Goal: Check status: Check status

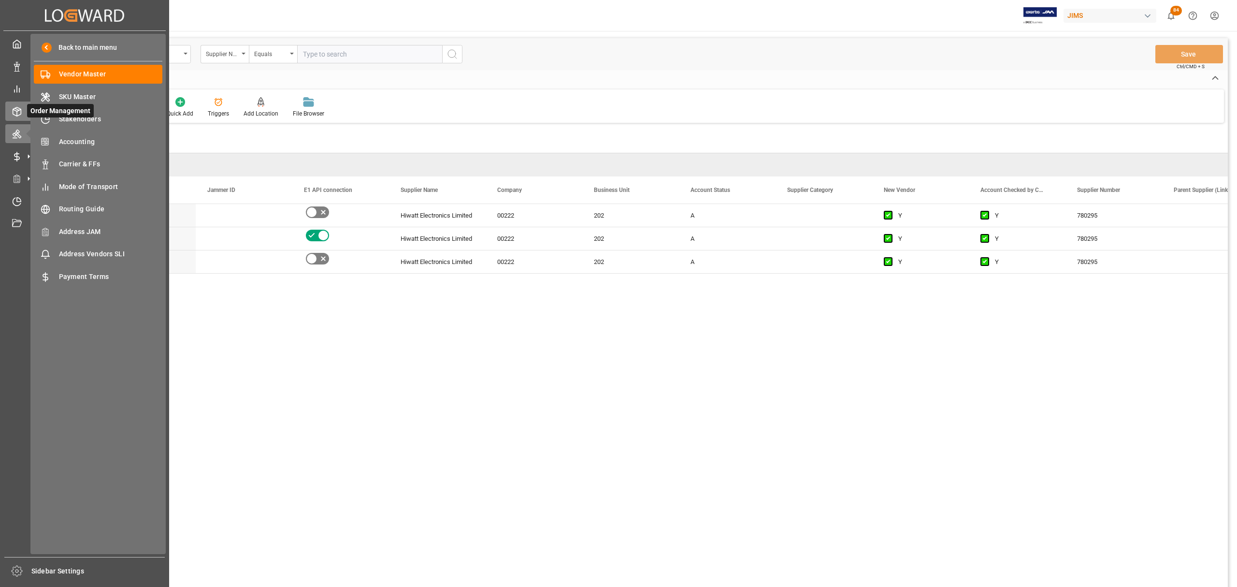
click at [23, 105] on div "Order Management Order Management" at bounding box center [84, 110] width 159 height 19
click at [20, 107] on icon at bounding box center [17, 112] width 10 height 10
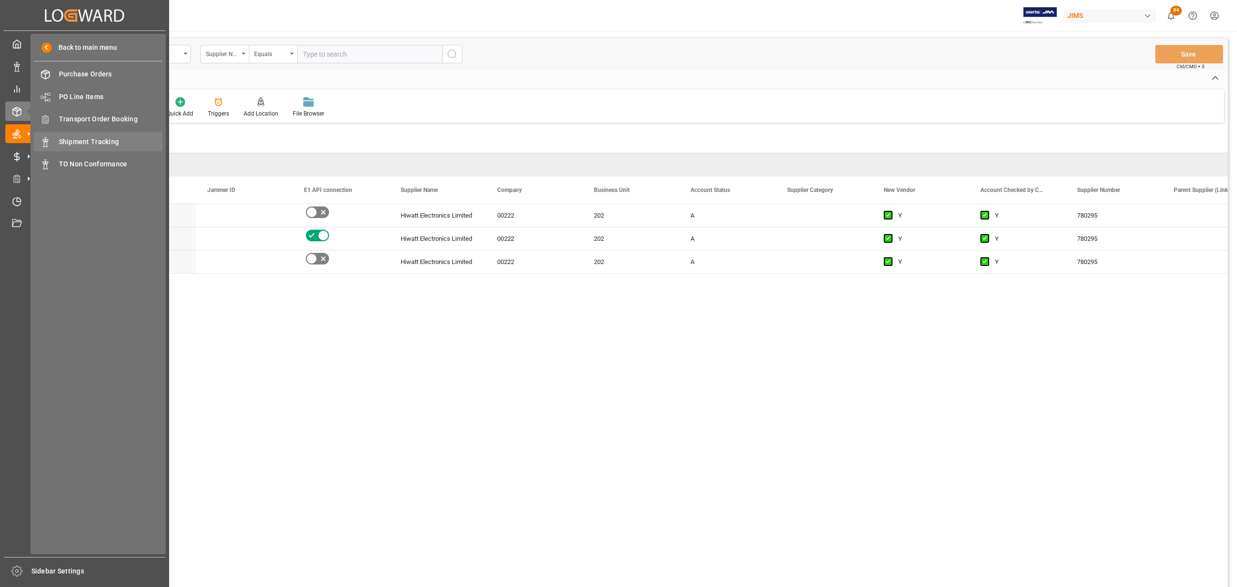
click at [88, 137] on span "Shipment Tracking" at bounding box center [111, 142] width 104 height 10
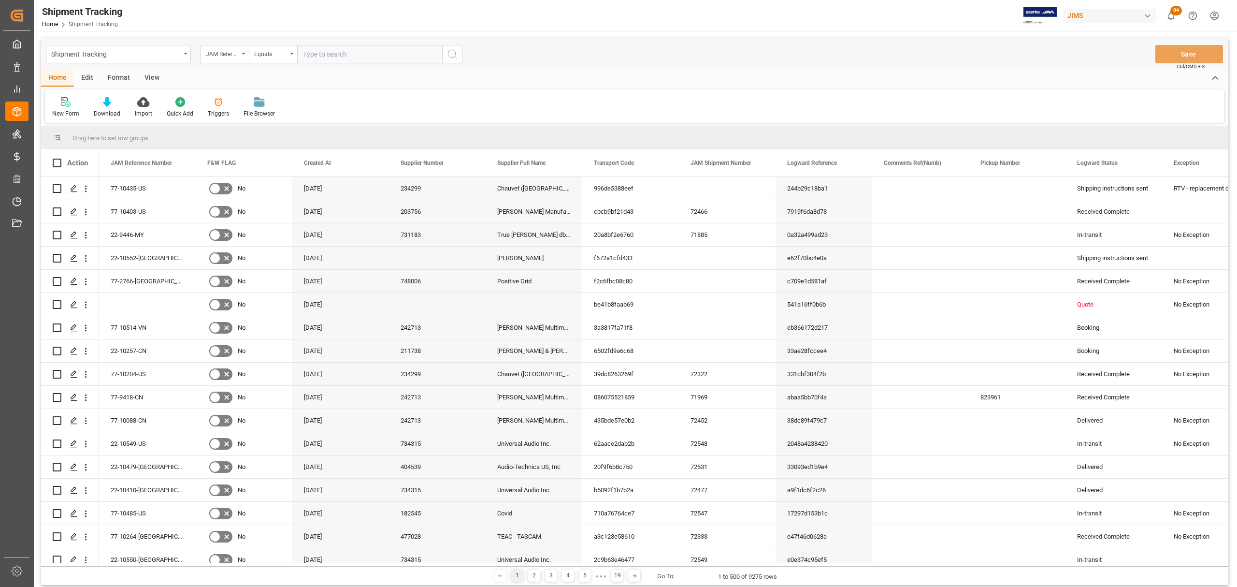
click at [343, 53] on input "text" at bounding box center [369, 54] width 145 height 18
paste input "77-I0123-CN"
type input "77-I0123-CN"
click at [449, 52] on icon "search button" at bounding box center [453, 54] width 12 height 12
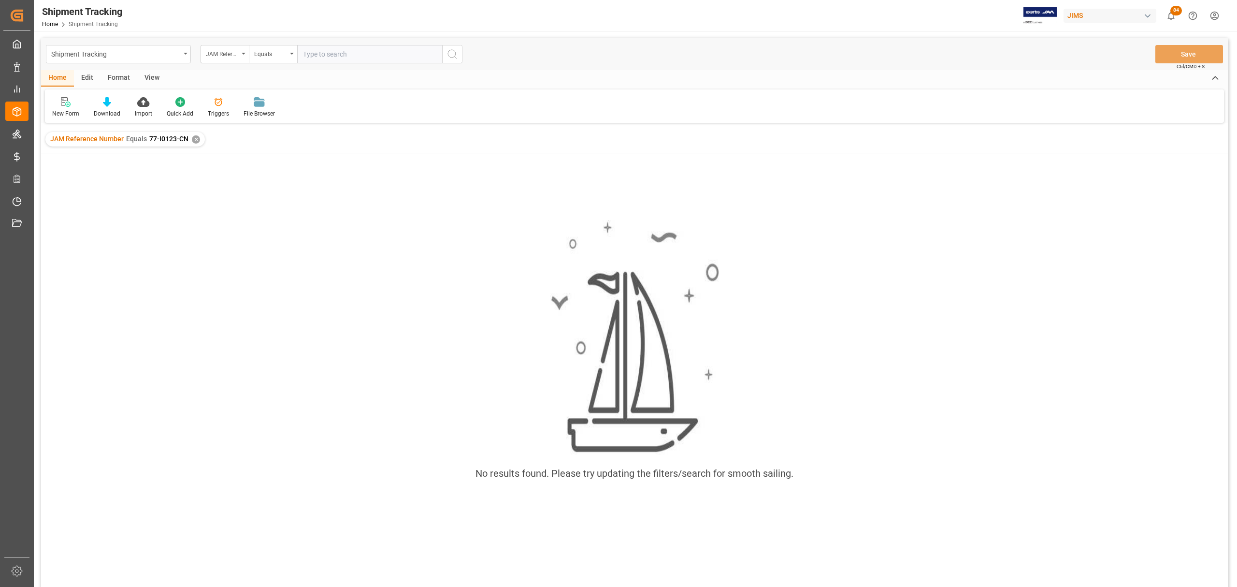
click at [192, 136] on div "✕" at bounding box center [196, 139] width 8 height 8
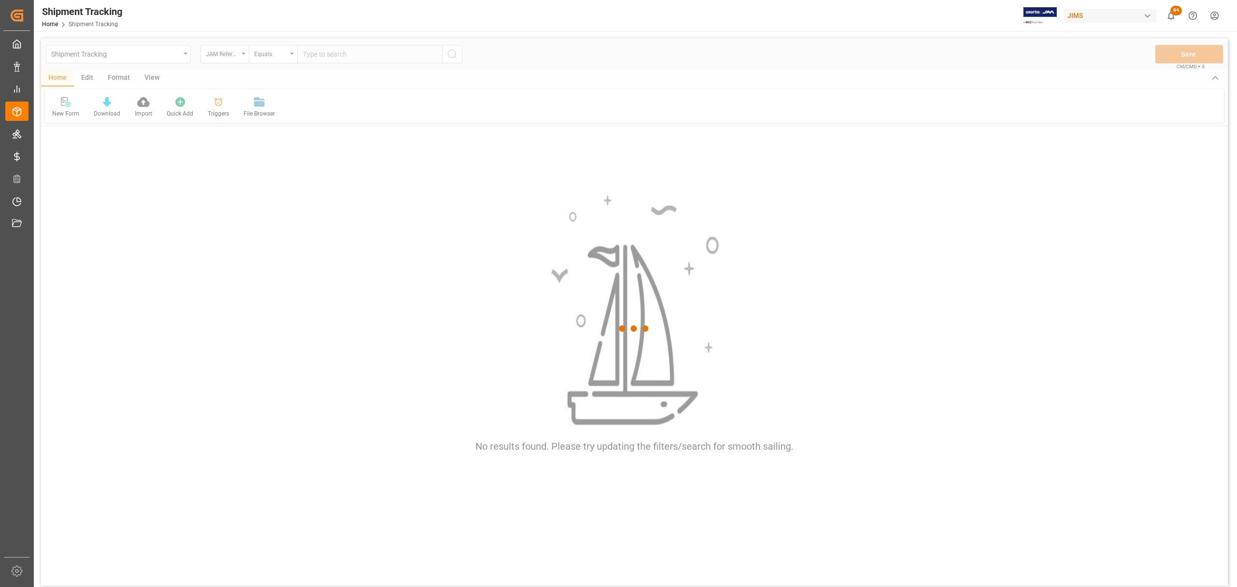
click at [364, 52] on div at bounding box center [634, 328] width 1187 height 581
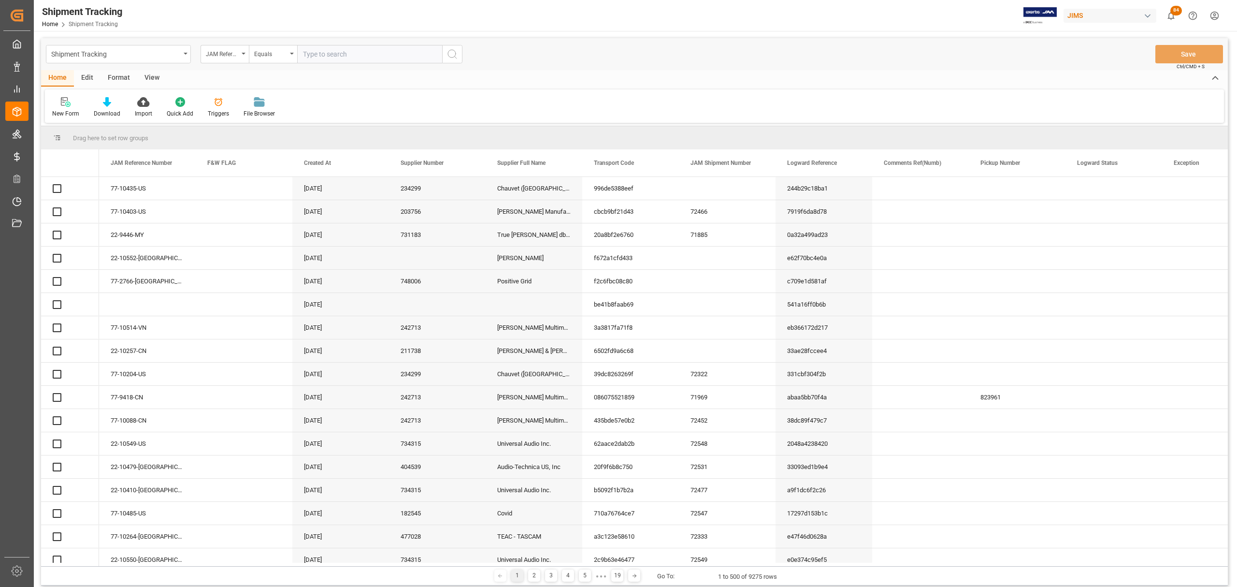
click at [364, 52] on input "text" at bounding box center [369, 54] width 145 height 18
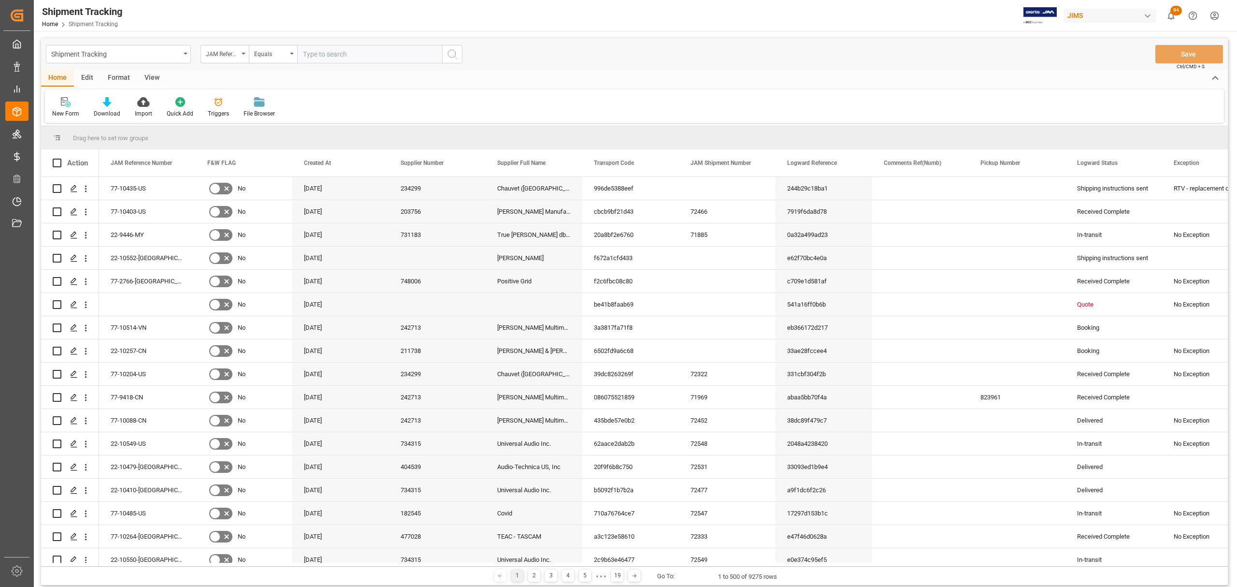
paste input "77-I0123-CN"
type input "77-I0123-CN"
click at [453, 55] on icon "search button" at bounding box center [453, 54] width 12 height 12
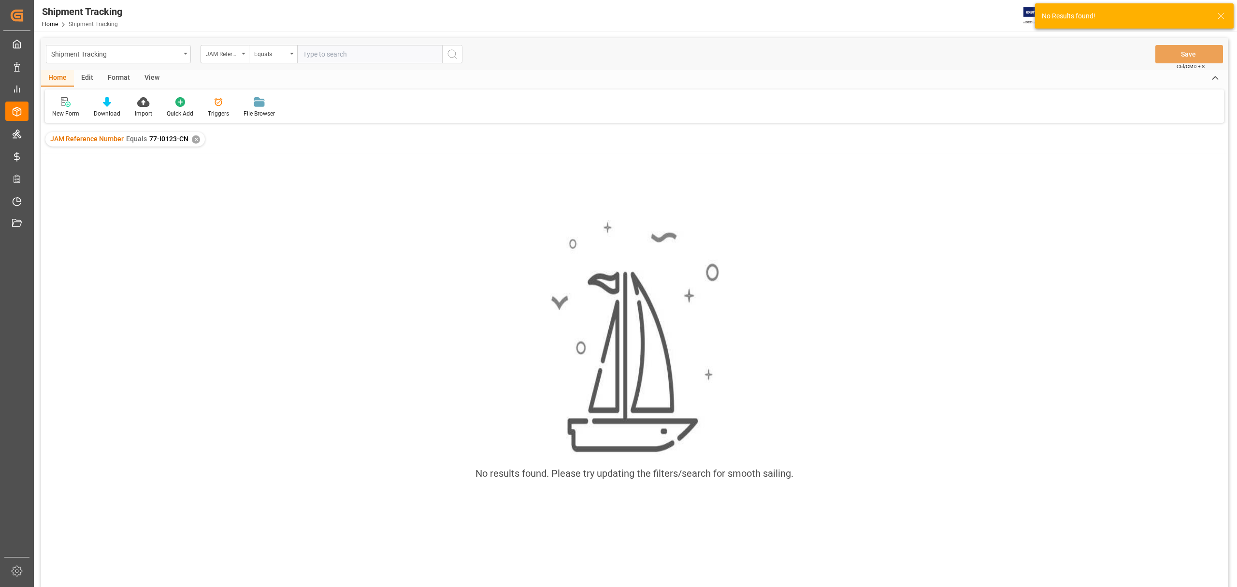
click at [198, 139] on div "JAM Reference Number Equals 77-I0123-CN ✕" at bounding box center [124, 139] width 159 height 14
click at [194, 137] on div "✕" at bounding box center [196, 139] width 8 height 8
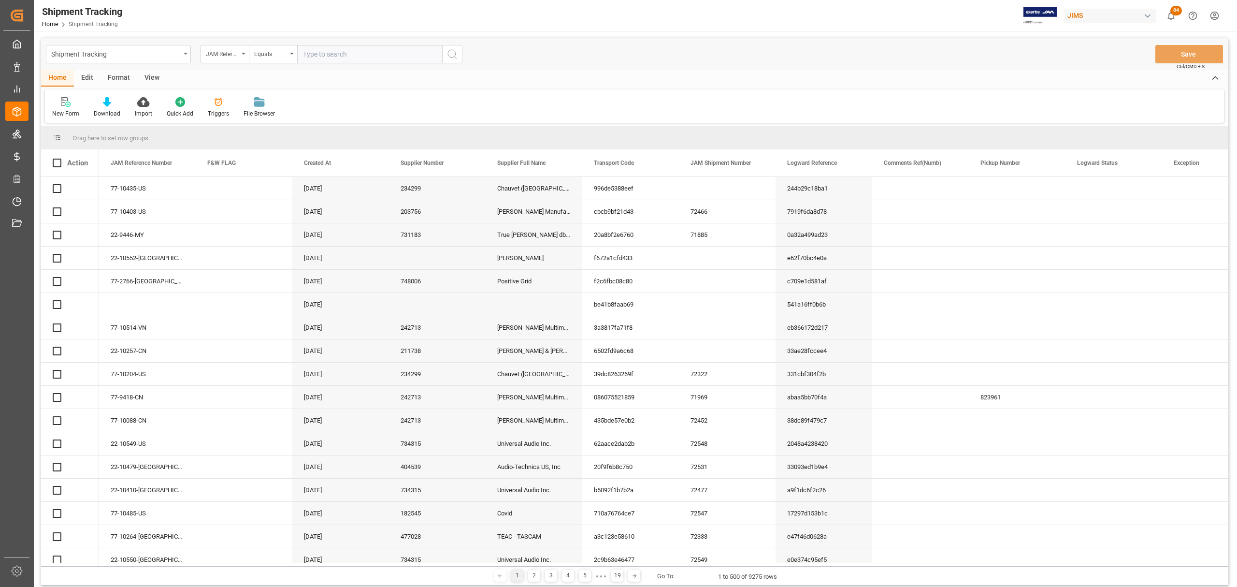
click at [351, 53] on input "text" at bounding box center [369, 54] width 145 height 18
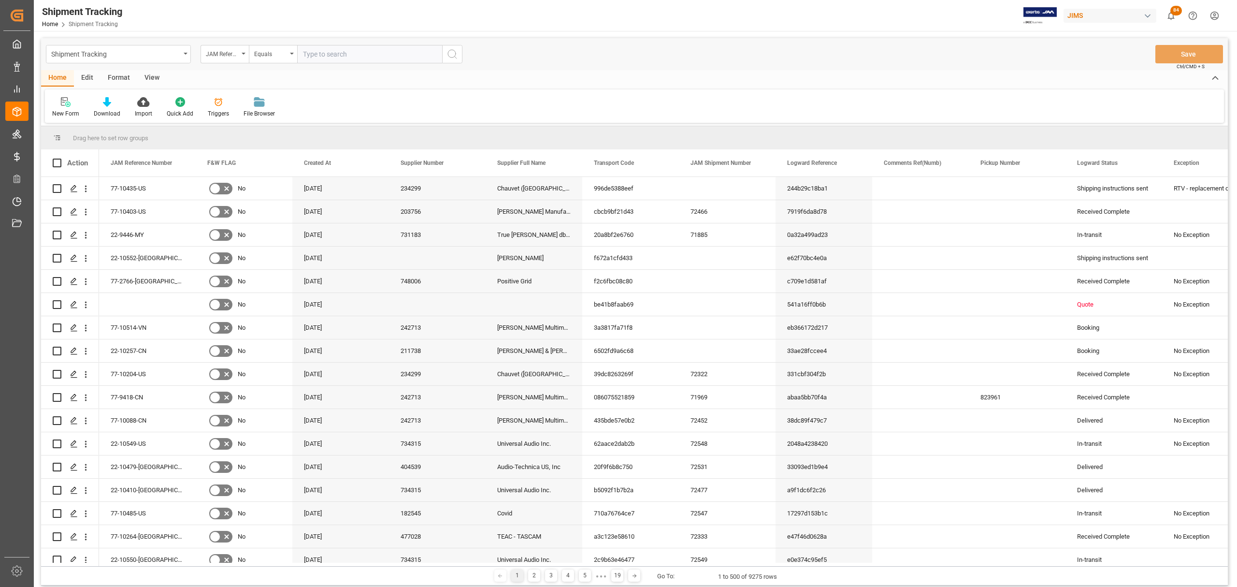
paste input "77-10125-CN"
type input "77-10125-CN"
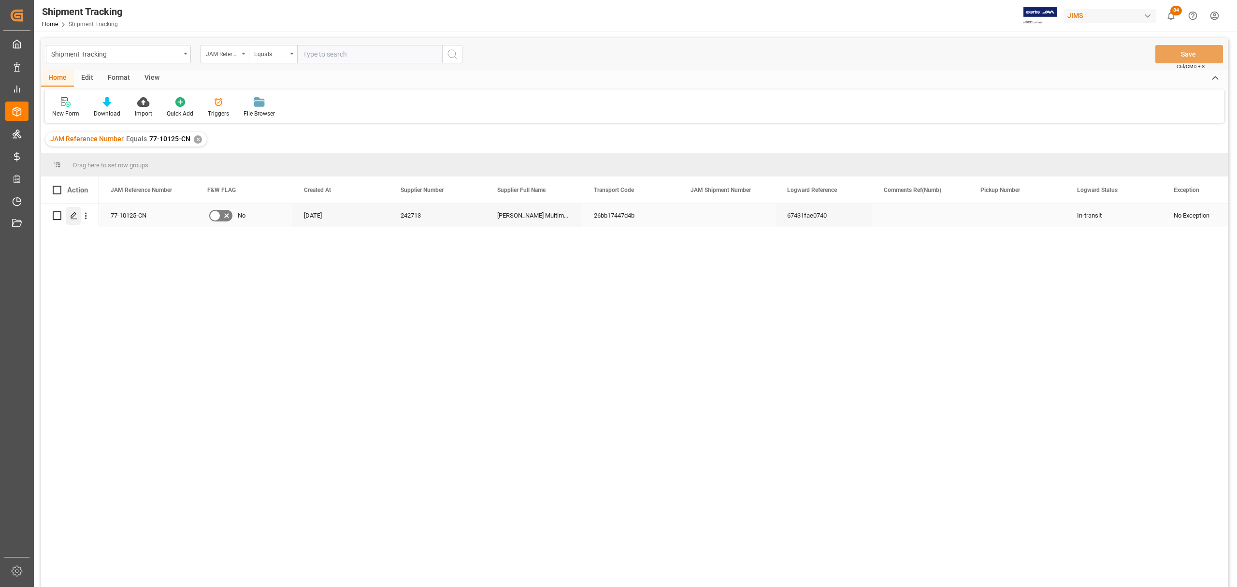
click at [74, 217] on icon "Press SPACE to select this row." at bounding box center [74, 216] width 8 height 8
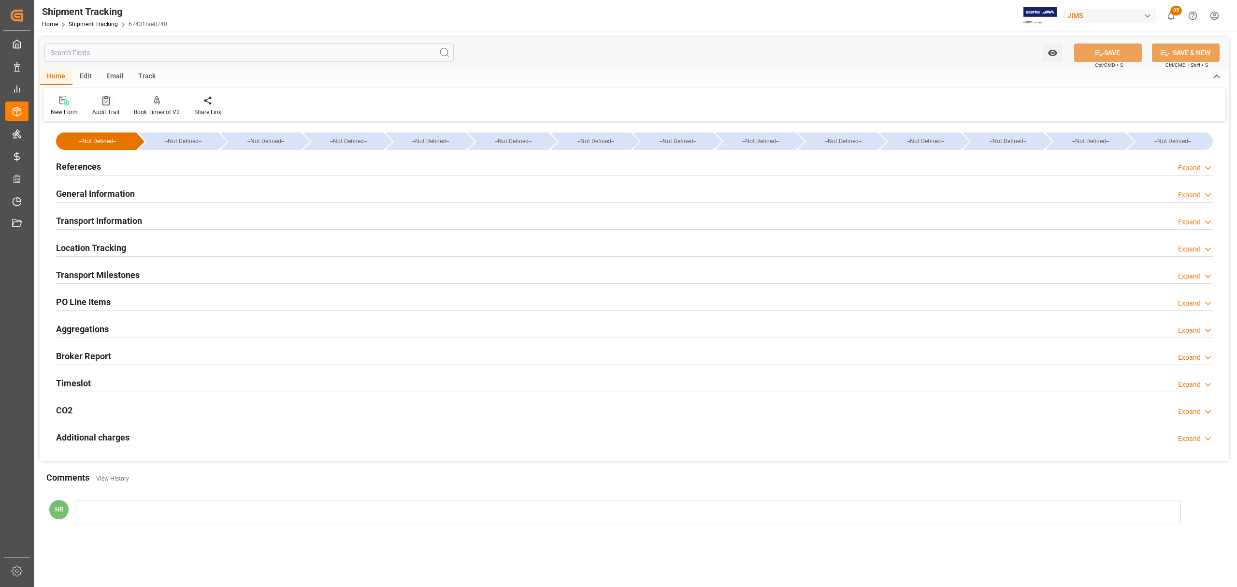
click at [102, 103] on icon at bounding box center [105, 101] width 7 height 10
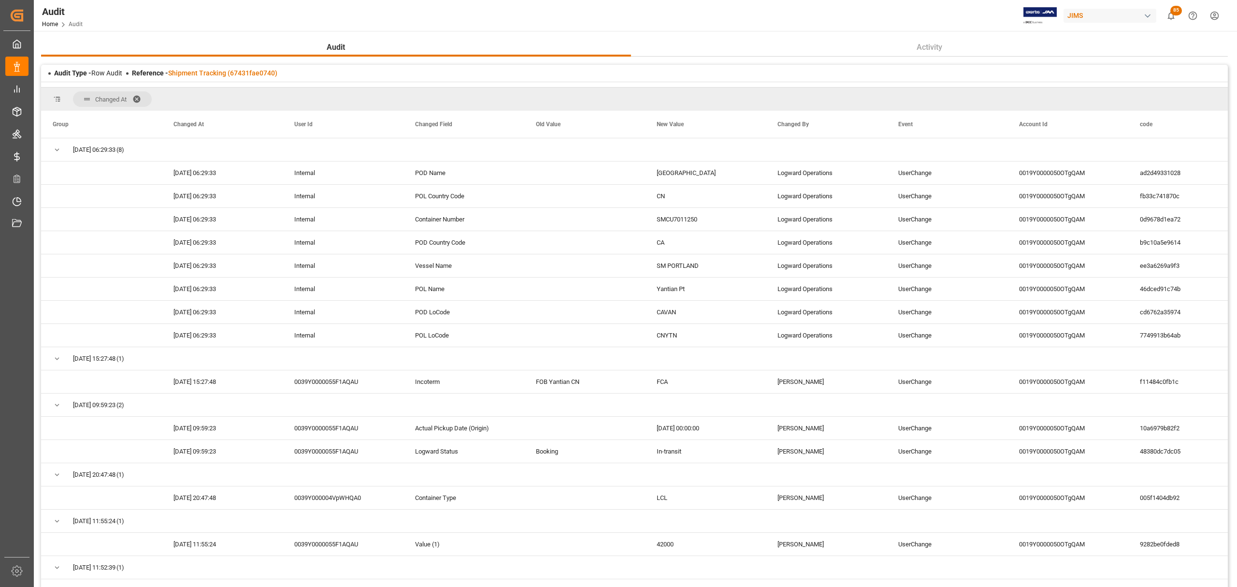
click at [142, 96] on span at bounding box center [139, 99] width 15 height 9
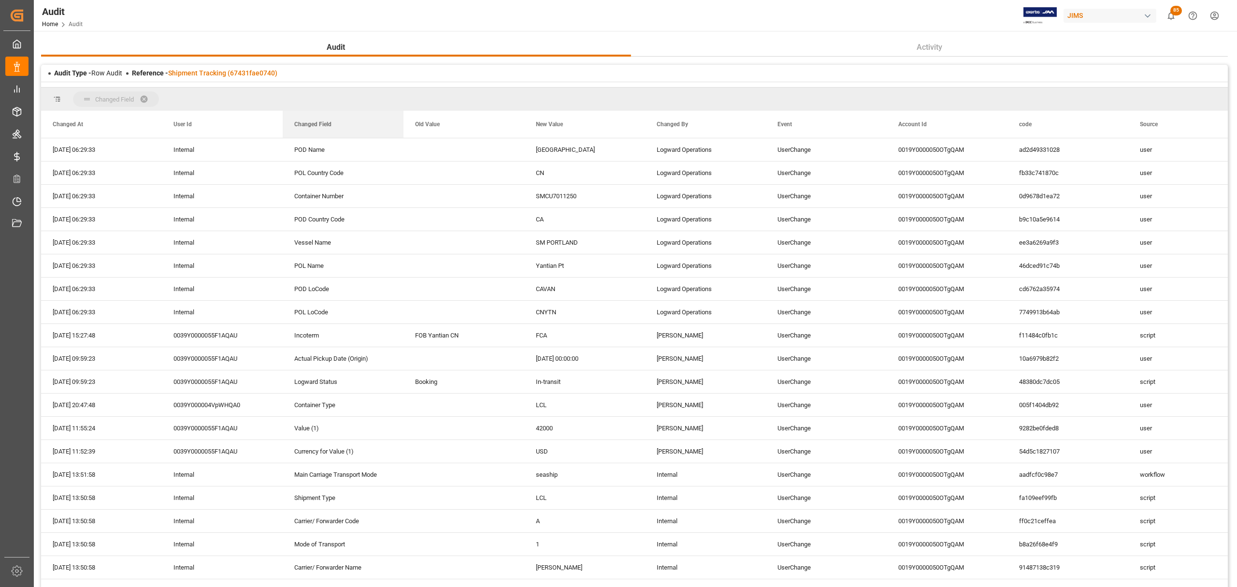
drag, startPoint x: 314, startPoint y: 123, endPoint x: 301, endPoint y: 101, distance: 26.0
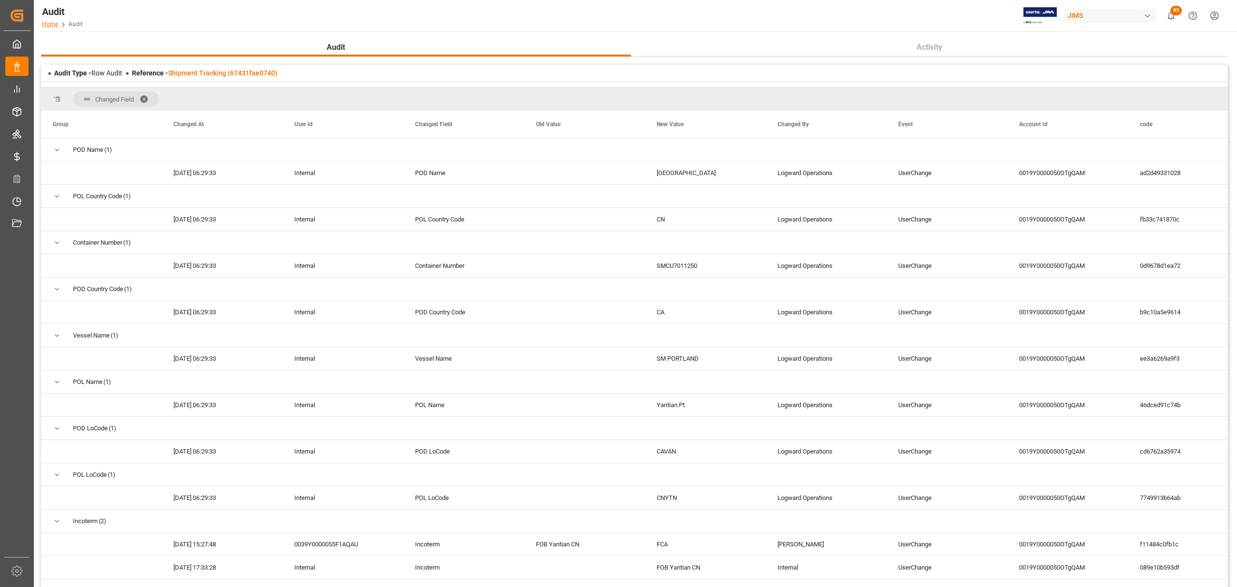
click at [51, 24] on link "Home" at bounding box center [50, 24] width 16 height 7
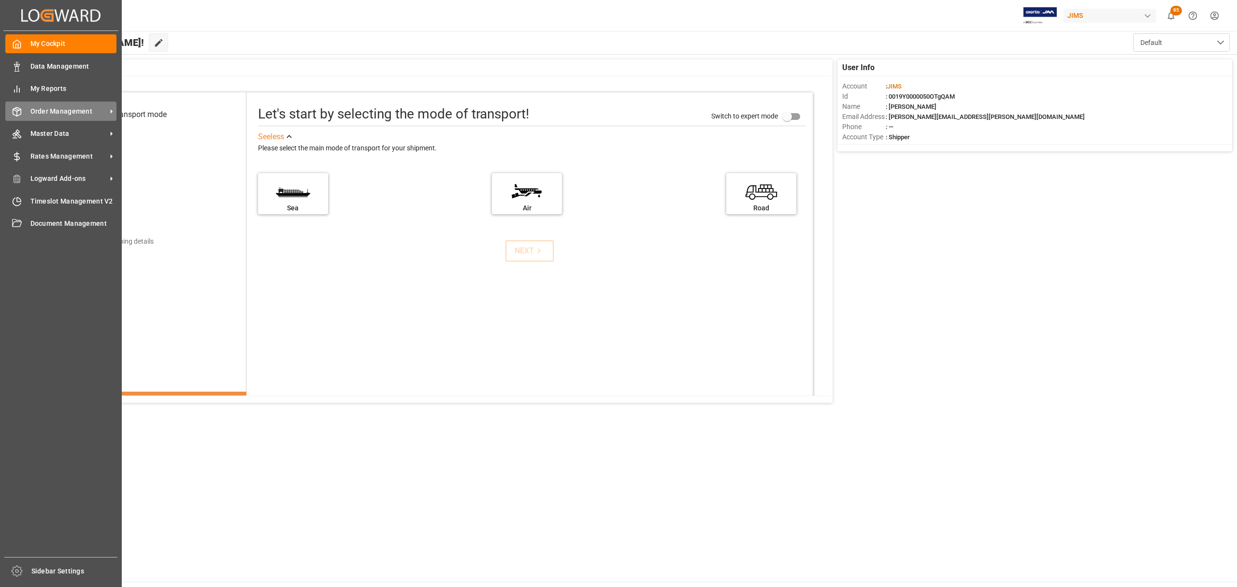
click at [62, 113] on span "Order Management" at bounding box center [68, 111] width 76 height 10
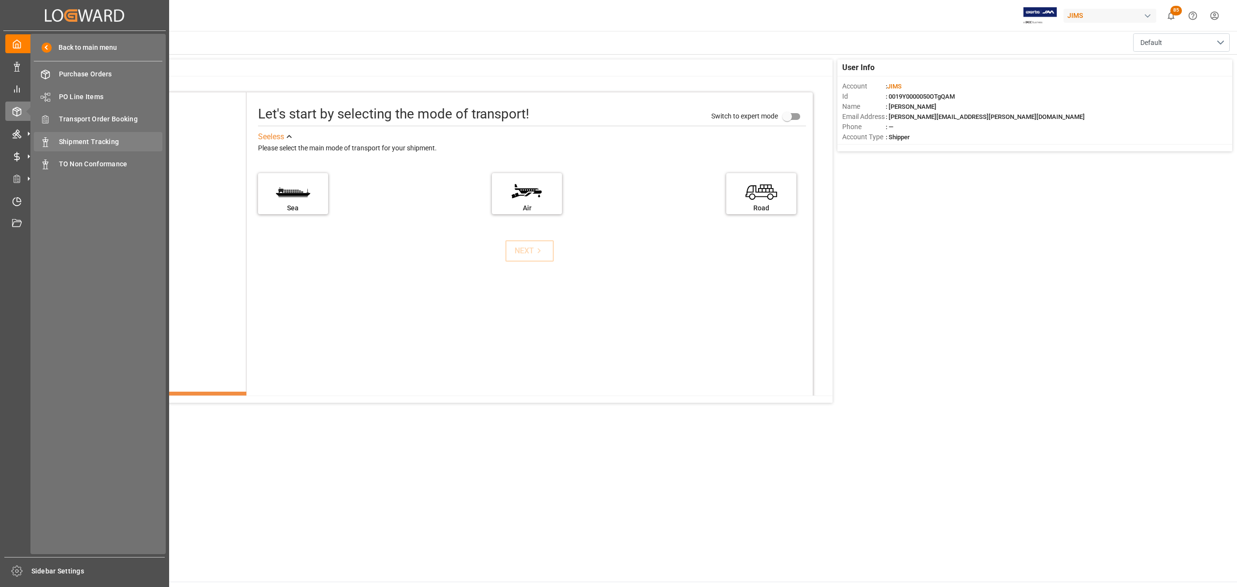
click at [113, 138] on span "Shipment Tracking" at bounding box center [111, 142] width 104 height 10
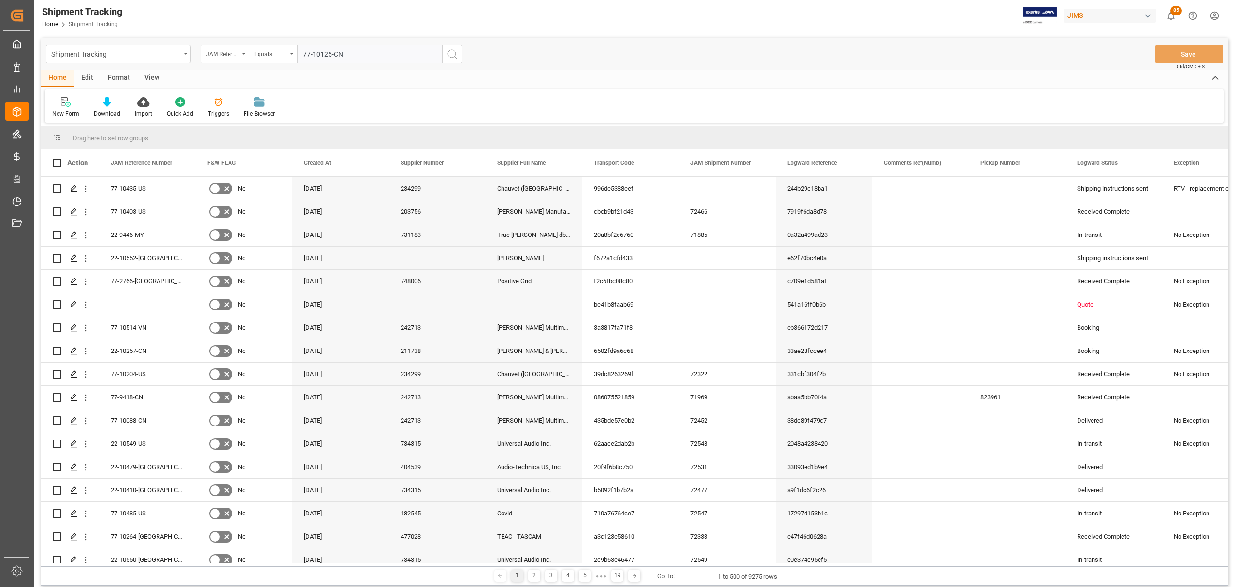
type input "77-10125-CN"
click at [451, 55] on icon "search button" at bounding box center [453, 54] width 12 height 12
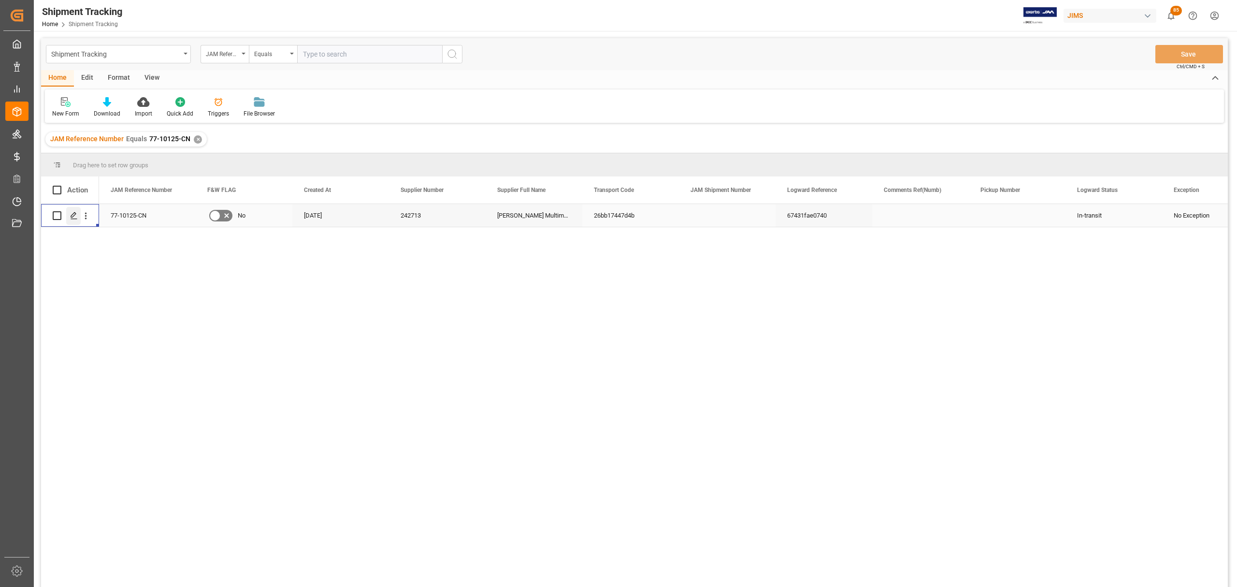
click at [74, 219] on div "Press SPACE to select this row." at bounding box center [73, 216] width 14 height 18
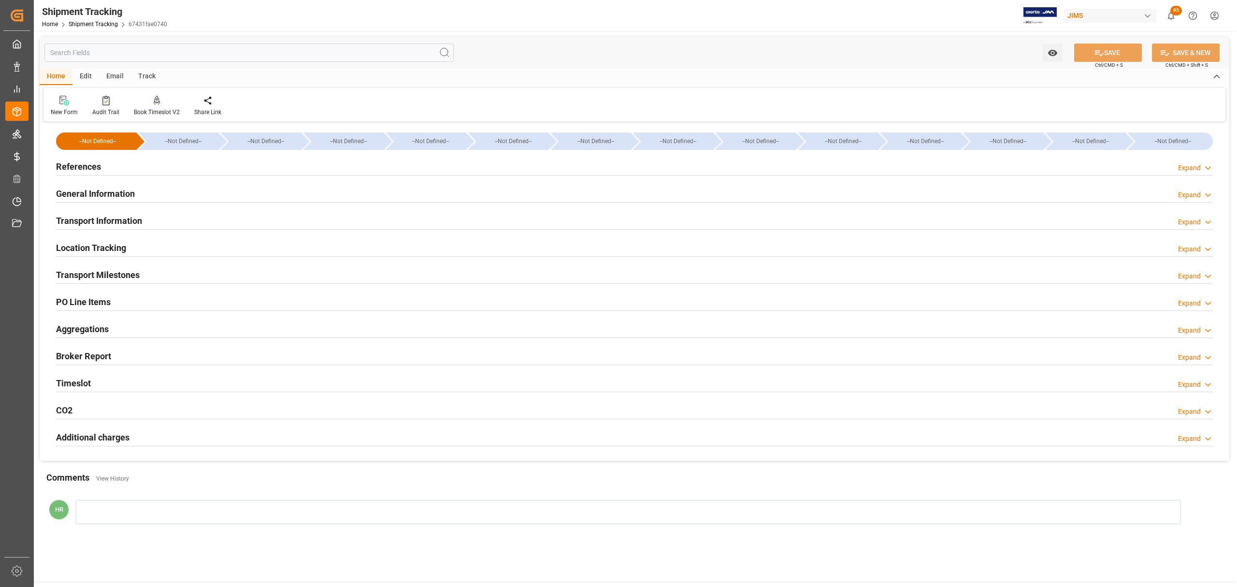
click at [102, 99] on icon at bounding box center [105, 101] width 7 height 10
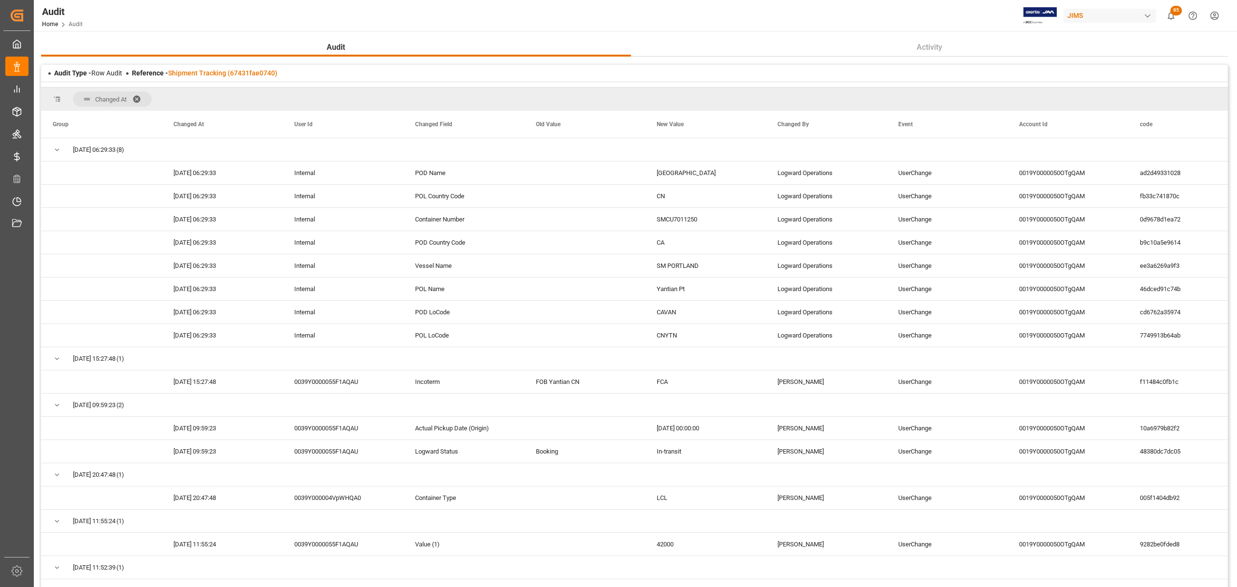
click at [137, 98] on span at bounding box center [139, 99] width 15 height 9
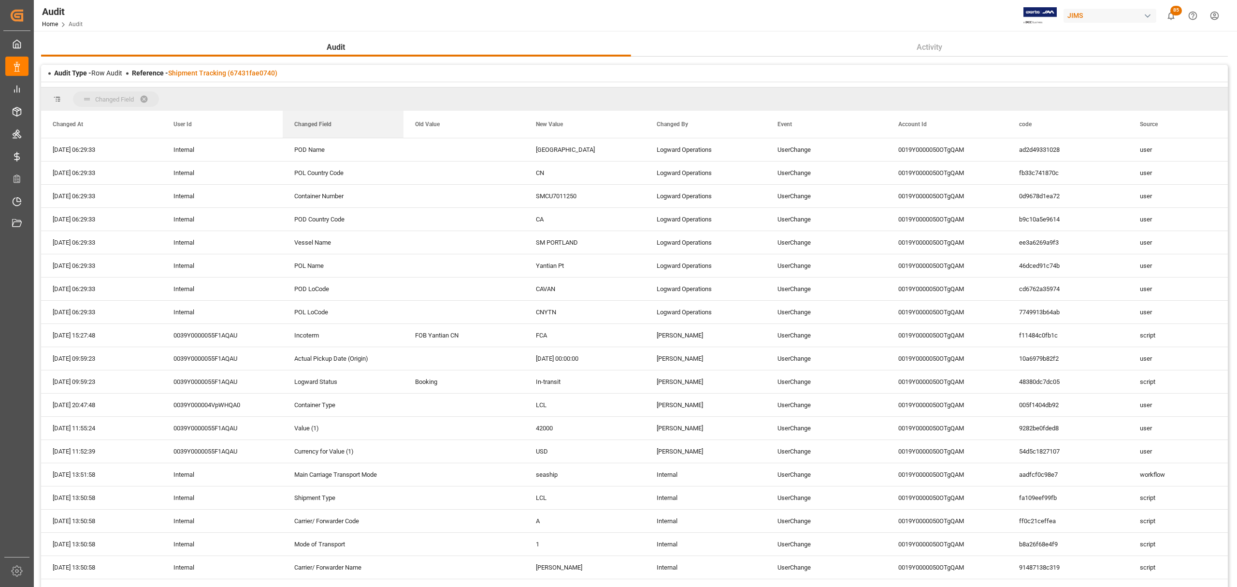
drag, startPoint x: 321, startPoint y: 126, endPoint x: 302, endPoint y: 107, distance: 27.3
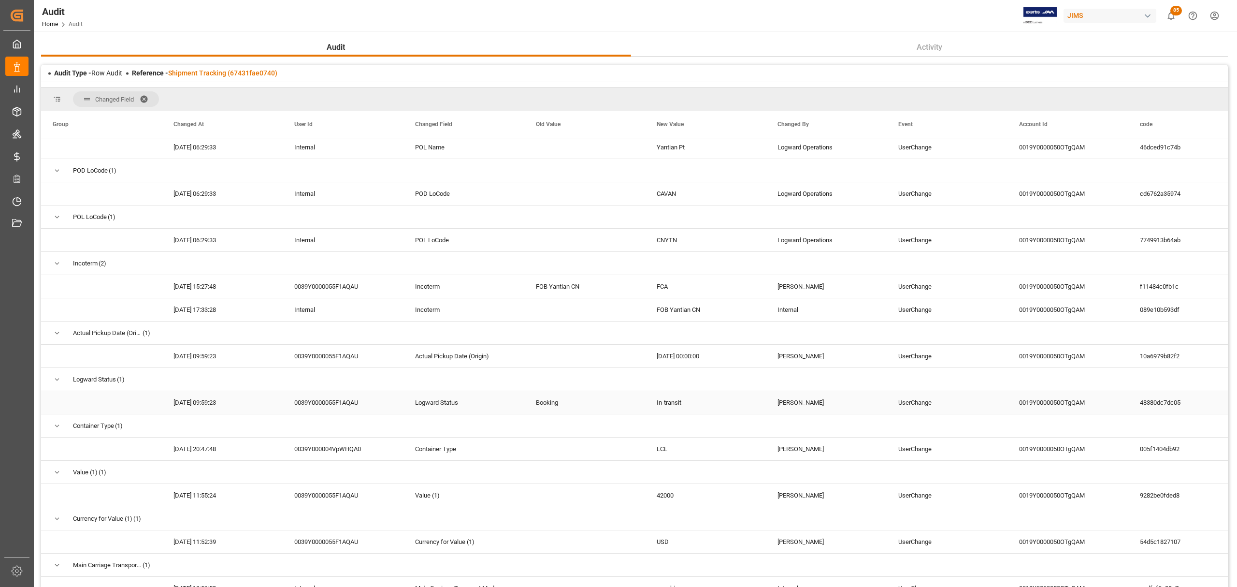
scroll to position [322, 0]
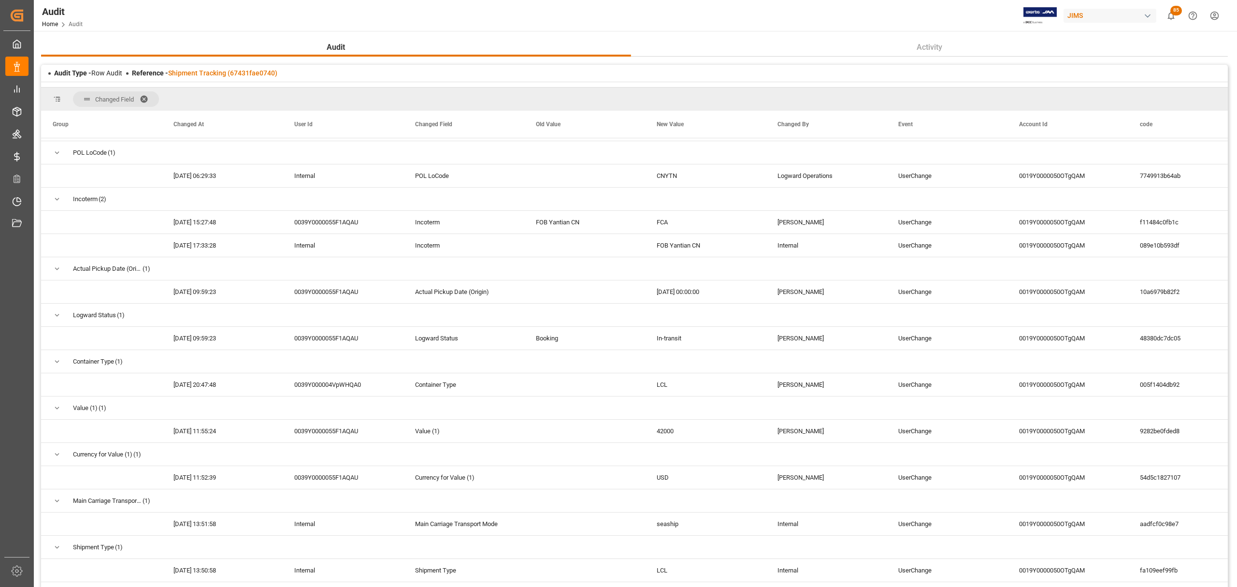
click at [144, 97] on span at bounding box center [147, 99] width 15 height 9
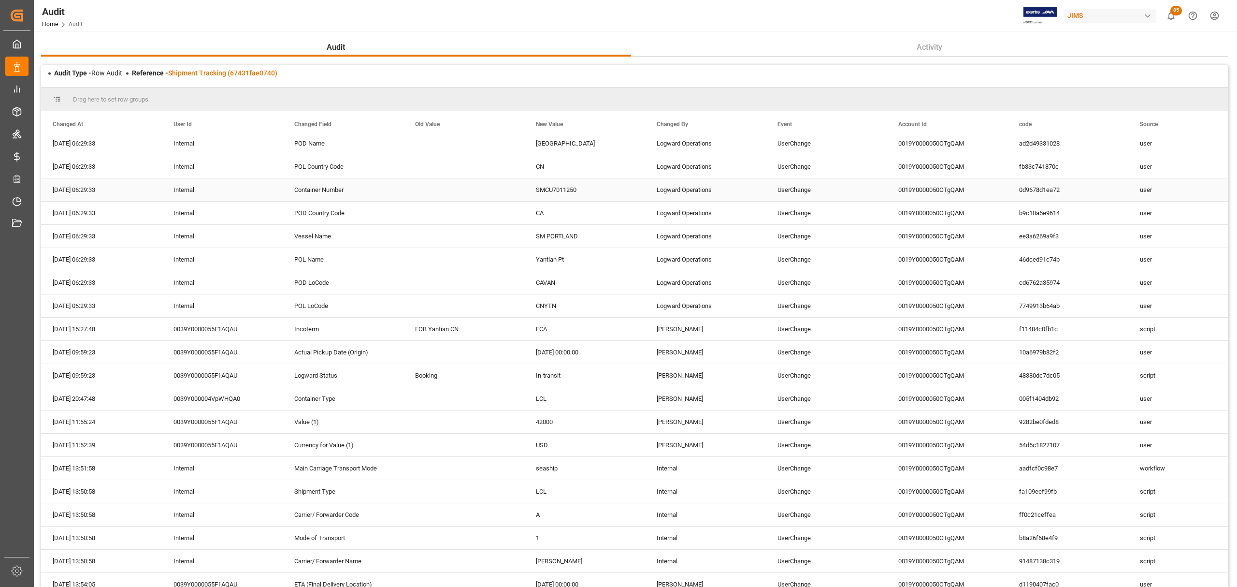
scroll to position [0, 0]
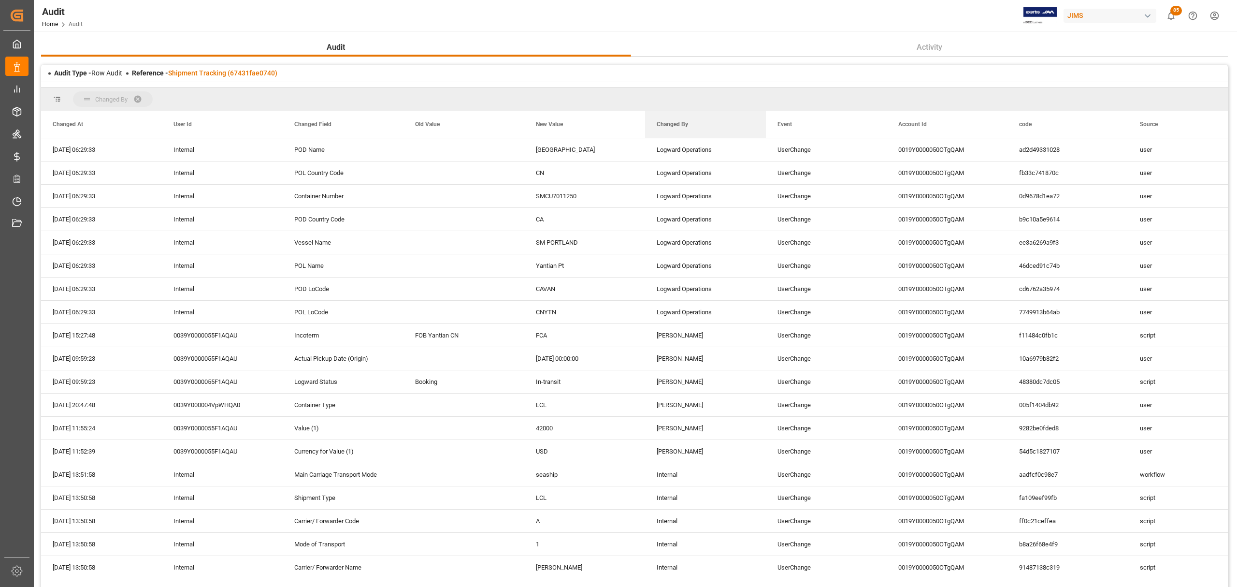
drag, startPoint x: 666, startPoint y: 123, endPoint x: 640, endPoint y: 103, distance: 32.0
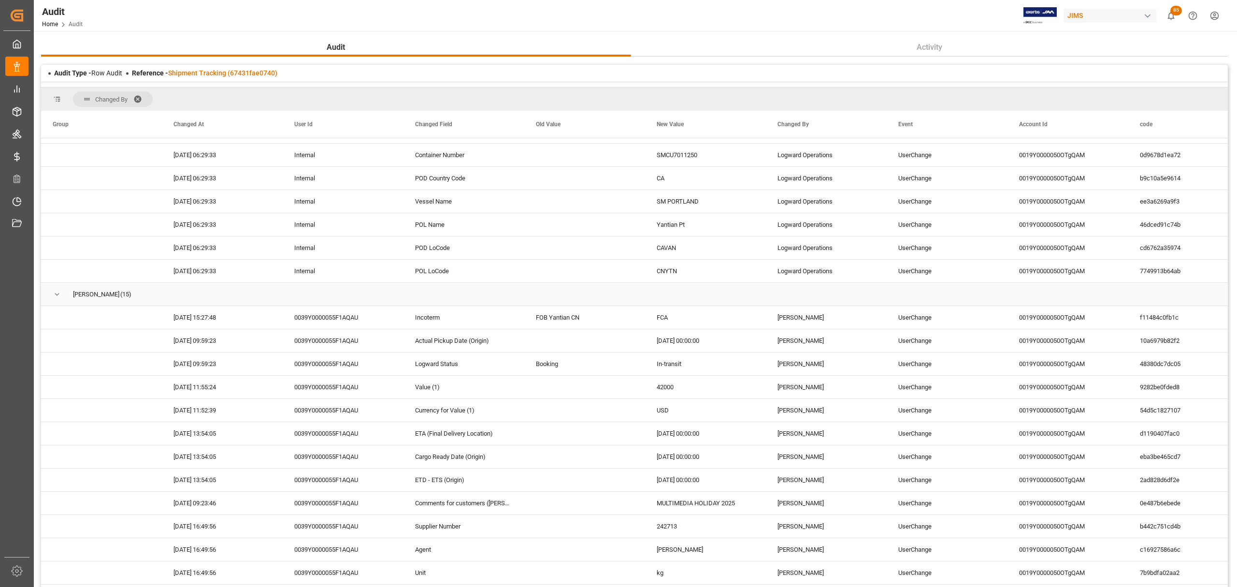
click at [58, 295] on span "Press SPACE to select this row." at bounding box center [57, 294] width 9 height 9
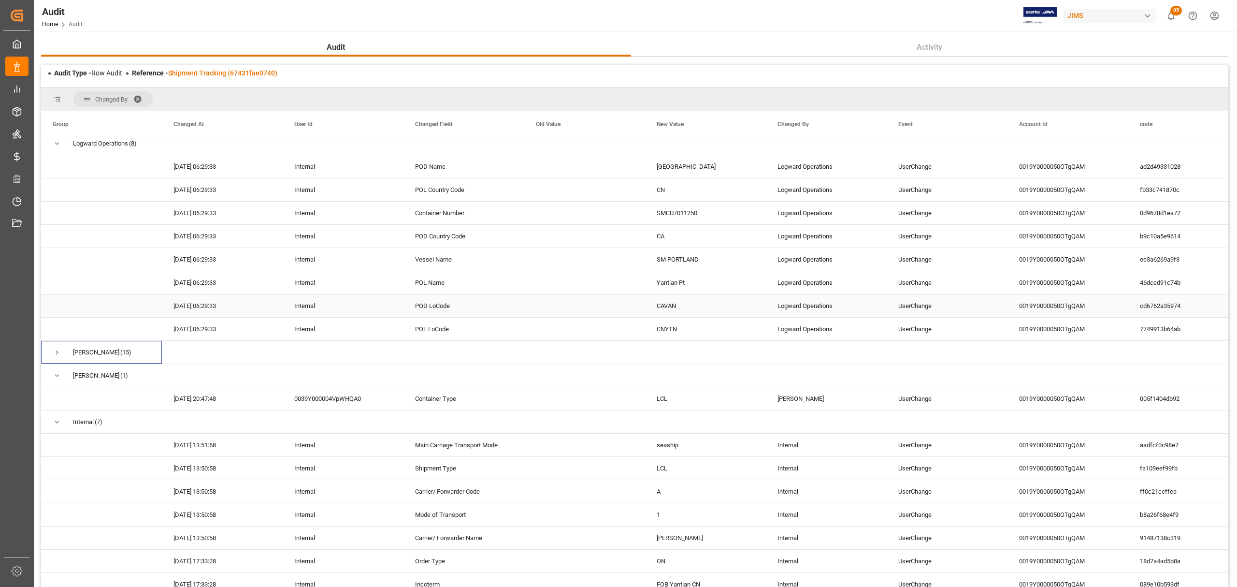
scroll to position [9, 0]
click at [56, 340] on span "Press SPACE to select this row." at bounding box center [57, 375] width 9 height 9
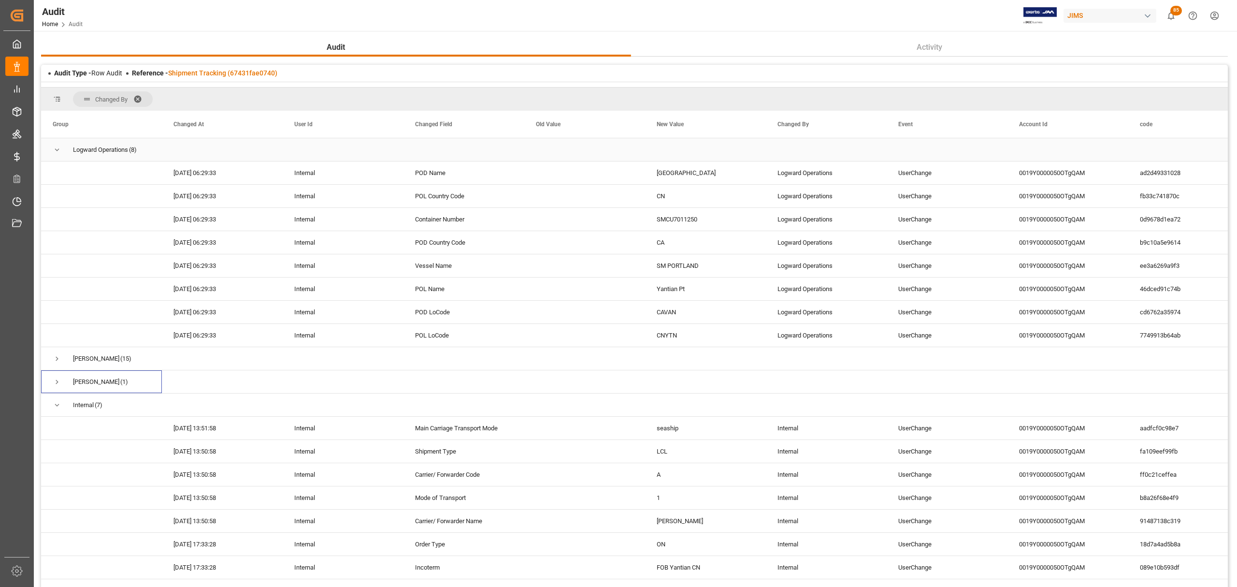
click at [61, 148] on span "Press SPACE to select this row." at bounding box center [57, 149] width 9 height 9
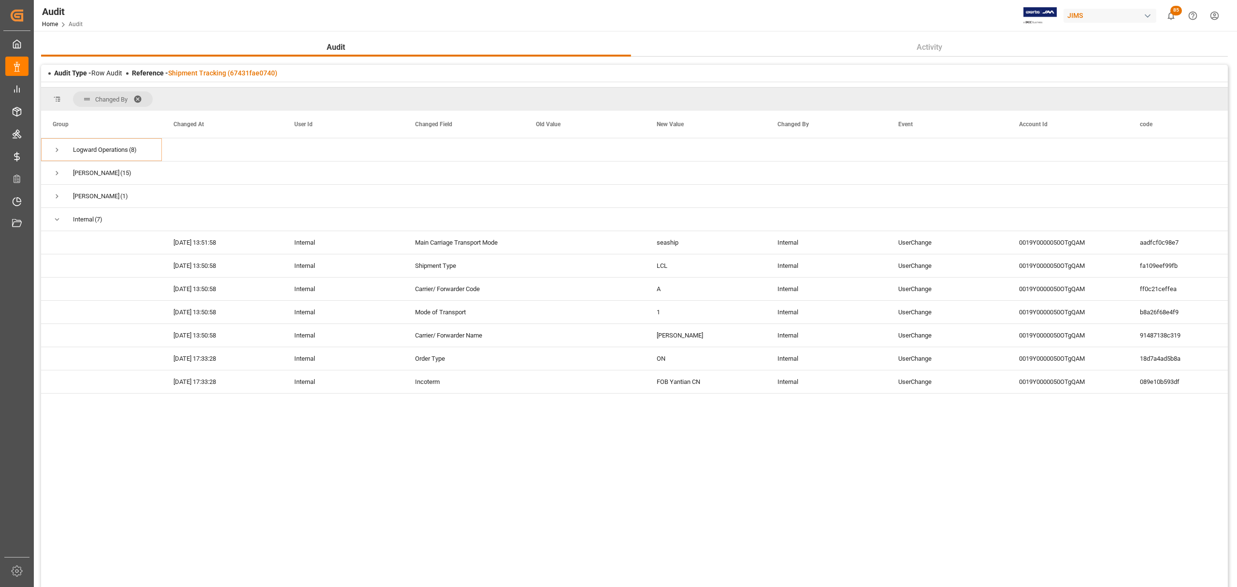
click at [138, 97] on span at bounding box center [140, 99] width 15 height 9
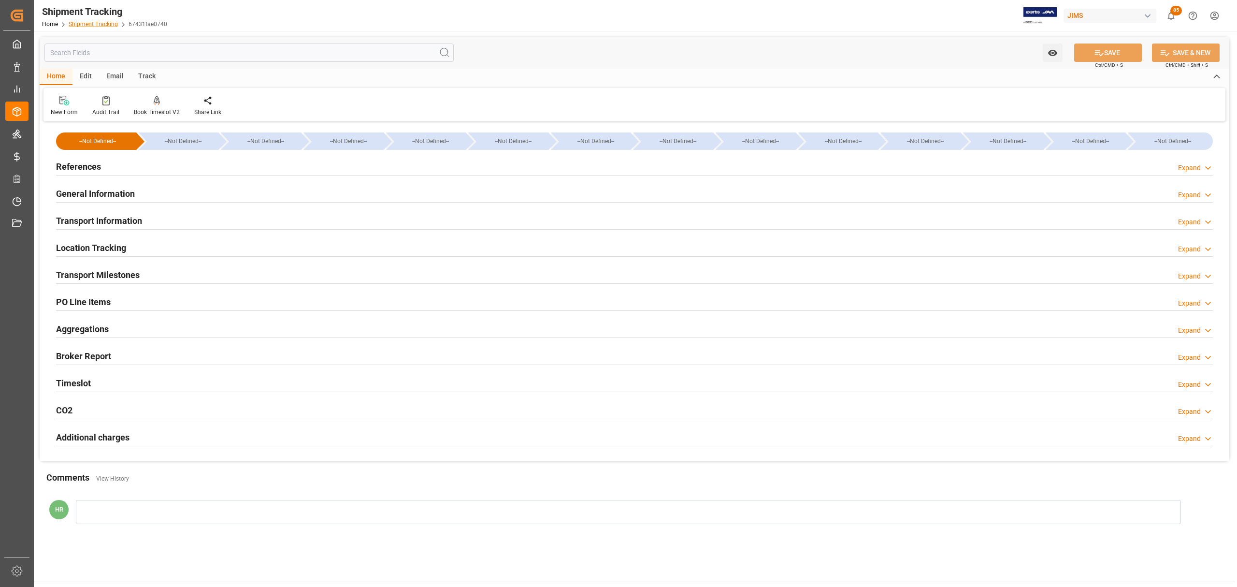
click at [91, 22] on link "Shipment Tracking" at bounding box center [93, 24] width 49 height 7
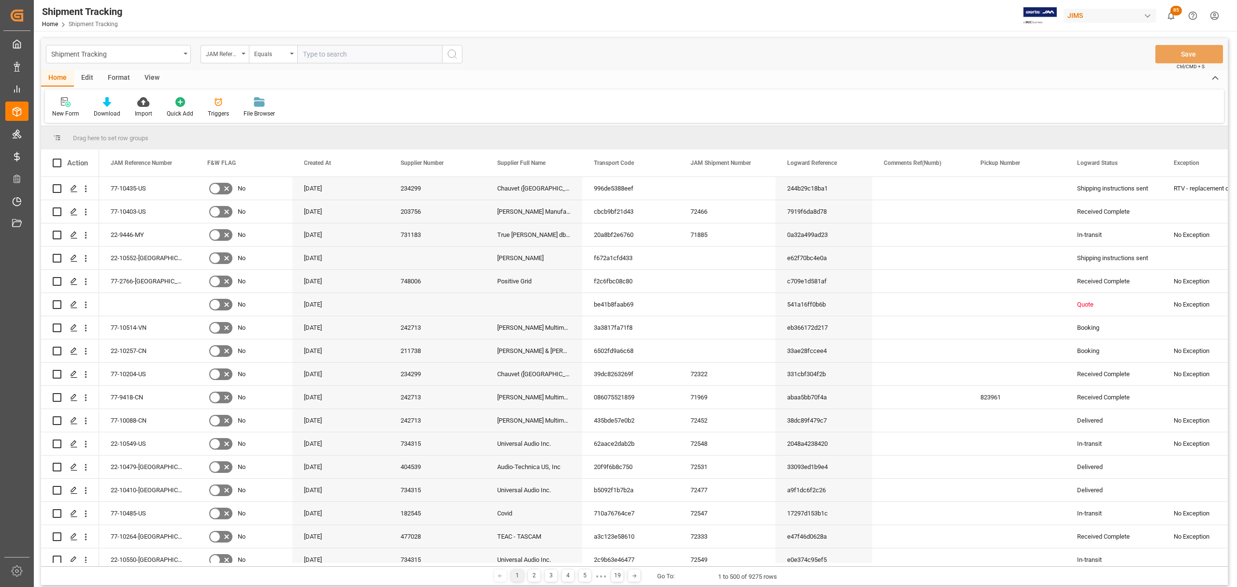
click at [339, 54] on input "text" at bounding box center [369, 54] width 145 height 18
type input "77-10088-CN"
click at [447, 58] on icon "search button" at bounding box center [453, 54] width 12 height 12
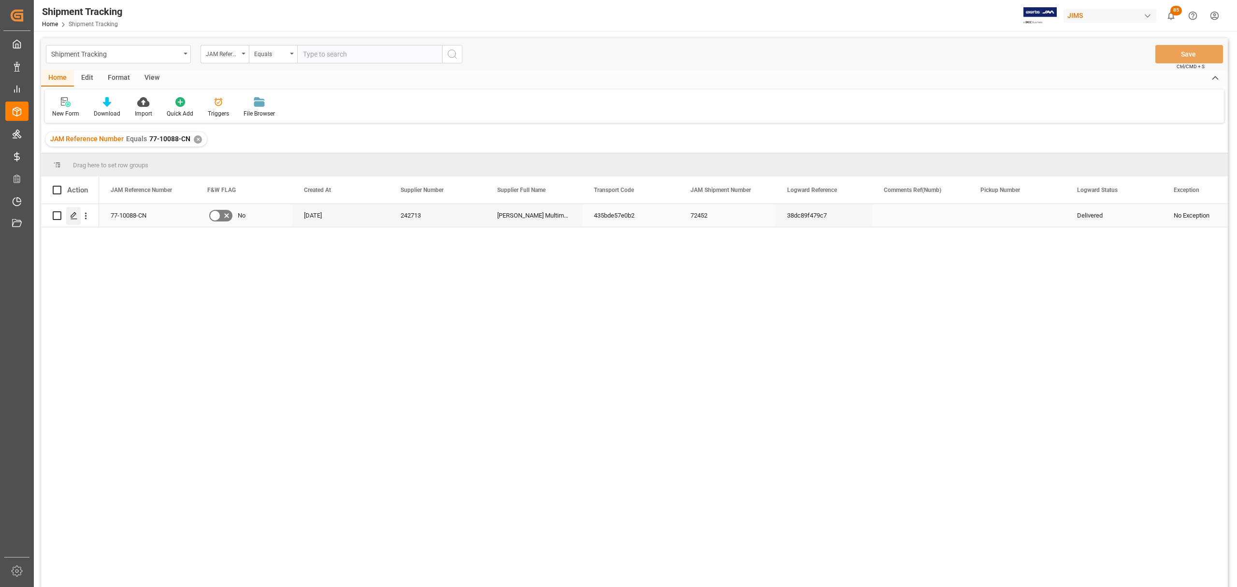
click at [74, 217] on icon "Press SPACE to select this row." at bounding box center [74, 216] width 8 height 8
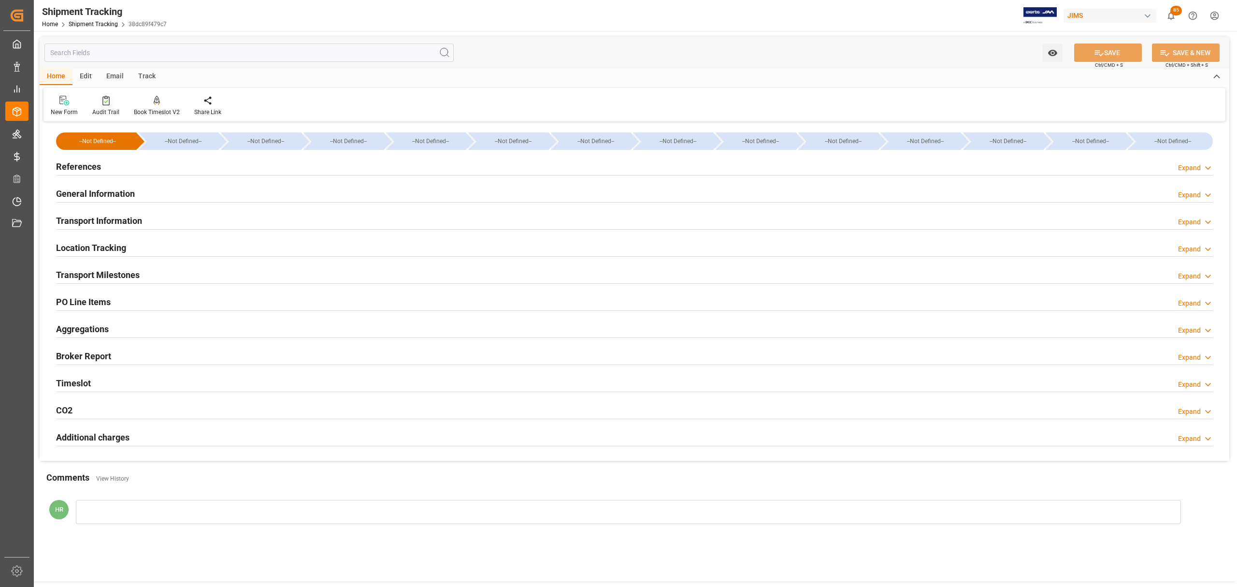
click at [99, 101] on div at bounding box center [105, 100] width 27 height 10
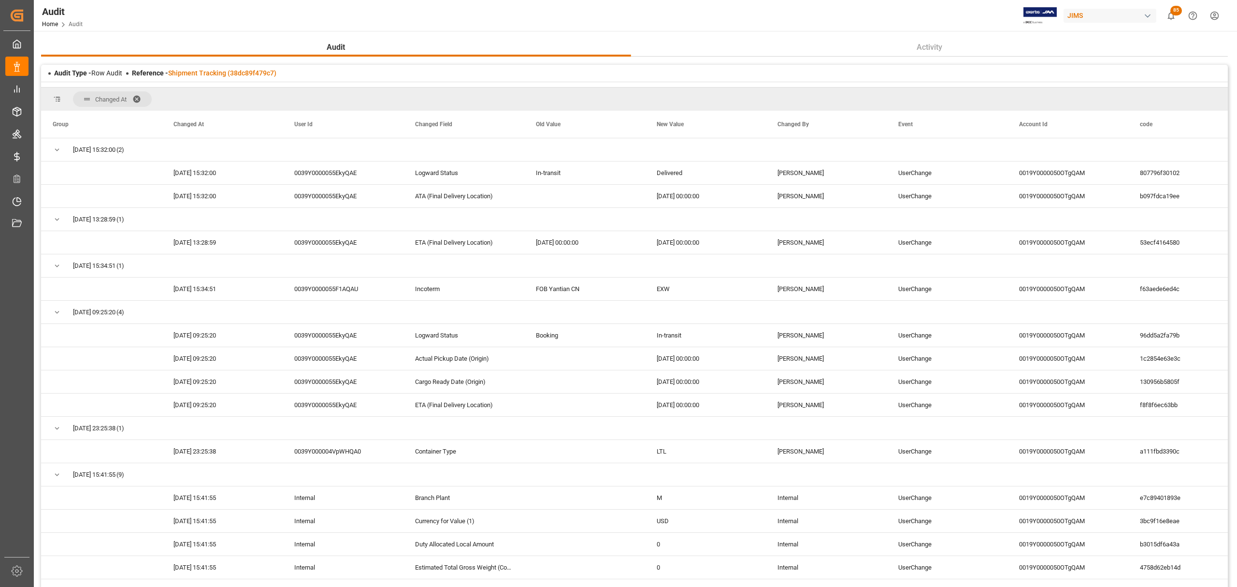
click at [140, 97] on span at bounding box center [139, 99] width 15 height 9
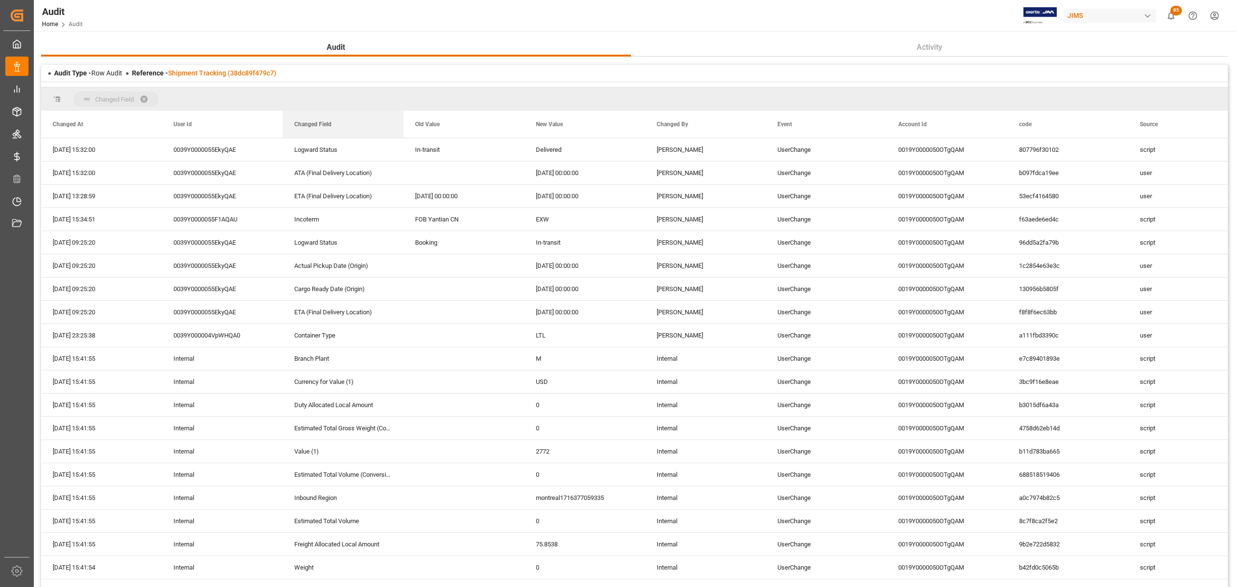
drag, startPoint x: 316, startPoint y: 124, endPoint x: 296, endPoint y: 109, distance: 25.5
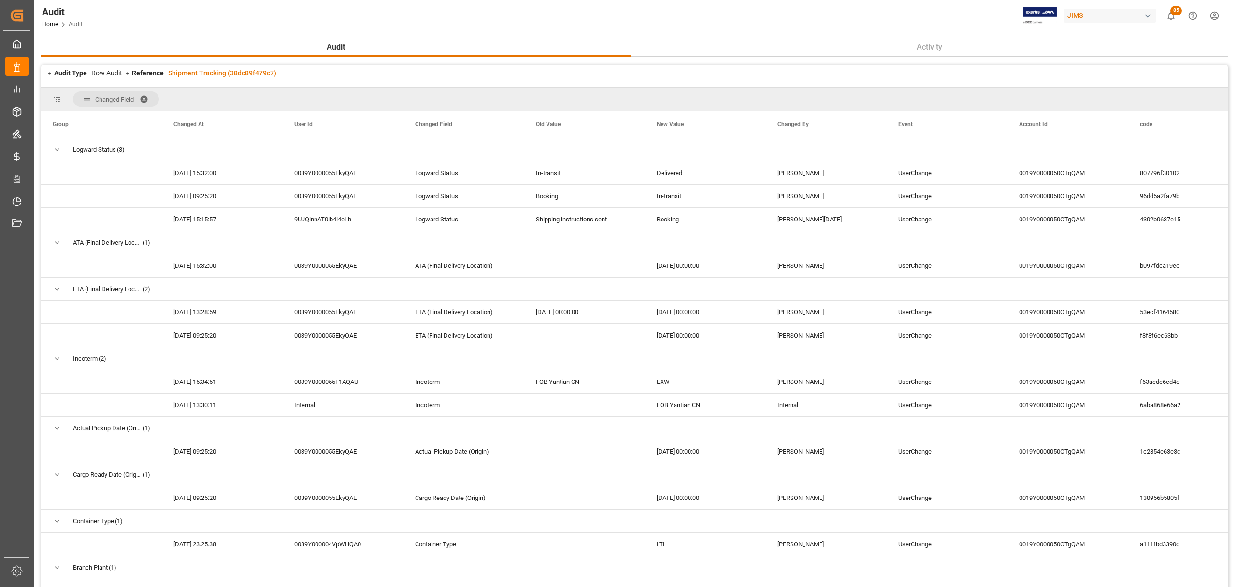
click at [146, 98] on span at bounding box center [147, 99] width 15 height 9
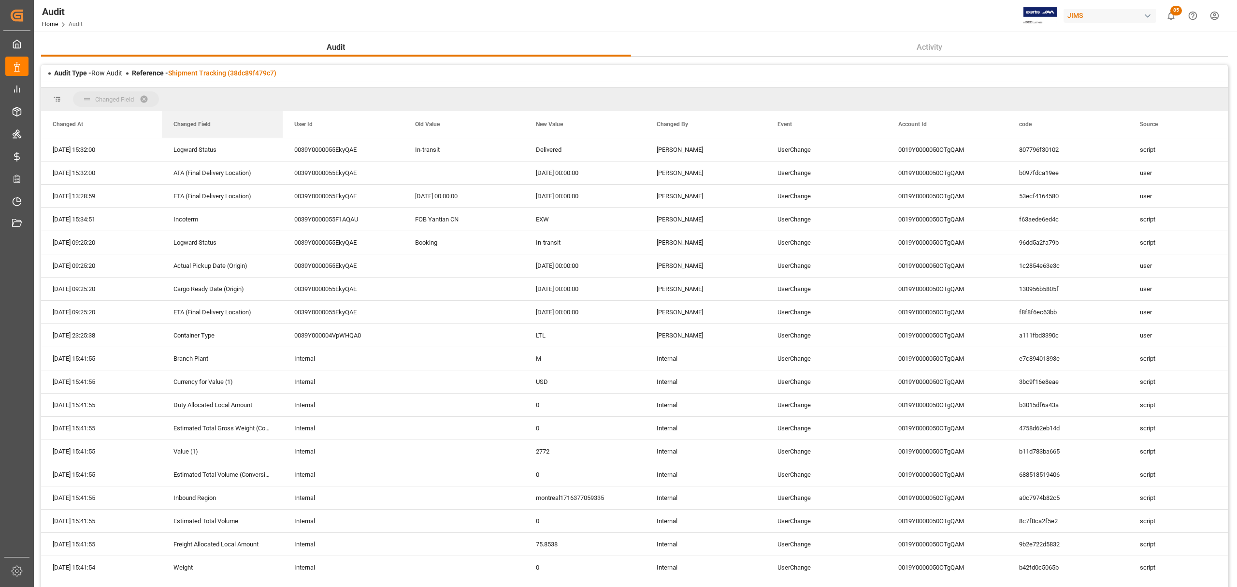
drag, startPoint x: 302, startPoint y: 126, endPoint x: 248, endPoint y: 104, distance: 57.7
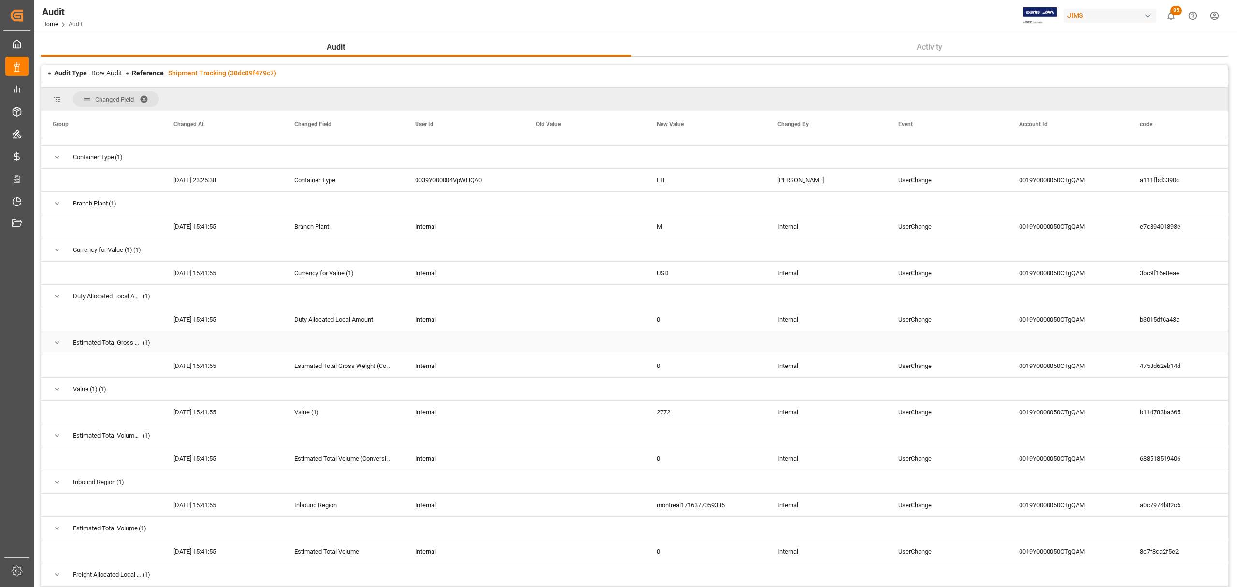
scroll to position [387, 0]
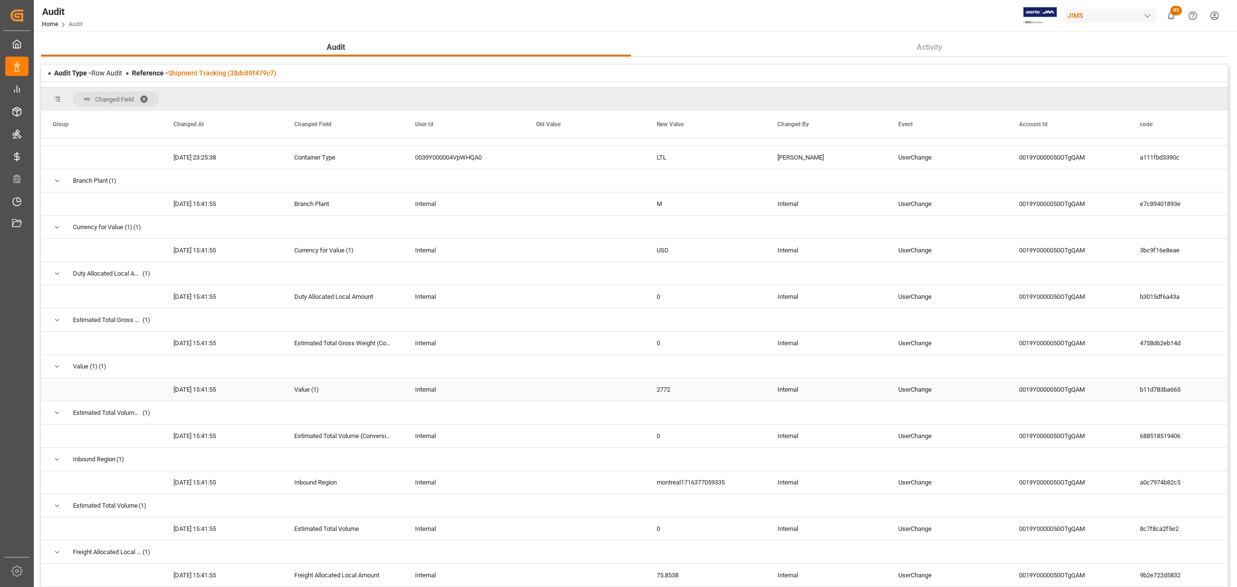
click at [658, 398] on div "08-04-2025 15:41:55 Value (1) Internal 2772 Internal UserChange 0019Y0000050OTg…" at bounding box center [705, 389] width 1329 height 23
click at [913, 386] on div "UserChange" at bounding box center [947, 389] width 121 height 23
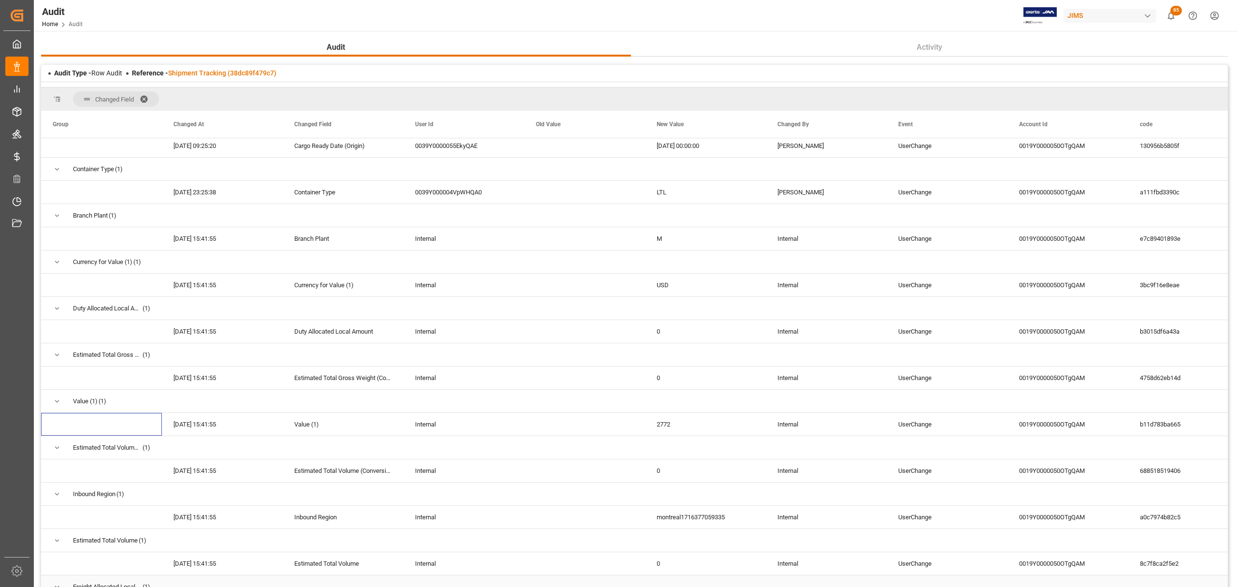
scroll to position [193, 0]
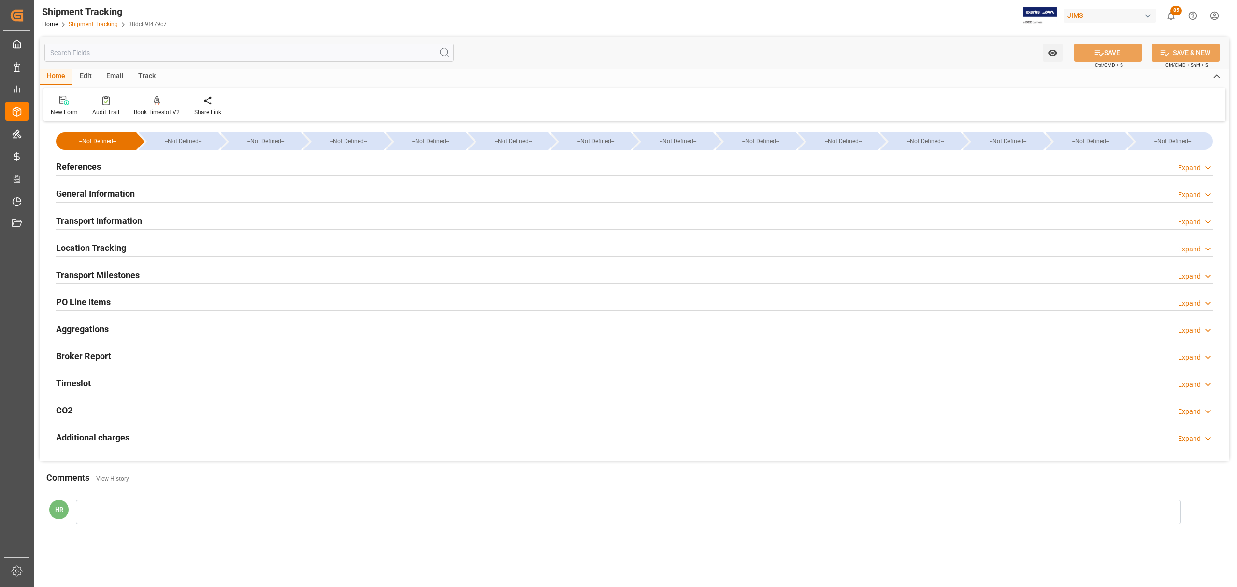
click at [99, 24] on link "Shipment Tracking" at bounding box center [93, 24] width 49 height 7
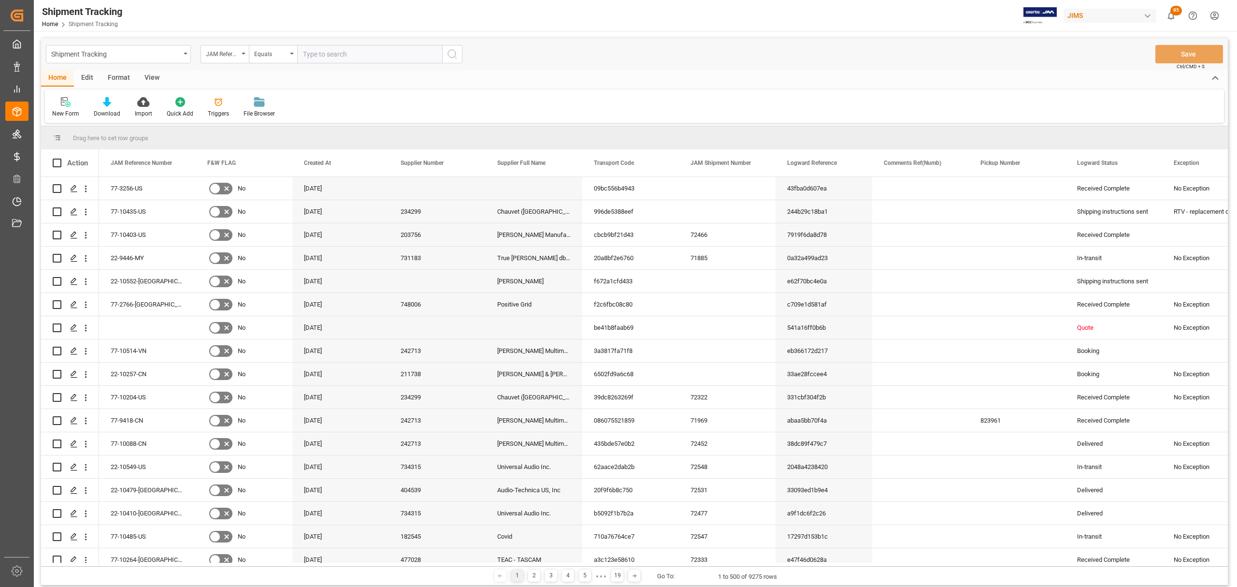
click at [358, 47] on input "text" at bounding box center [369, 54] width 145 height 18
type input "77-10088-CN"
drag, startPoint x: 355, startPoint y: 55, endPoint x: 265, endPoint y: 57, distance: 89.4
click at [265, 57] on div "JAM Reference Number Equals 77-10088-CN" at bounding box center [332, 54] width 262 height 18
click at [353, 55] on input "text" at bounding box center [369, 54] width 145 height 18
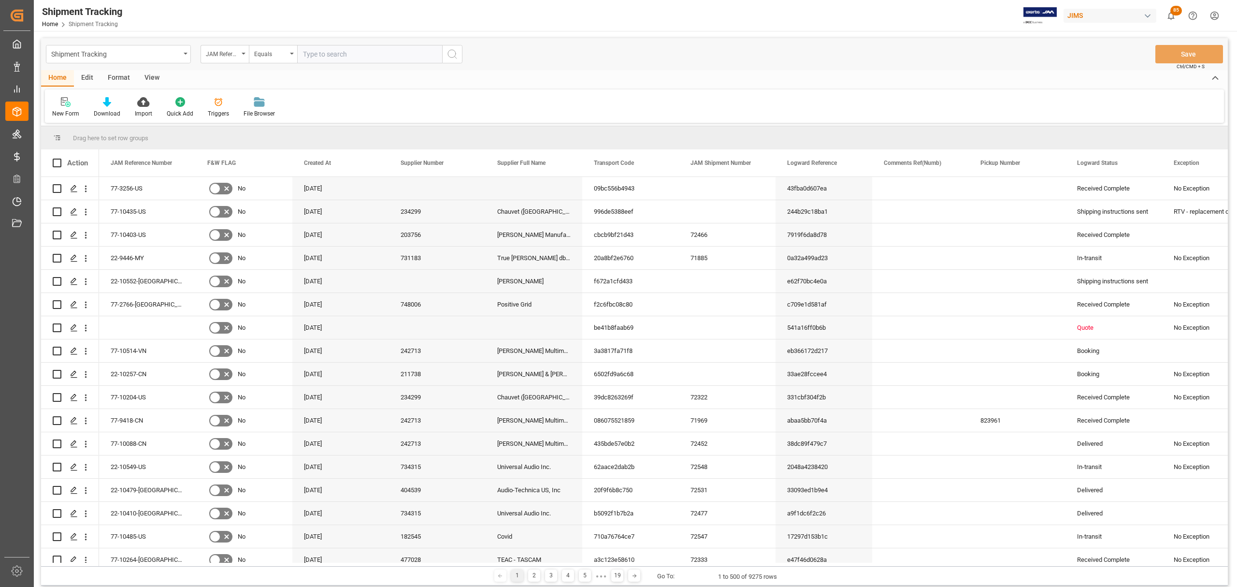
paste input "77-10125-CN"
type input "77-10125-CN"
click at [448, 53] on circle "search button" at bounding box center [452, 54] width 8 height 8
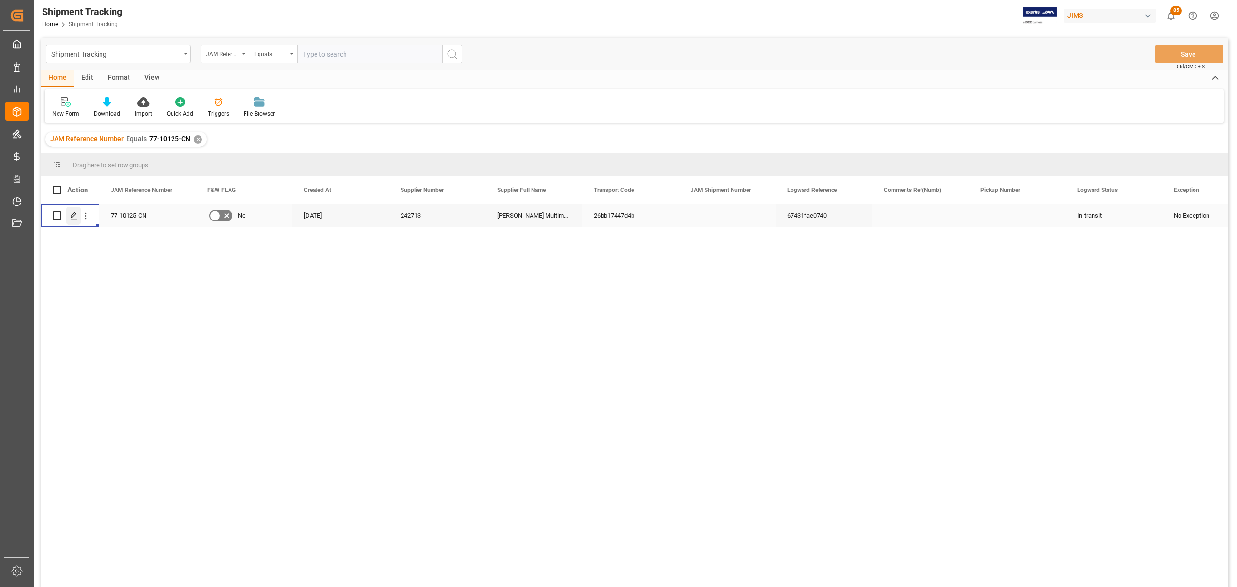
click at [76, 214] on polygon "Press SPACE to select this row." at bounding box center [73, 215] width 5 height 5
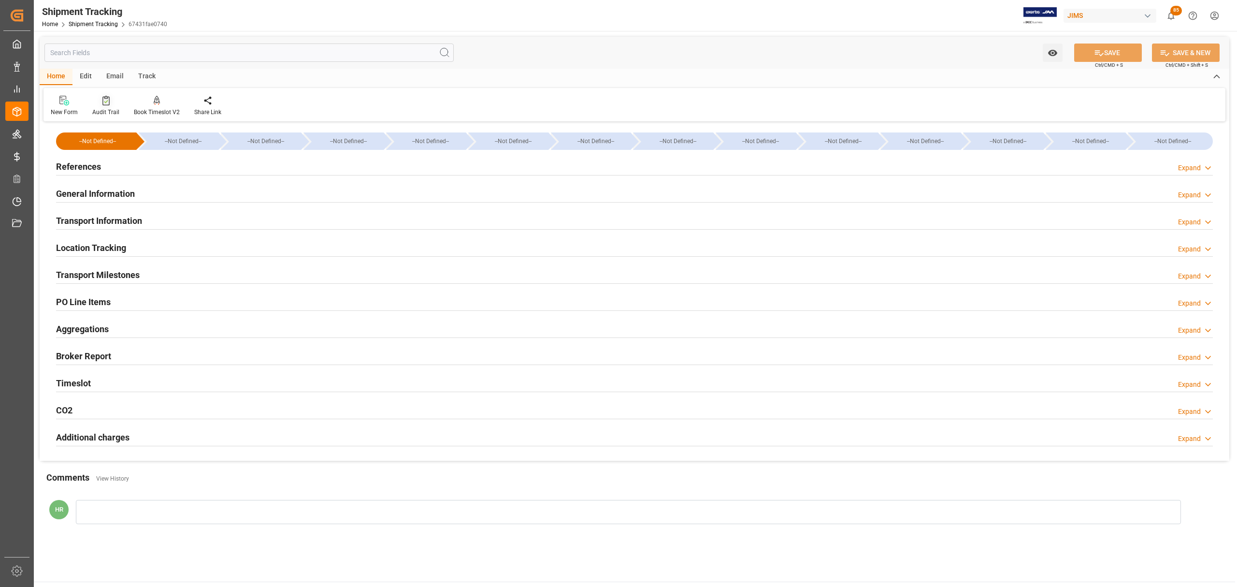
click at [106, 99] on icon at bounding box center [105, 101] width 7 height 10
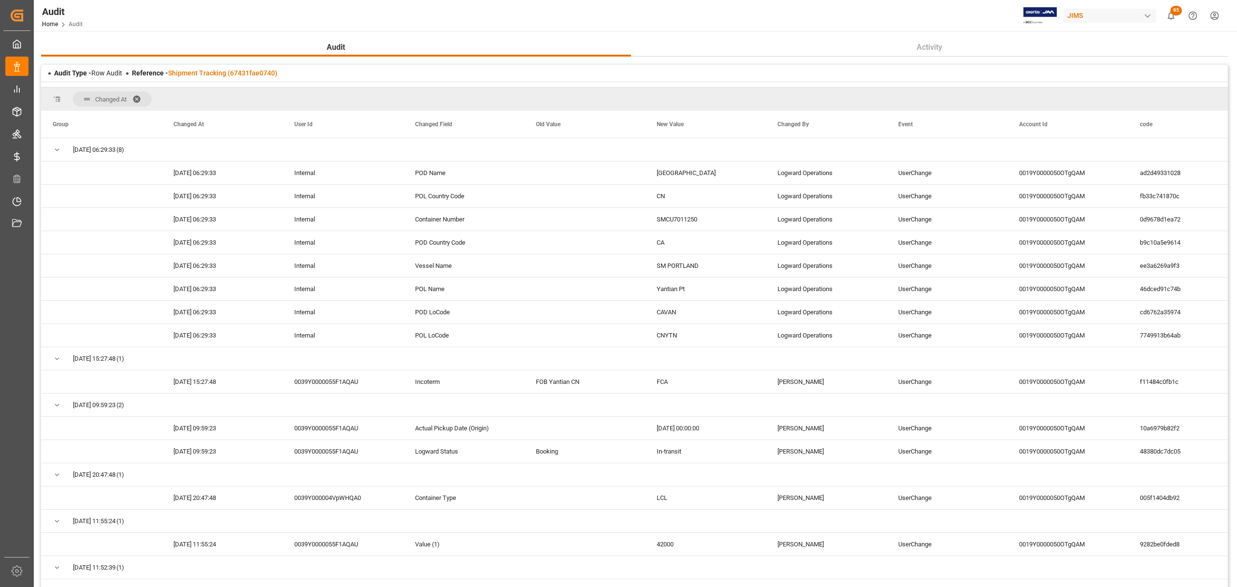
click at [138, 97] on span at bounding box center [139, 99] width 15 height 9
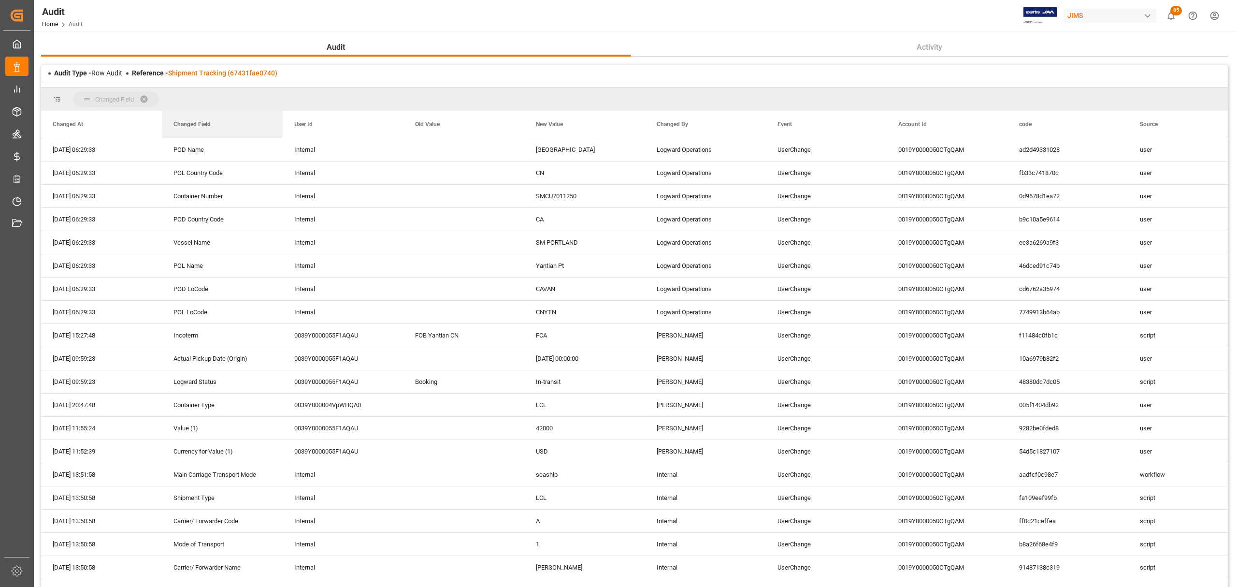
drag, startPoint x: 306, startPoint y: 120, endPoint x: 242, endPoint y: 106, distance: 65.8
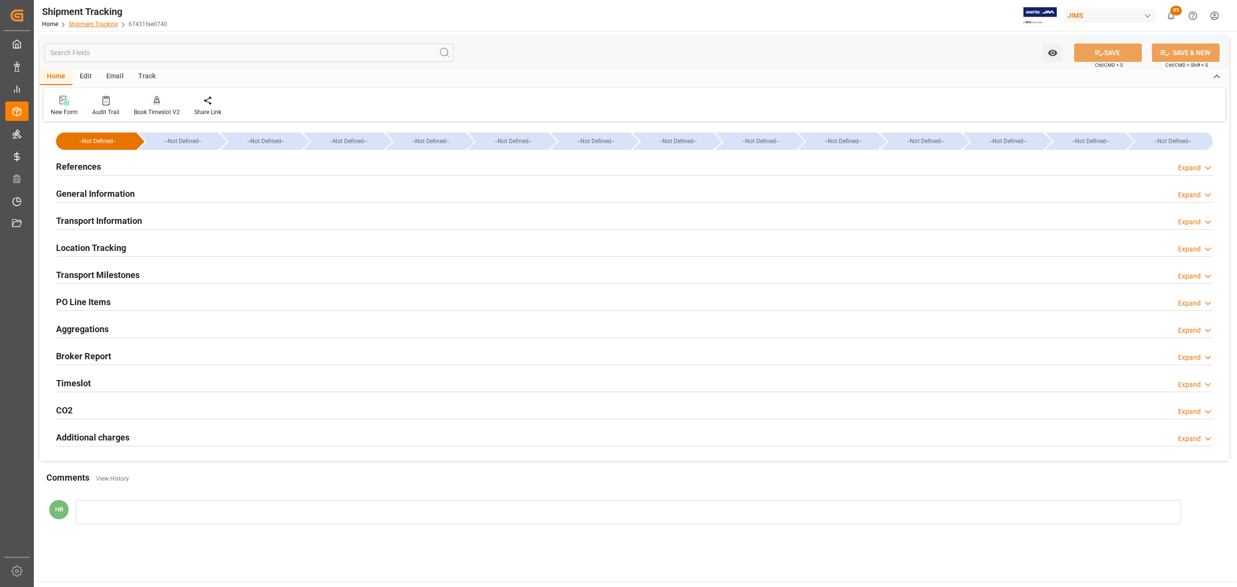
click at [91, 24] on link "Shipment Tracking" at bounding box center [93, 24] width 49 height 7
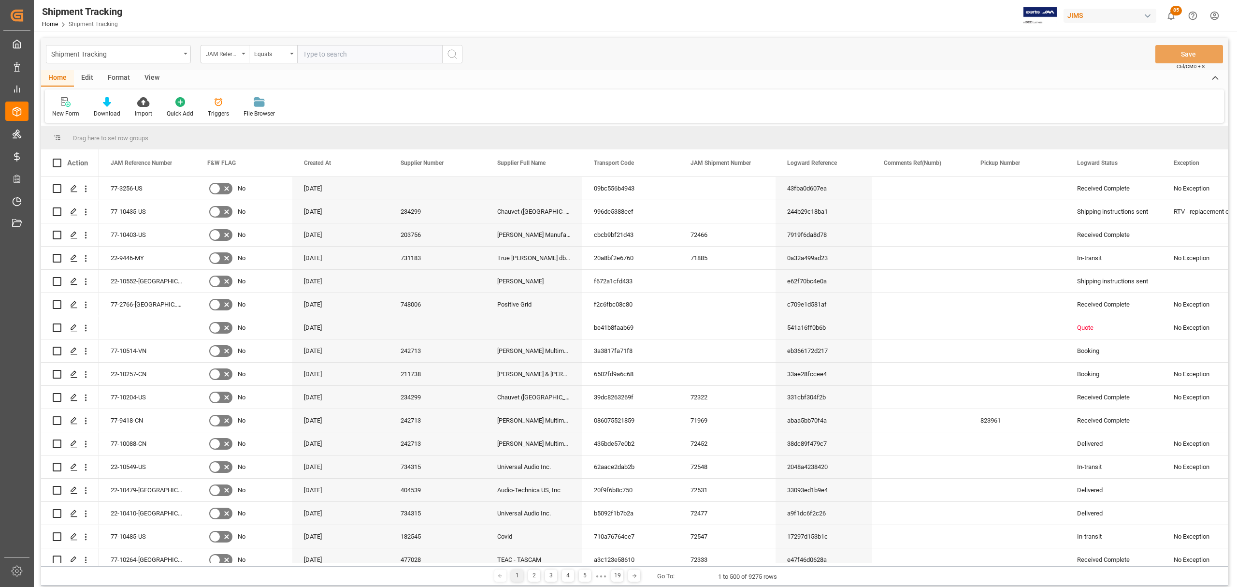
click at [321, 45] on input "text" at bounding box center [369, 54] width 145 height 18
click at [322, 49] on input "text" at bounding box center [369, 54] width 145 height 18
type input "77-10125-CN"
click at [460, 57] on button "search button" at bounding box center [452, 54] width 20 height 18
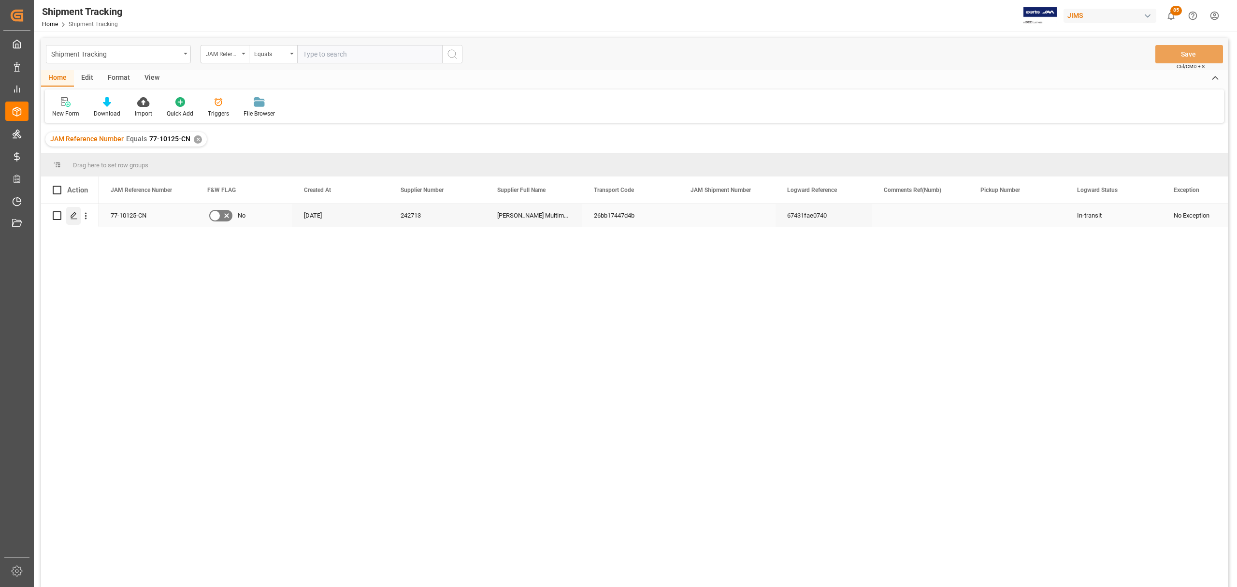
click at [71, 219] on icon "Press SPACE to select this row." at bounding box center [74, 216] width 8 height 8
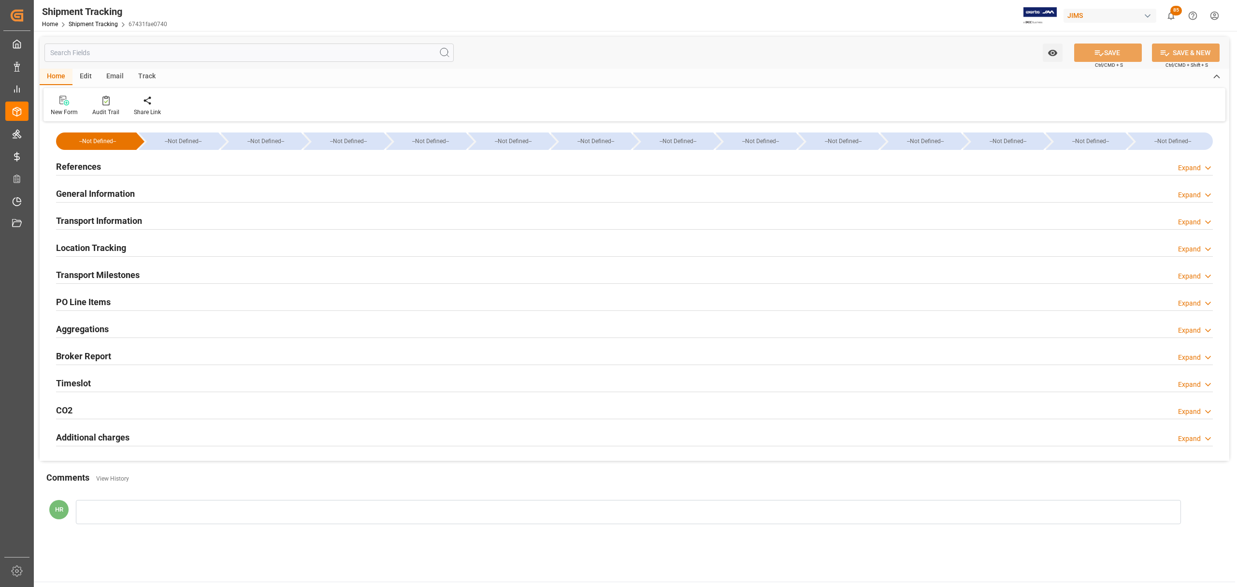
type input "42000"
type input "0"
click at [138, 244] on div "Location Tracking Expand" at bounding box center [634, 247] width 1157 height 18
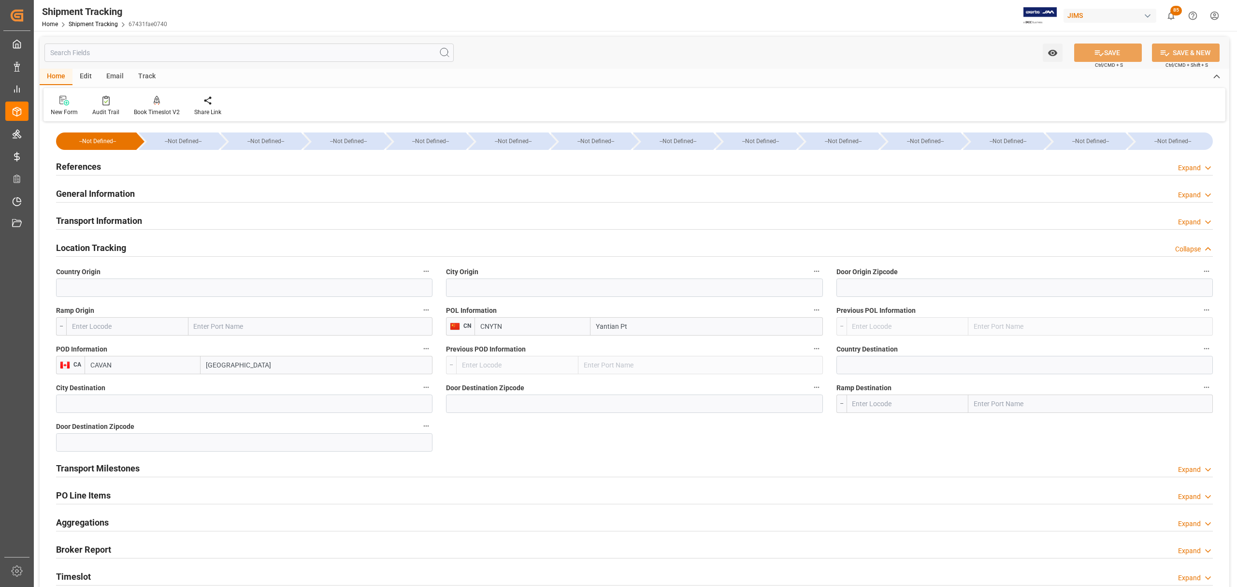
click at [138, 244] on div "Location Tracking Collapse" at bounding box center [634, 247] width 1157 height 18
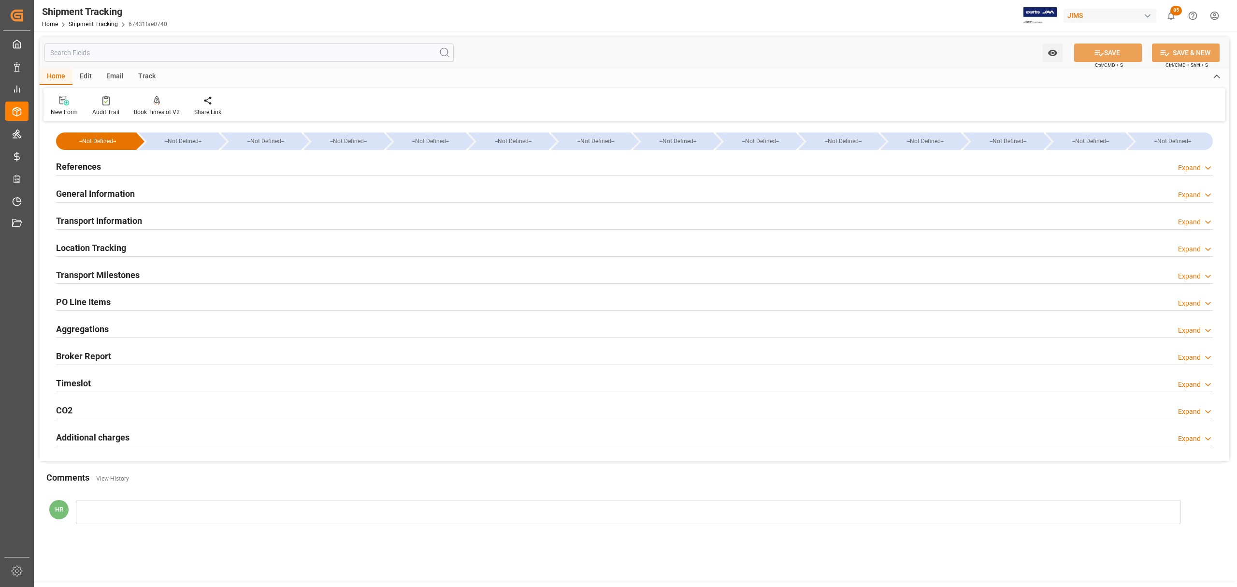
click at [119, 325] on div "Aggregations Expand" at bounding box center [634, 328] width 1157 height 18
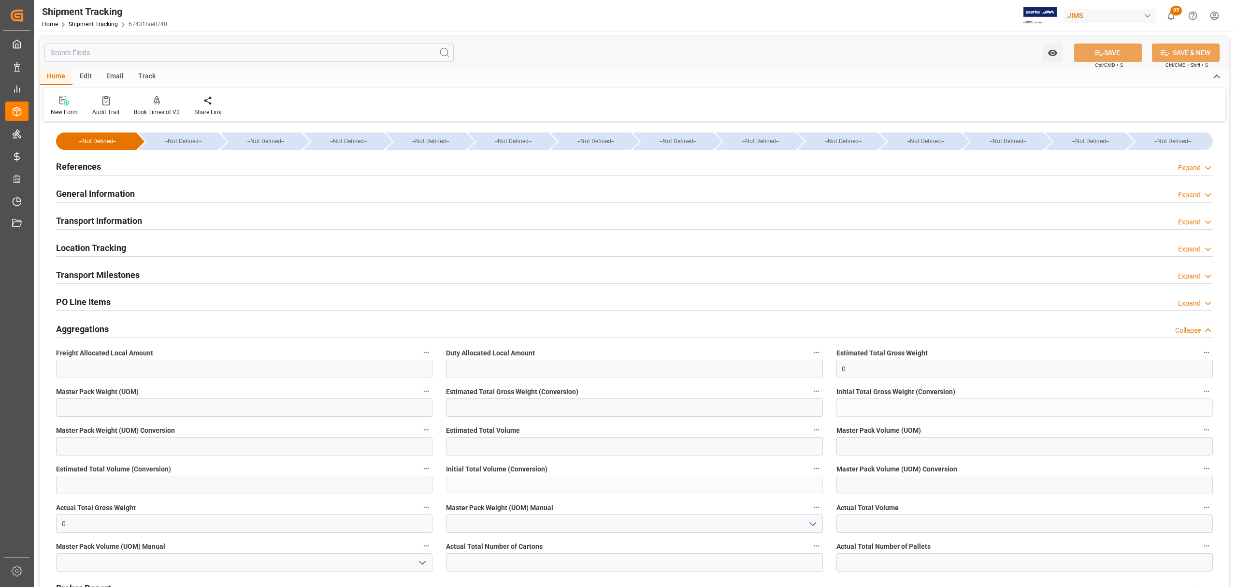
click at [147, 221] on div "Transport Information Expand" at bounding box center [634, 220] width 1157 height 18
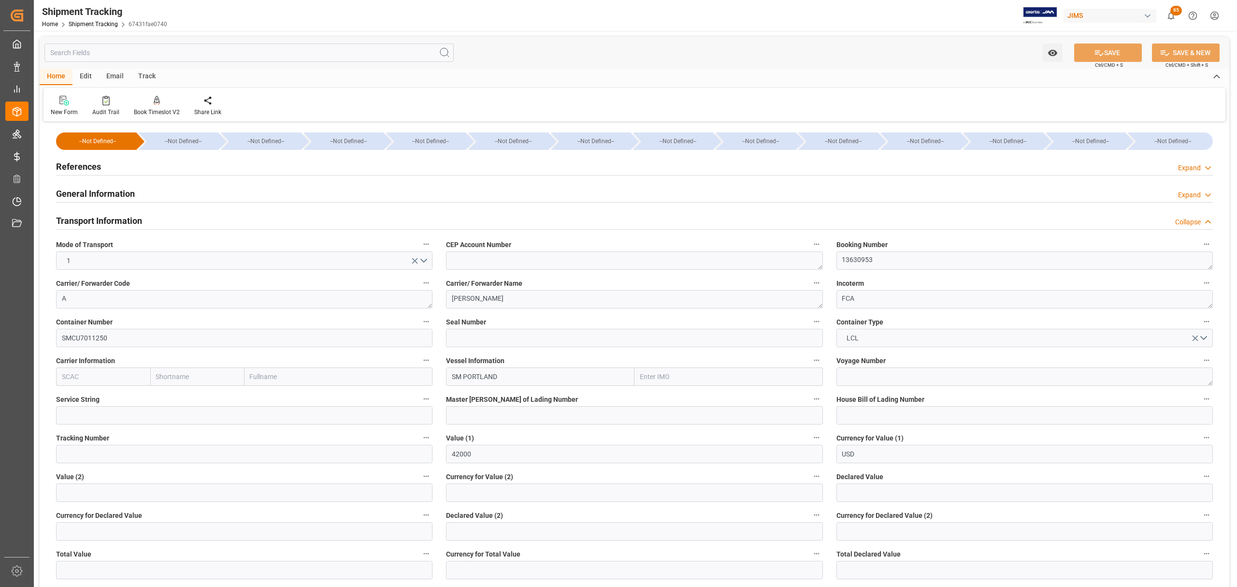
click at [150, 217] on div "Transport Information Collapse" at bounding box center [634, 220] width 1157 height 18
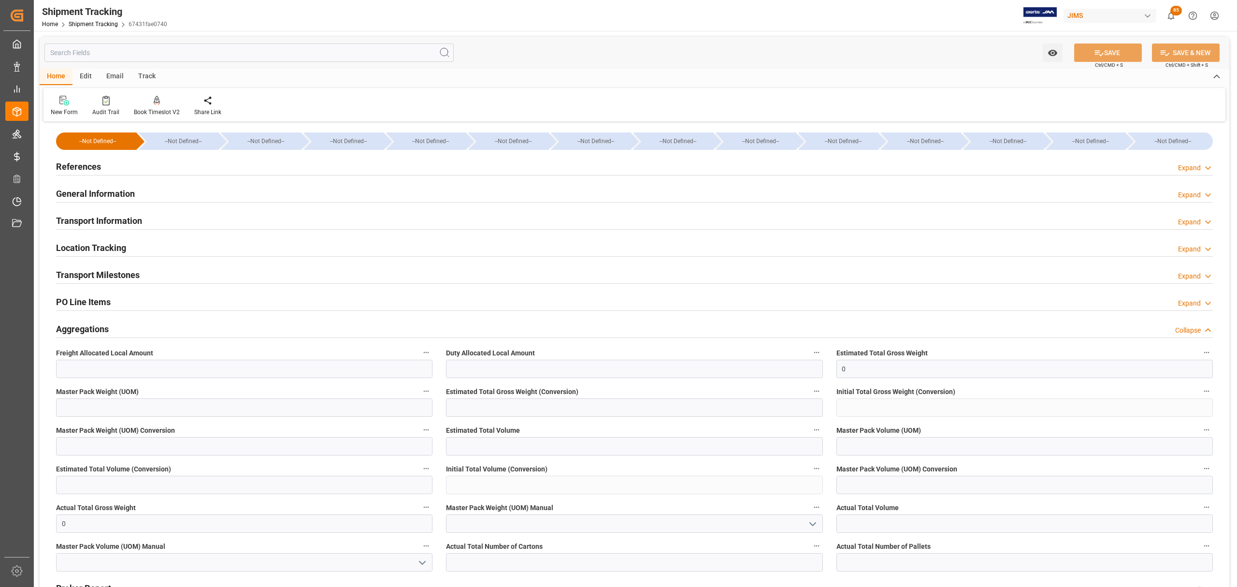
click at [150, 217] on div "Transport Information Expand" at bounding box center [634, 220] width 1157 height 18
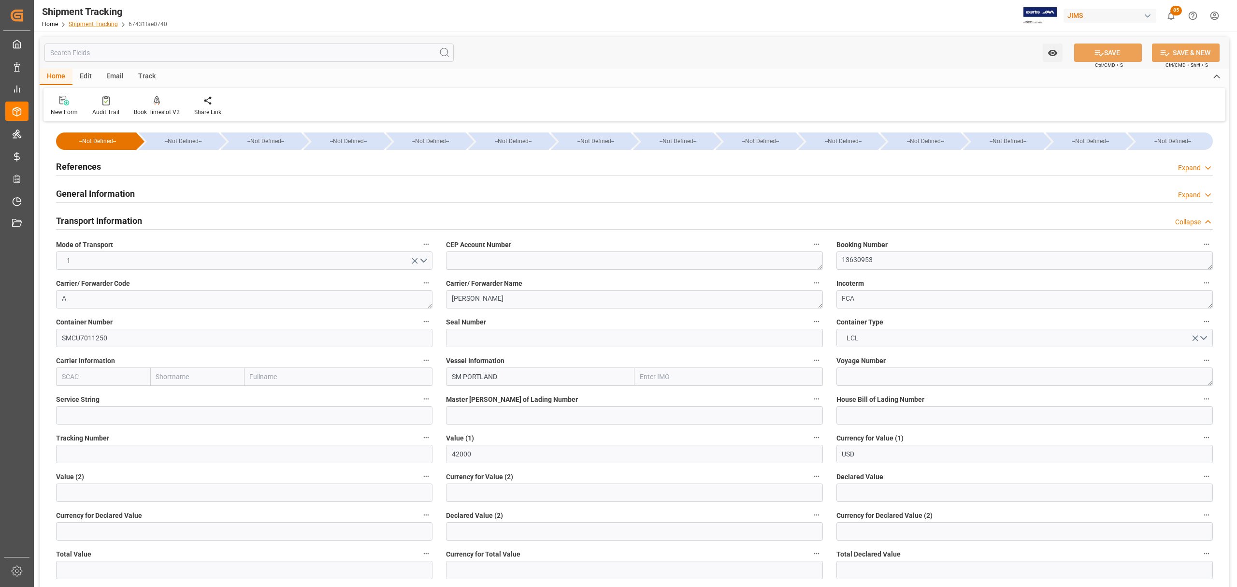
click at [99, 23] on link "Shipment Tracking" at bounding box center [93, 24] width 49 height 7
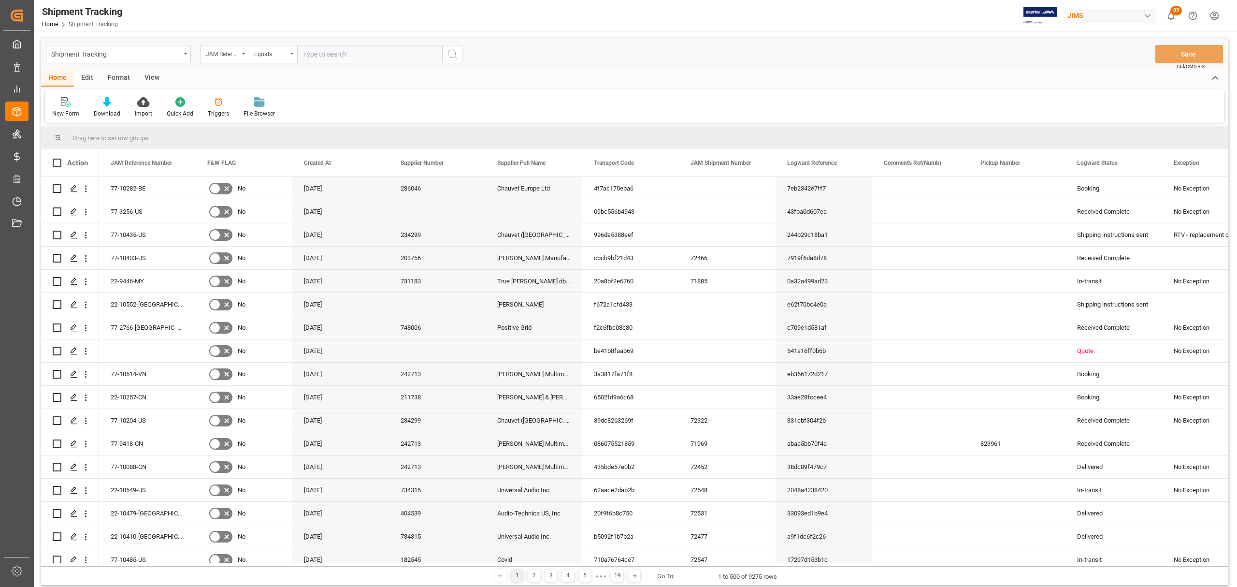
click at [335, 53] on input "text" at bounding box center [369, 54] width 145 height 18
paste input "77-10125-CN"
type input "77-10125-CN"
click at [450, 53] on icon "search button" at bounding box center [453, 54] width 12 height 12
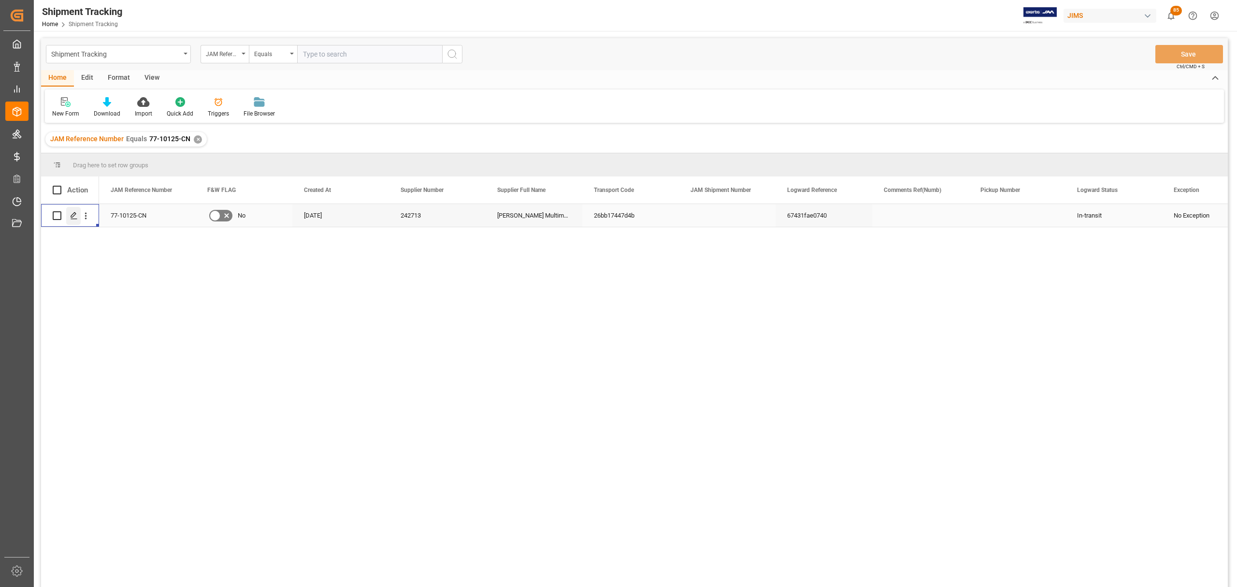
click at [74, 217] on icon "Press SPACE to select this row." at bounding box center [74, 216] width 8 height 8
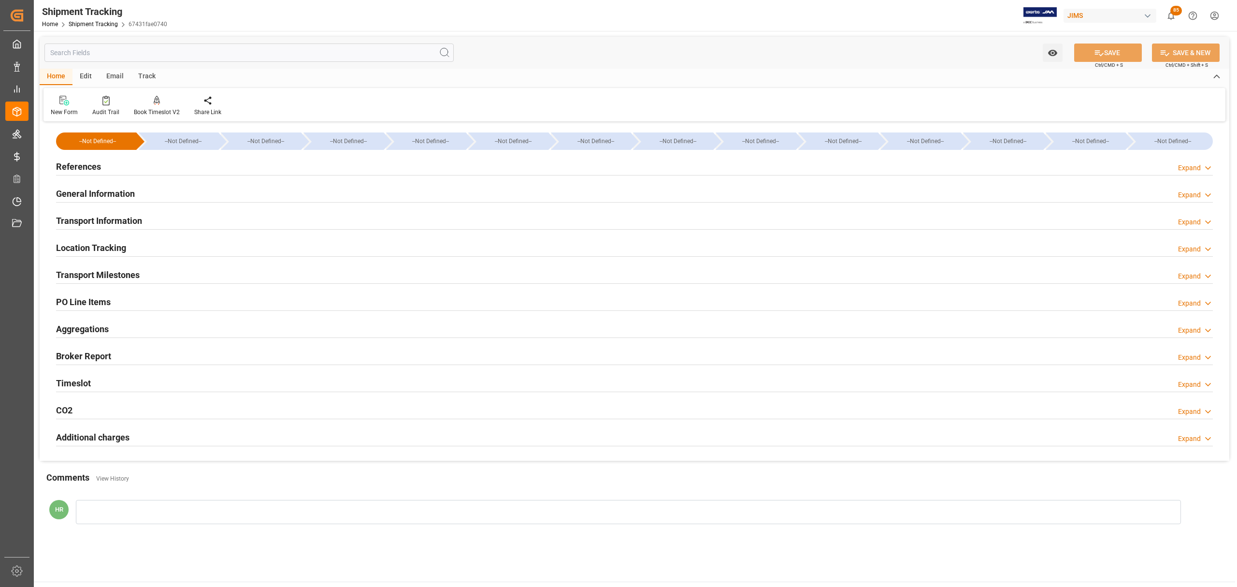
click at [205, 221] on div "Transport Information Expand" at bounding box center [634, 220] width 1157 height 18
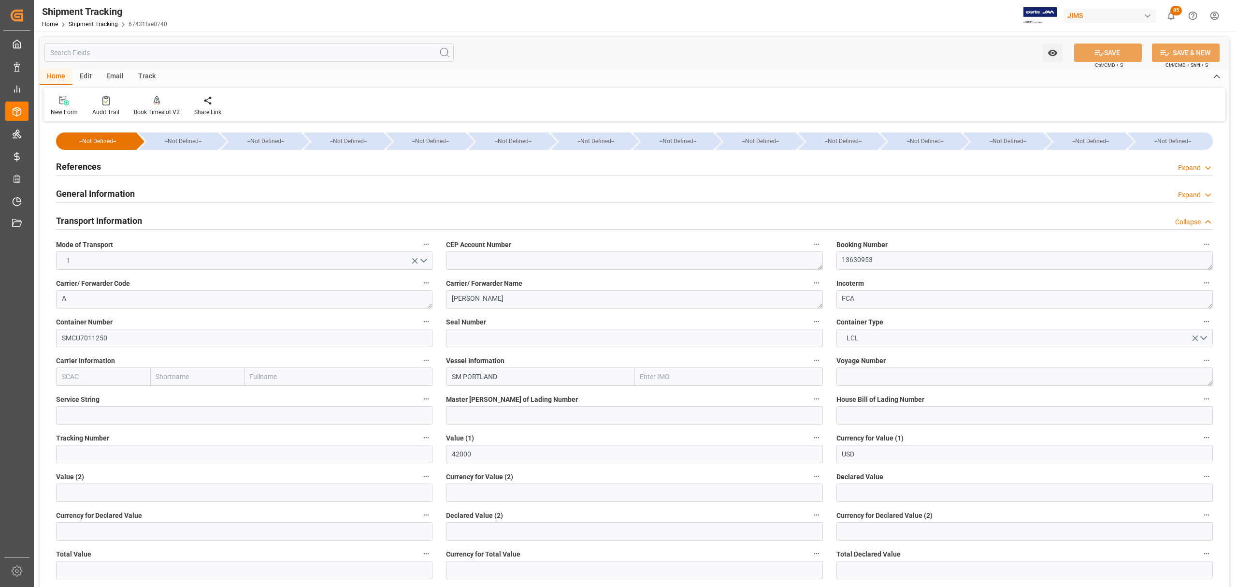
click at [205, 216] on div "Transport Information Collapse" at bounding box center [634, 220] width 1157 height 18
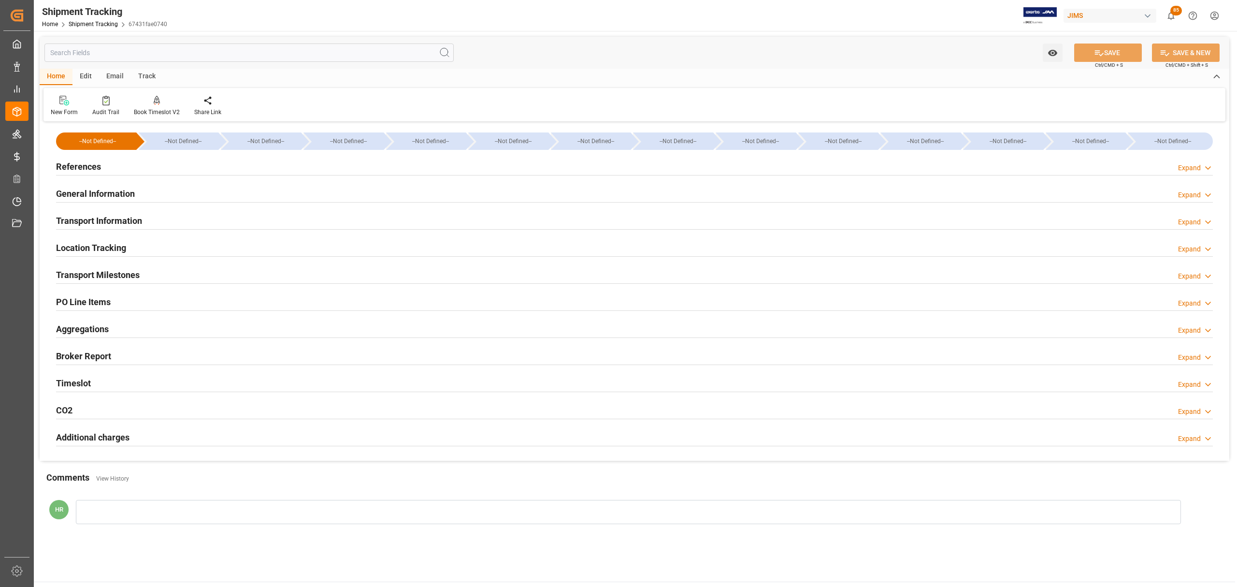
click at [205, 216] on div "Transport Information Expand" at bounding box center [634, 220] width 1157 height 18
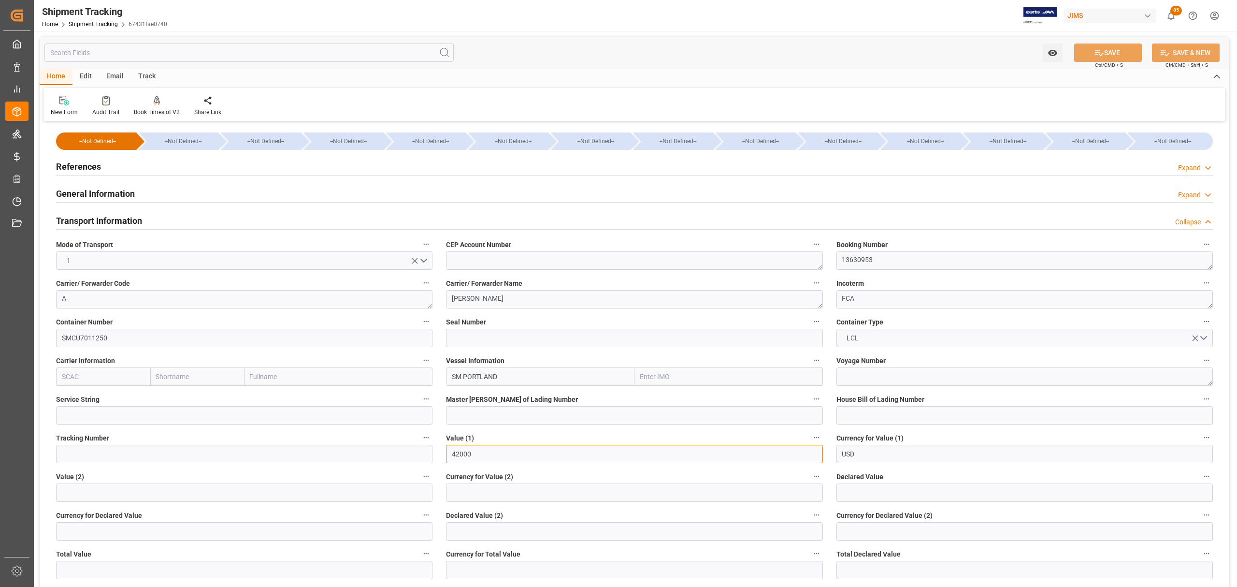
click at [492, 455] on input "42000" at bounding box center [634, 454] width 376 height 18
click at [99, 101] on div at bounding box center [105, 100] width 27 height 10
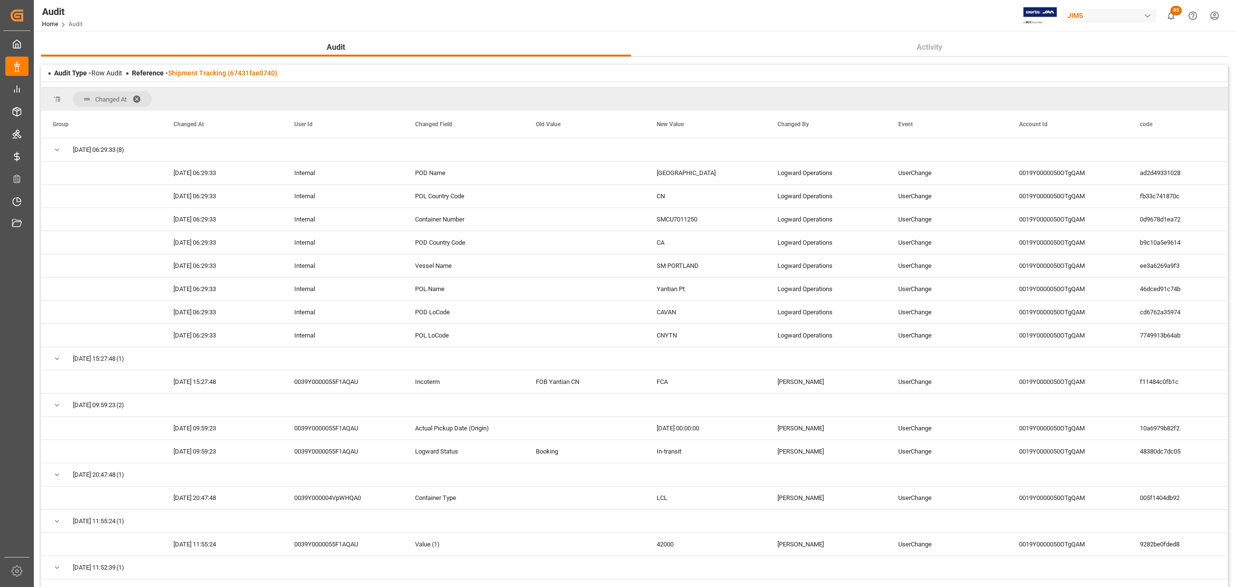
click at [138, 97] on span at bounding box center [139, 99] width 15 height 9
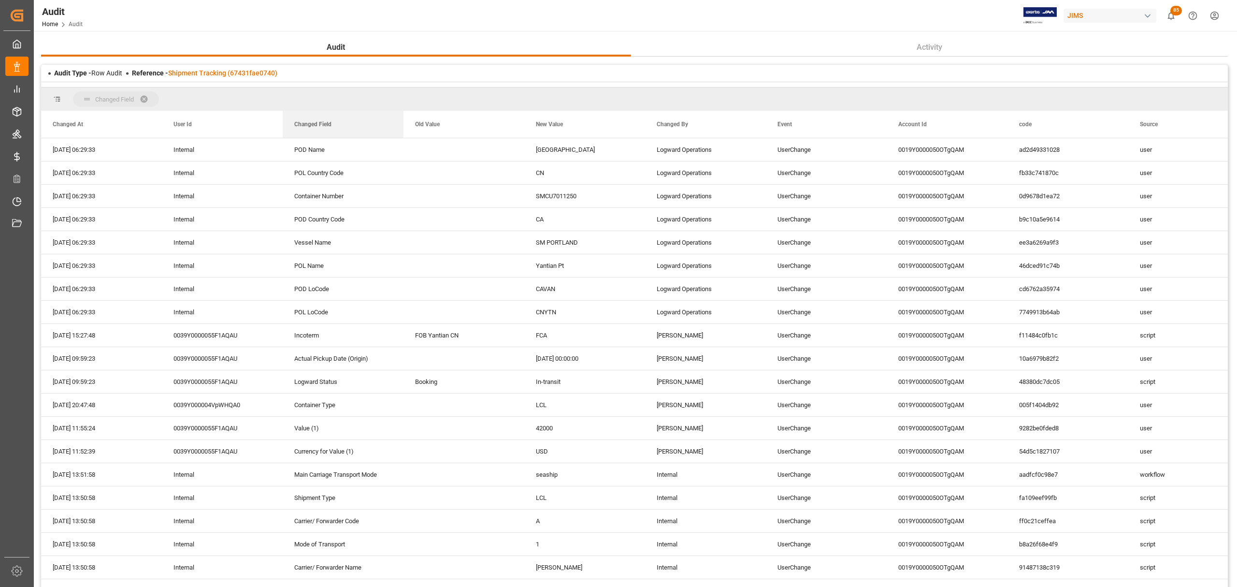
drag, startPoint x: 323, startPoint y: 125, endPoint x: 316, endPoint y: 104, distance: 21.7
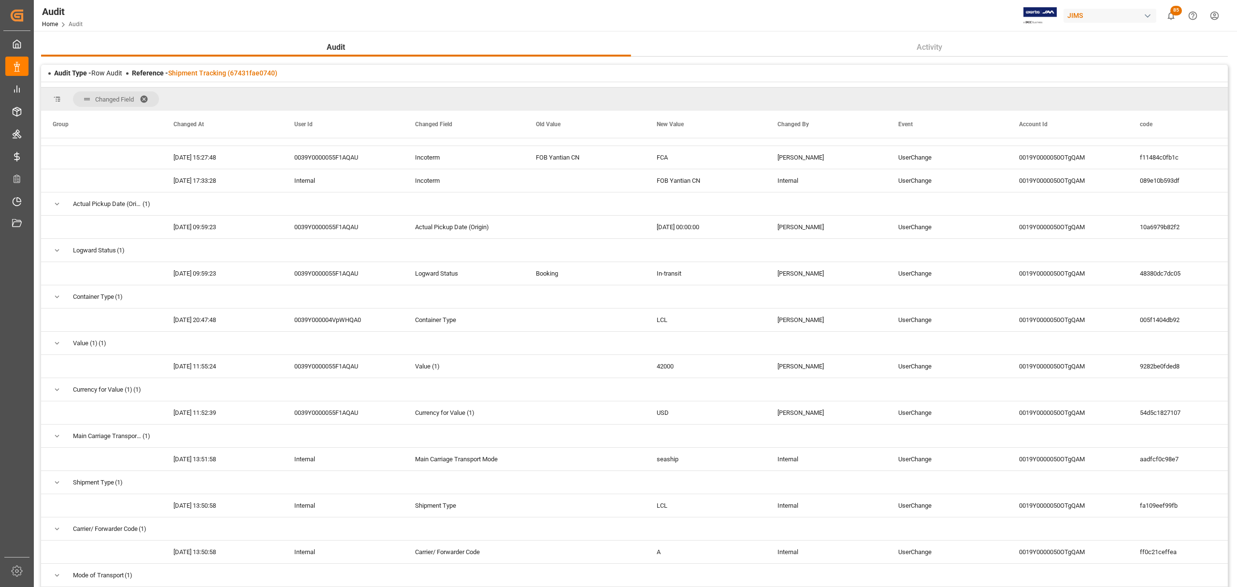
scroll to position [64, 0]
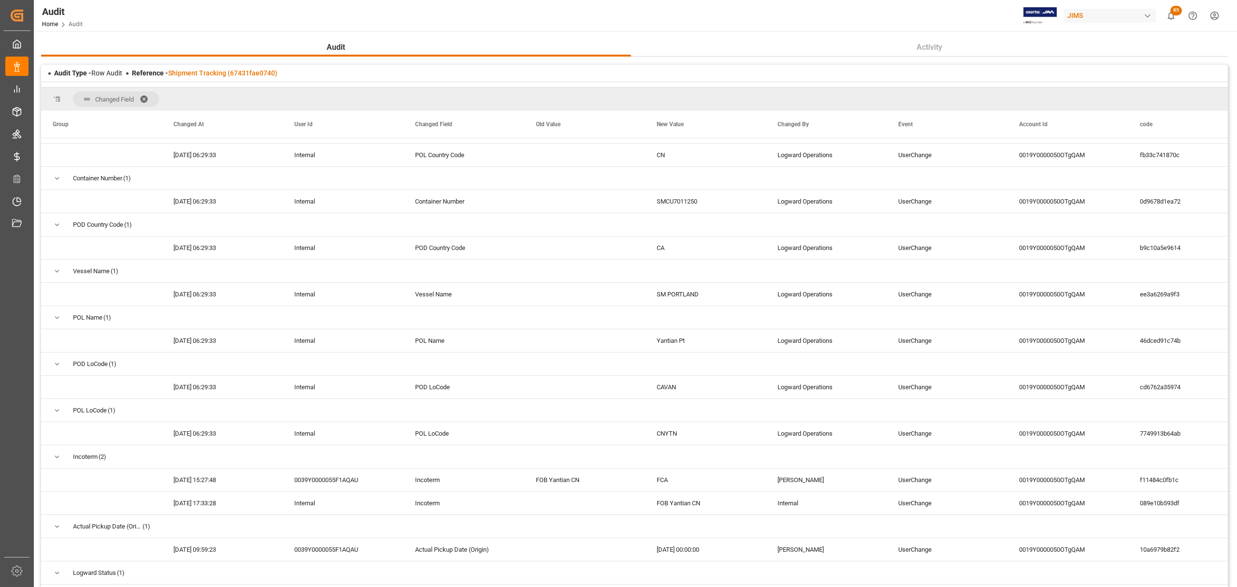
click at [147, 99] on span at bounding box center [147, 99] width 15 height 9
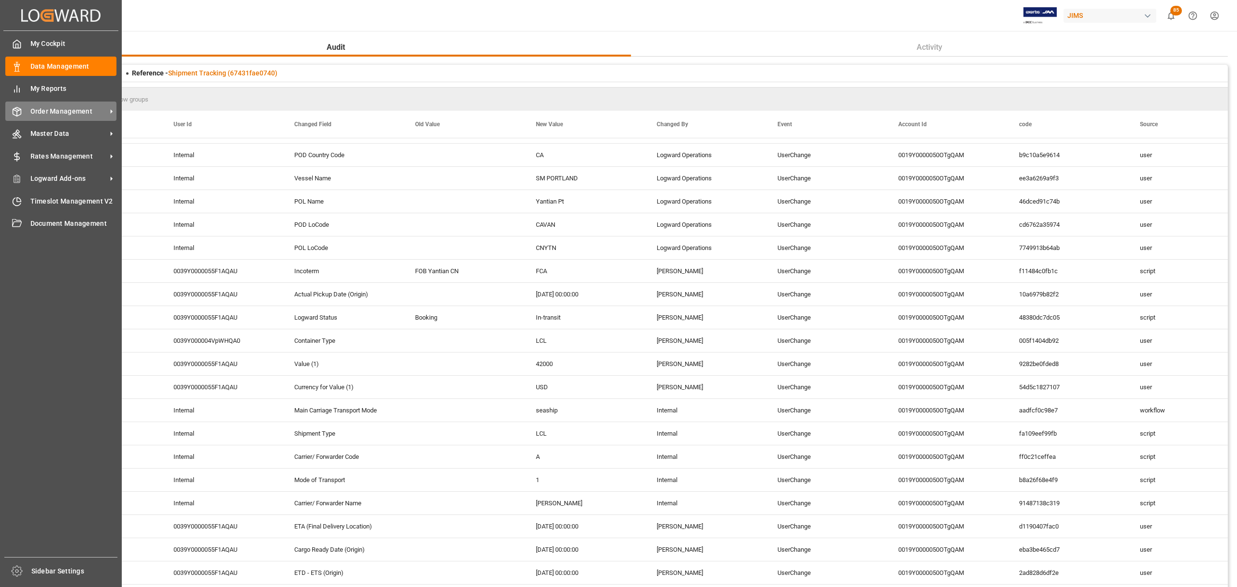
click at [58, 107] on span "Order Management" at bounding box center [68, 111] width 76 height 10
click at [64, 115] on span "Order Management" at bounding box center [68, 111] width 76 height 10
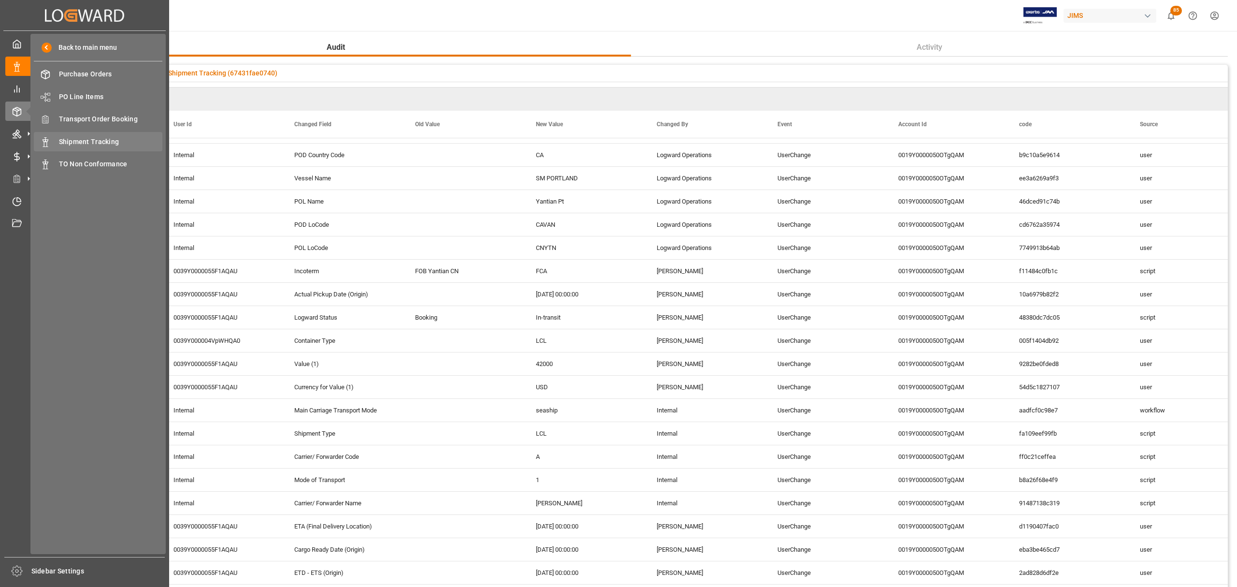
click at [101, 139] on span "Shipment Tracking" at bounding box center [111, 142] width 104 height 10
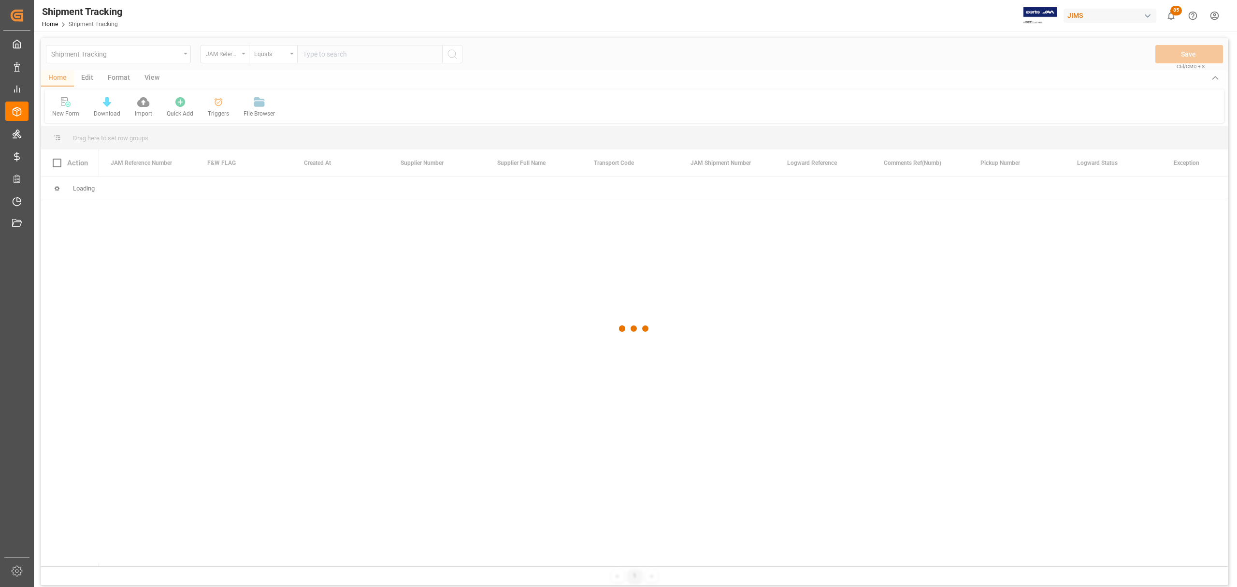
click at [357, 47] on div at bounding box center [634, 328] width 1187 height 581
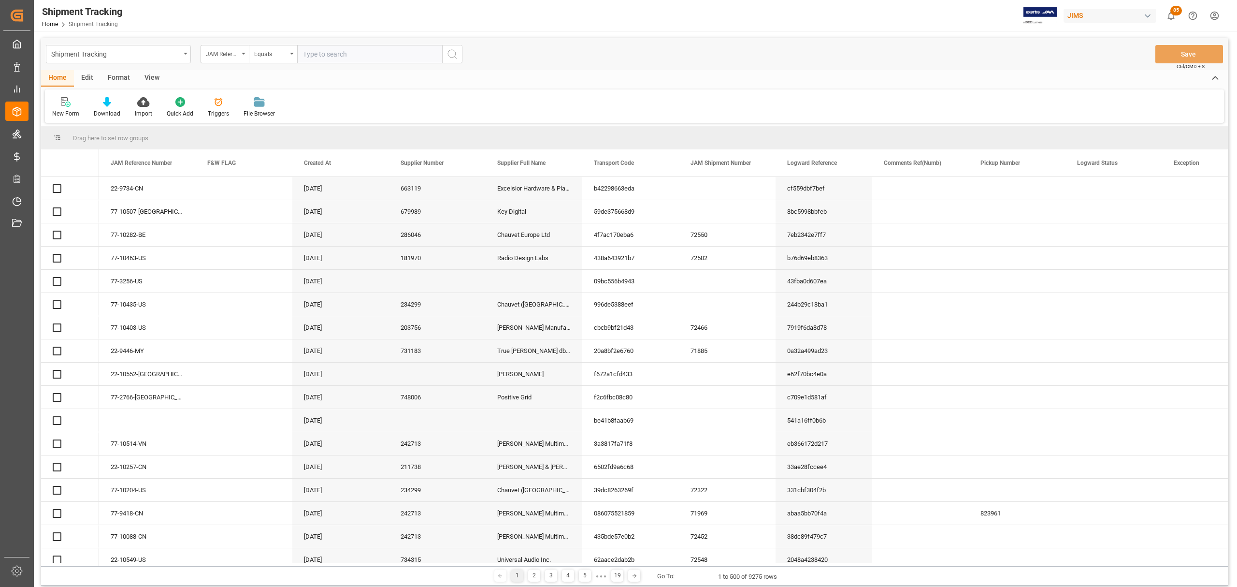
click at [371, 55] on input "text" at bounding box center [369, 54] width 145 height 18
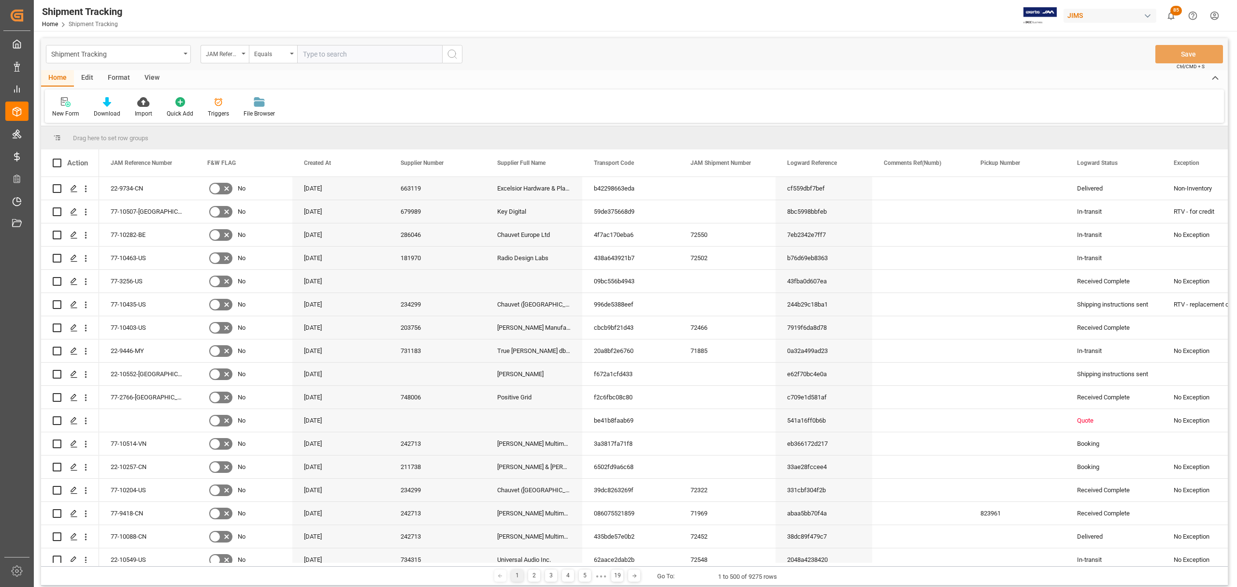
paste input "77-10125-CN"
type input "77-10125-CN"
click at [451, 52] on icon "search button" at bounding box center [453, 54] width 12 height 12
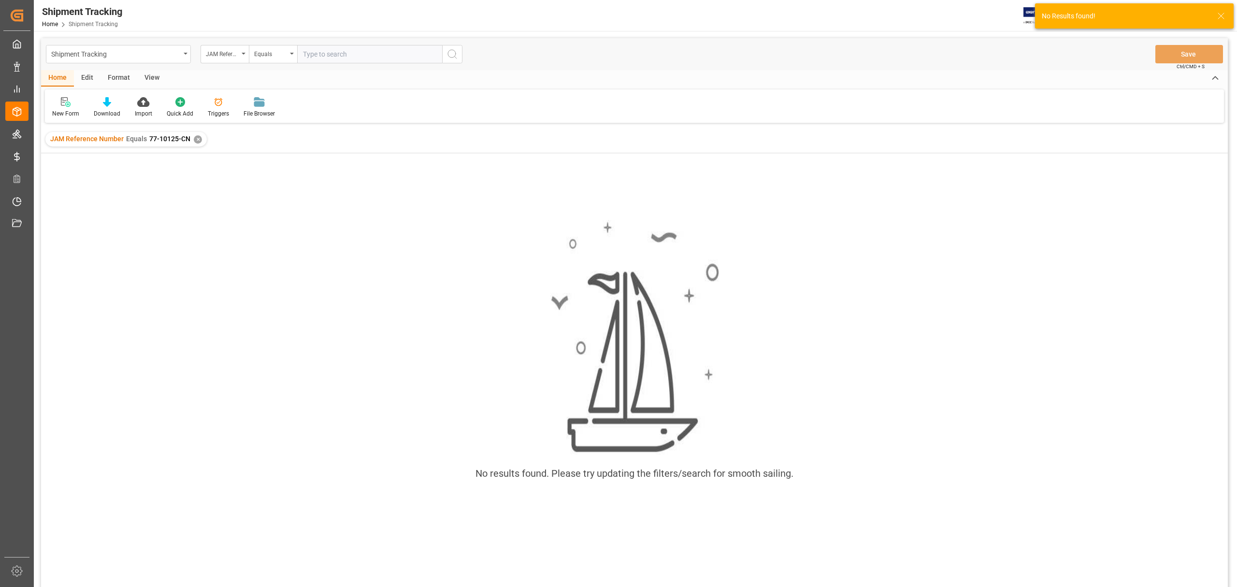
click at [199, 134] on div "JAM Reference Number Equals 77-10125-CN ✕" at bounding box center [125, 139] width 161 height 14
click at [198, 136] on div "✕" at bounding box center [198, 139] width 8 height 8
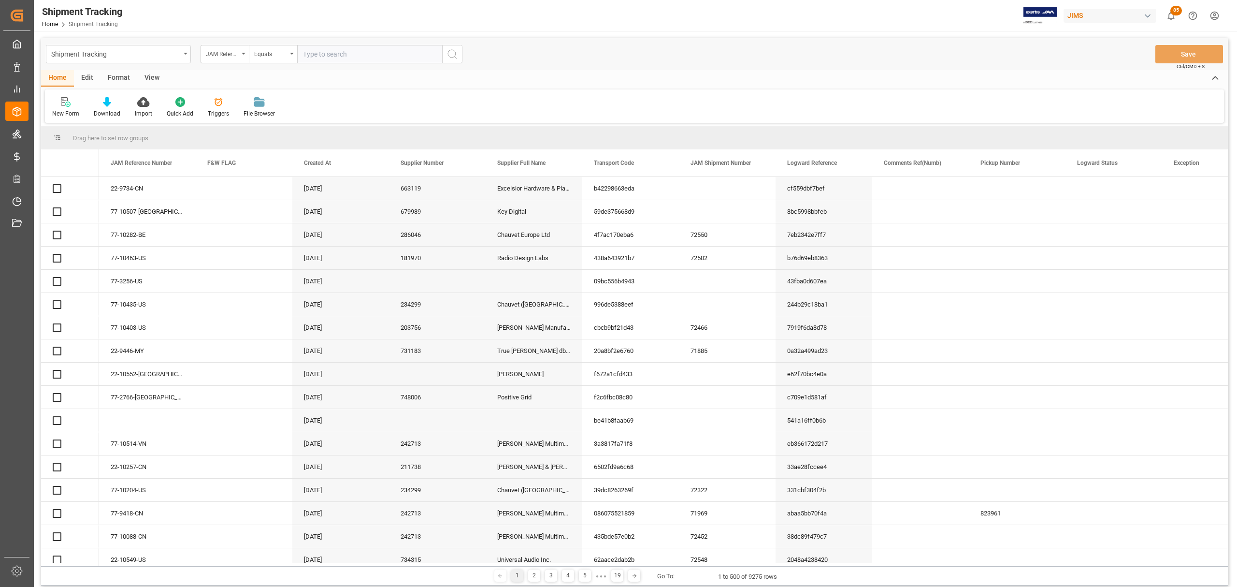
click at [364, 53] on input "text" at bounding box center [369, 54] width 145 height 18
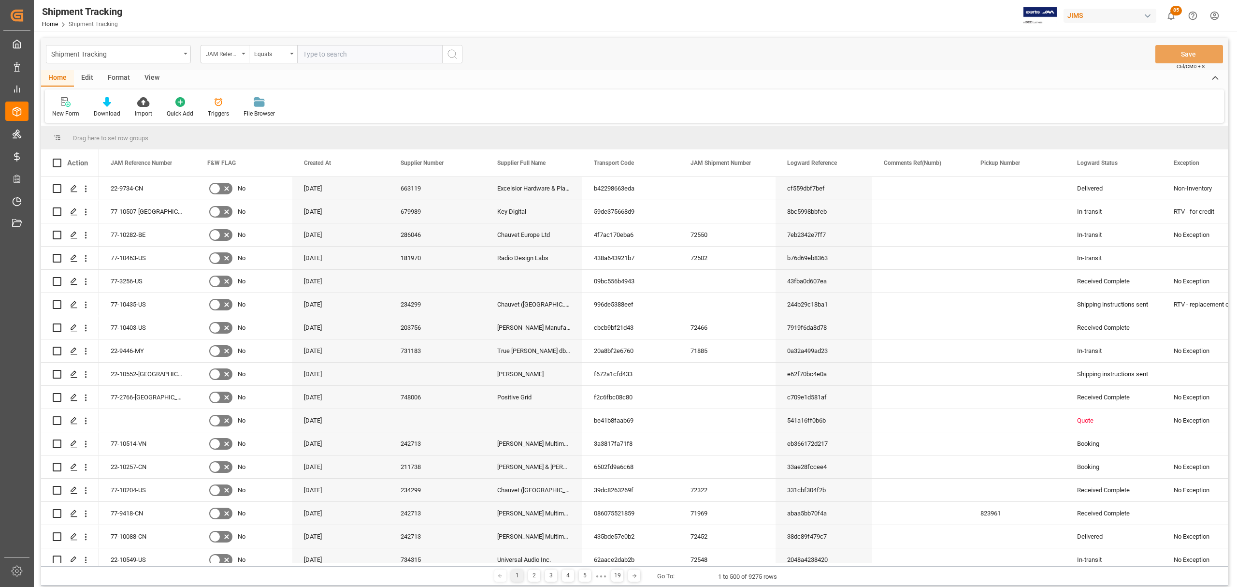
paste input "77-10125-CN"
click at [306, 52] on input "77-10125-CN" at bounding box center [369, 54] width 145 height 18
click at [376, 52] on input "77-10125-CN" at bounding box center [369, 54] width 145 height 18
type input "77-10125-CN"
click at [453, 58] on icon "search button" at bounding box center [453, 54] width 12 height 12
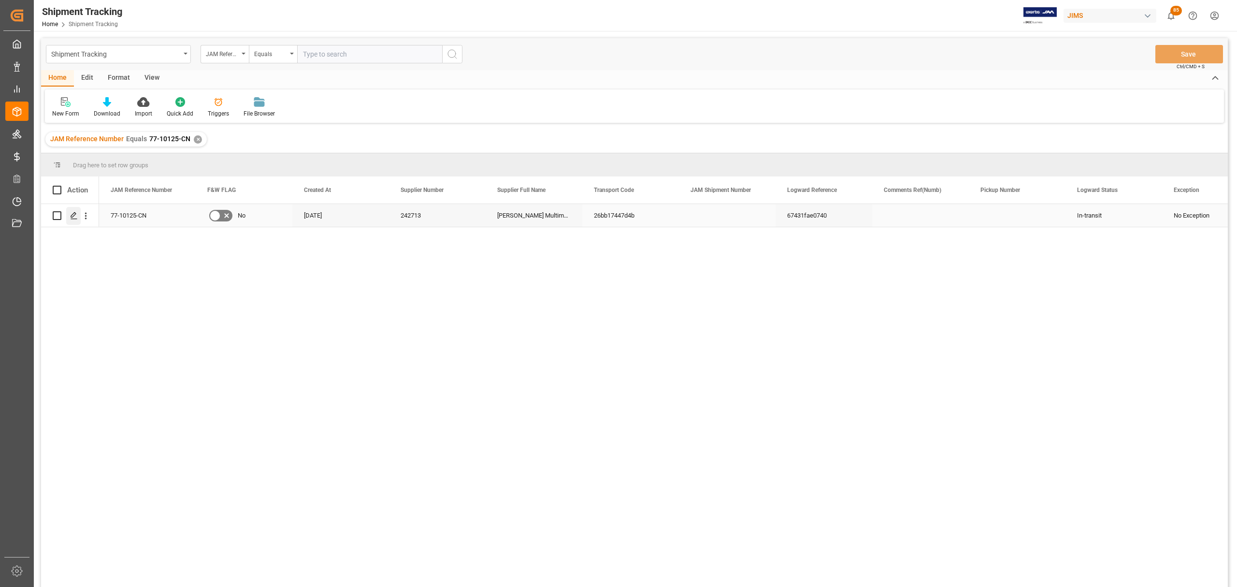
click at [76, 215] on icon "Press SPACE to select this row." at bounding box center [74, 216] width 8 height 8
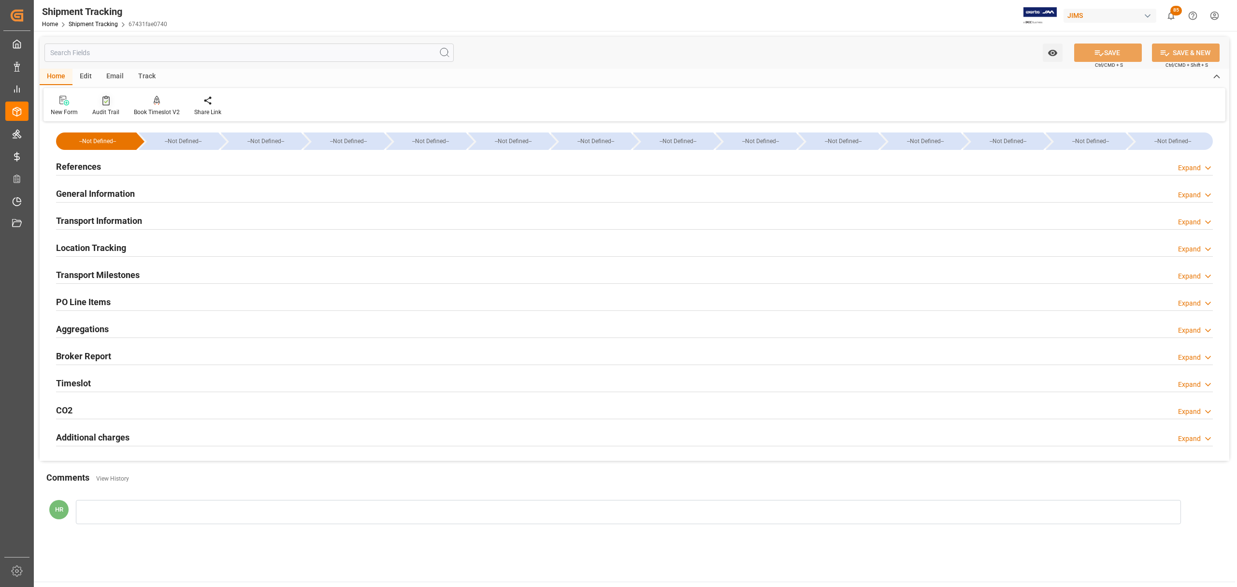
click at [99, 106] on div "Audit Trail" at bounding box center [106, 105] width 42 height 21
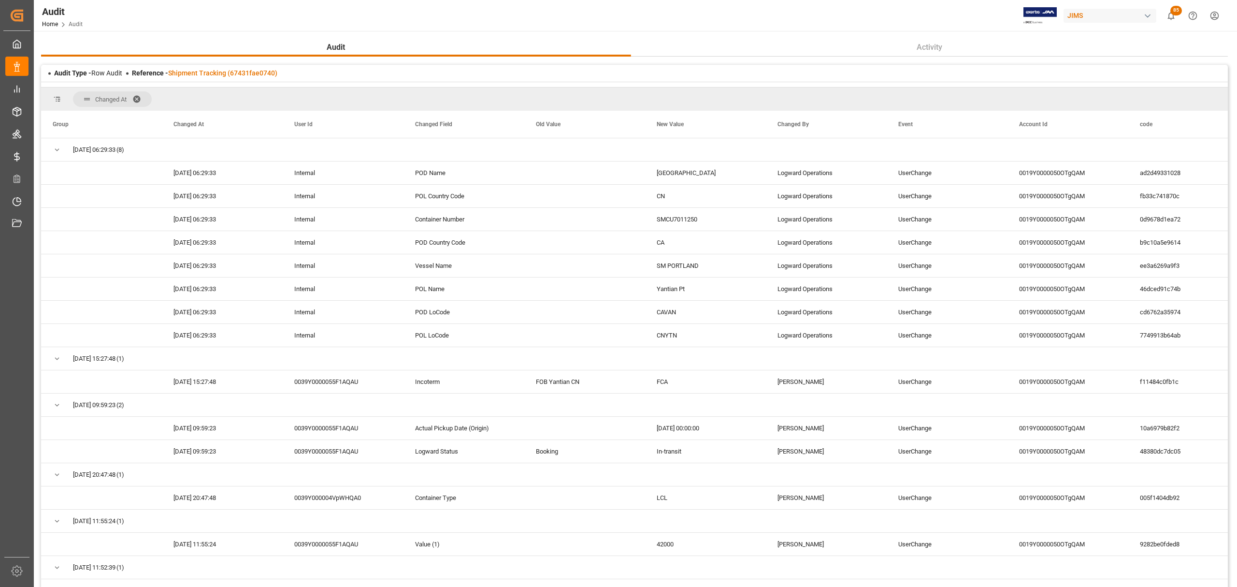
click at [138, 96] on span at bounding box center [139, 99] width 15 height 9
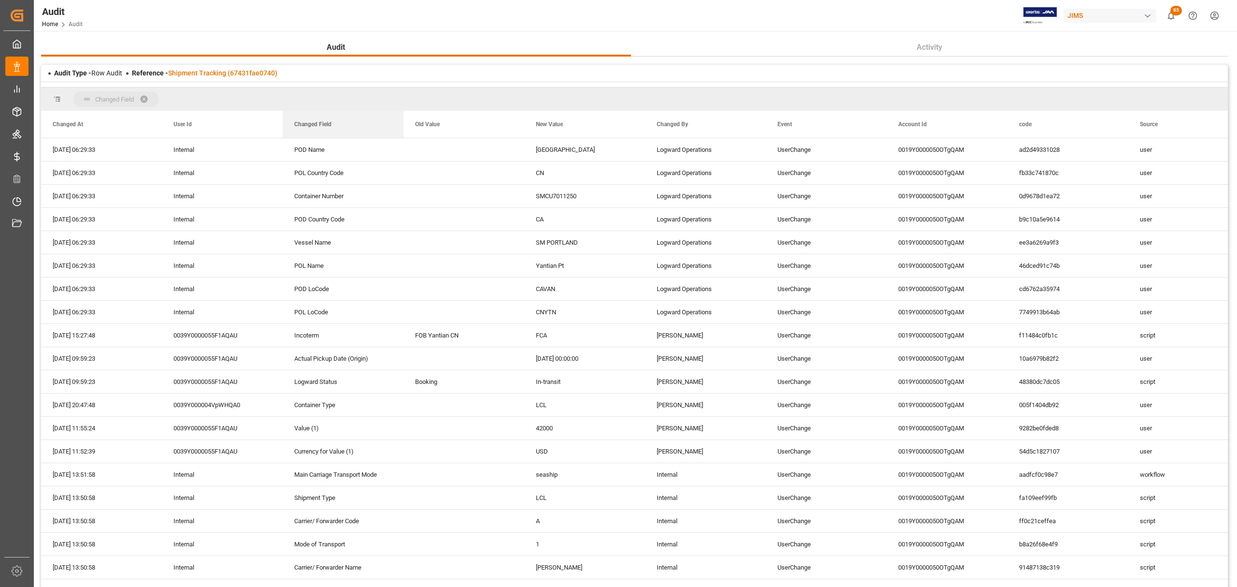
drag, startPoint x: 326, startPoint y: 128, endPoint x: 325, endPoint y: 103, distance: 24.7
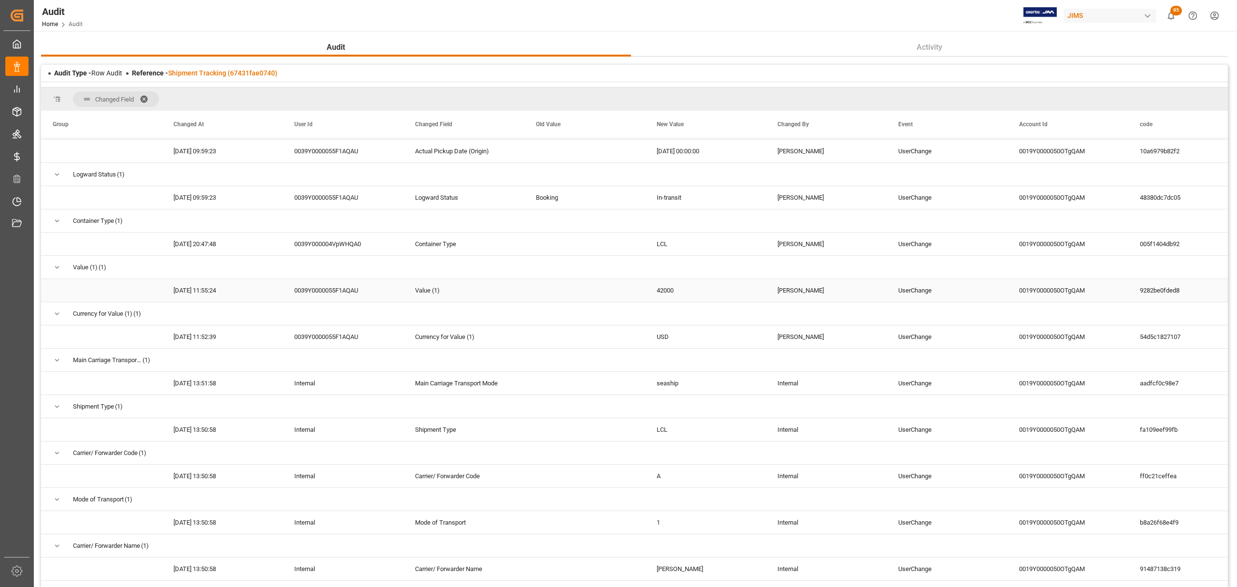
scroll to position [451, 0]
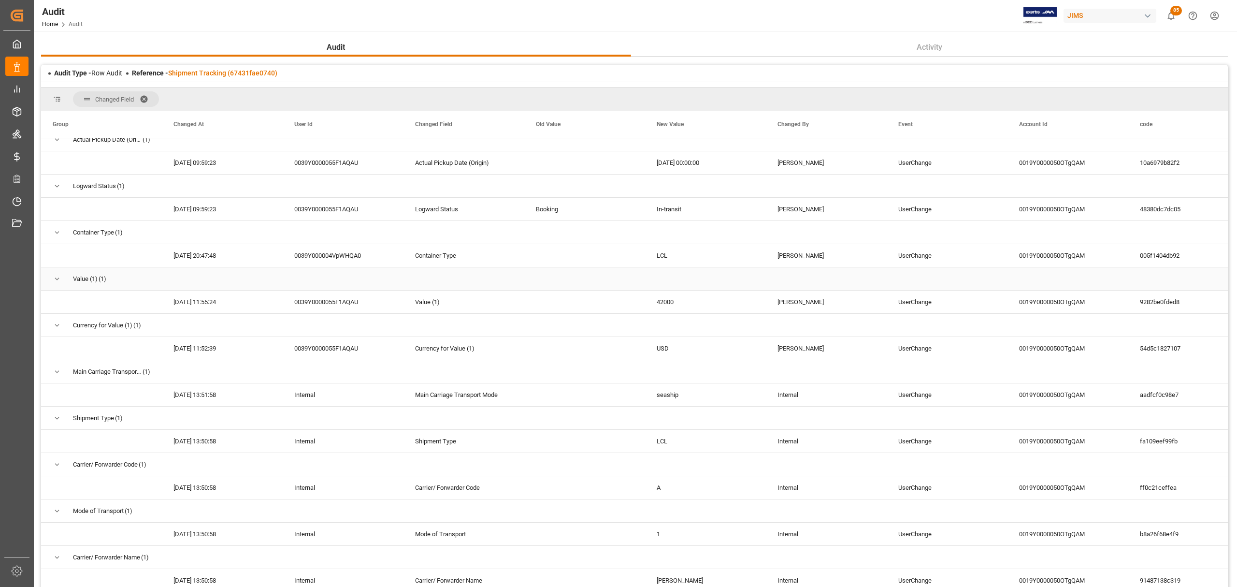
click at [60, 283] on span "Press SPACE to select this row." at bounding box center [57, 279] width 9 height 9
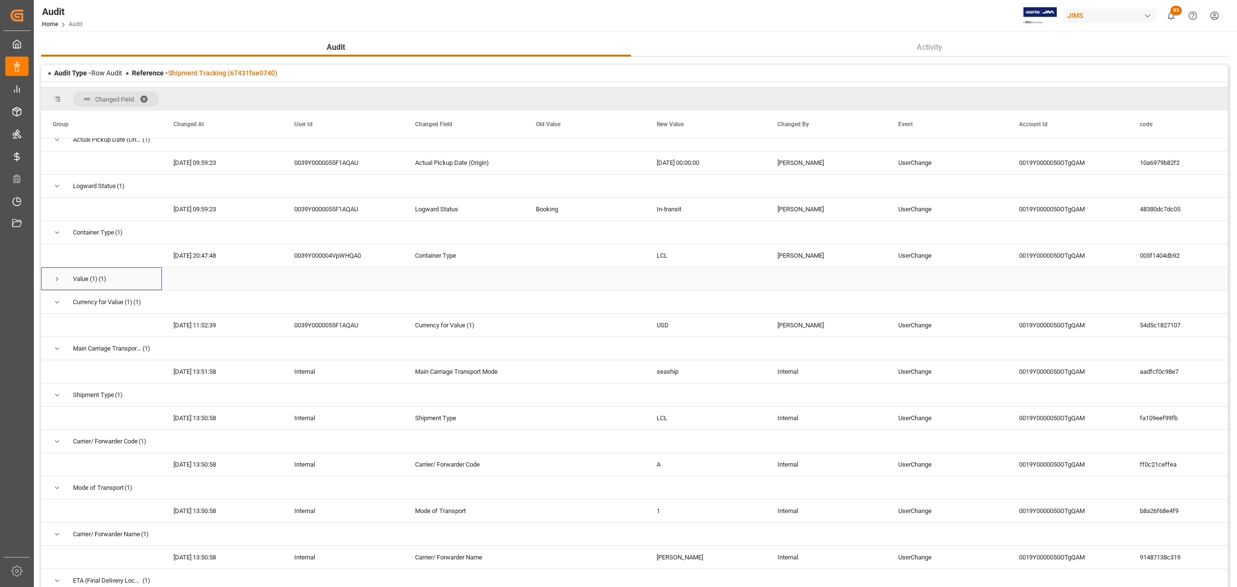
click at [60, 283] on span "Press SPACE to select this row." at bounding box center [57, 279] width 9 height 9
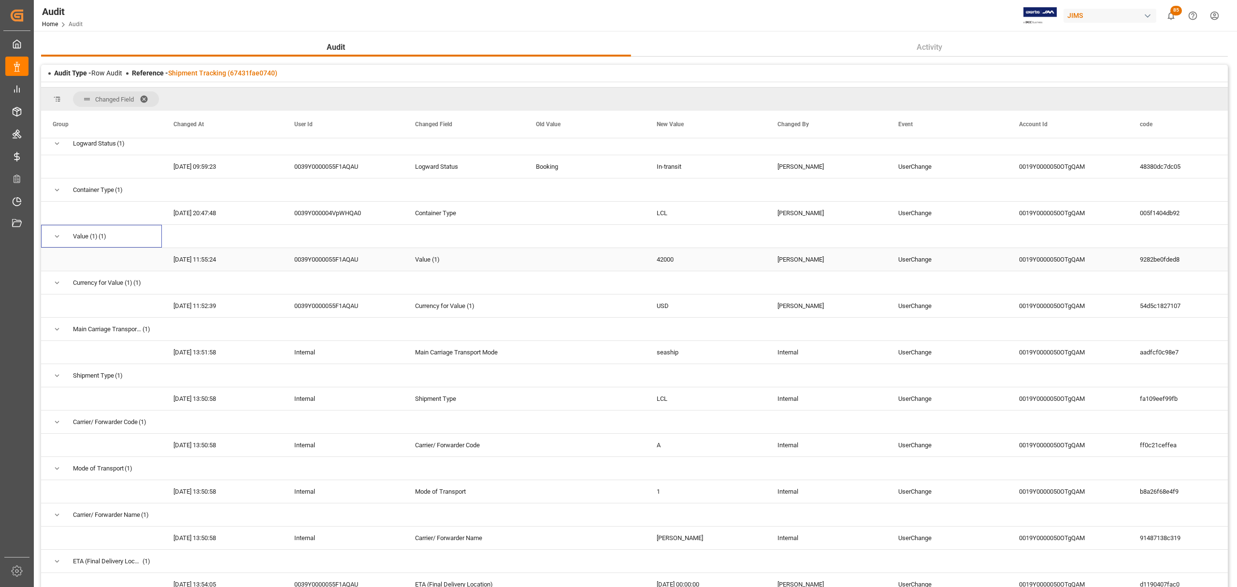
scroll to position [515, 0]
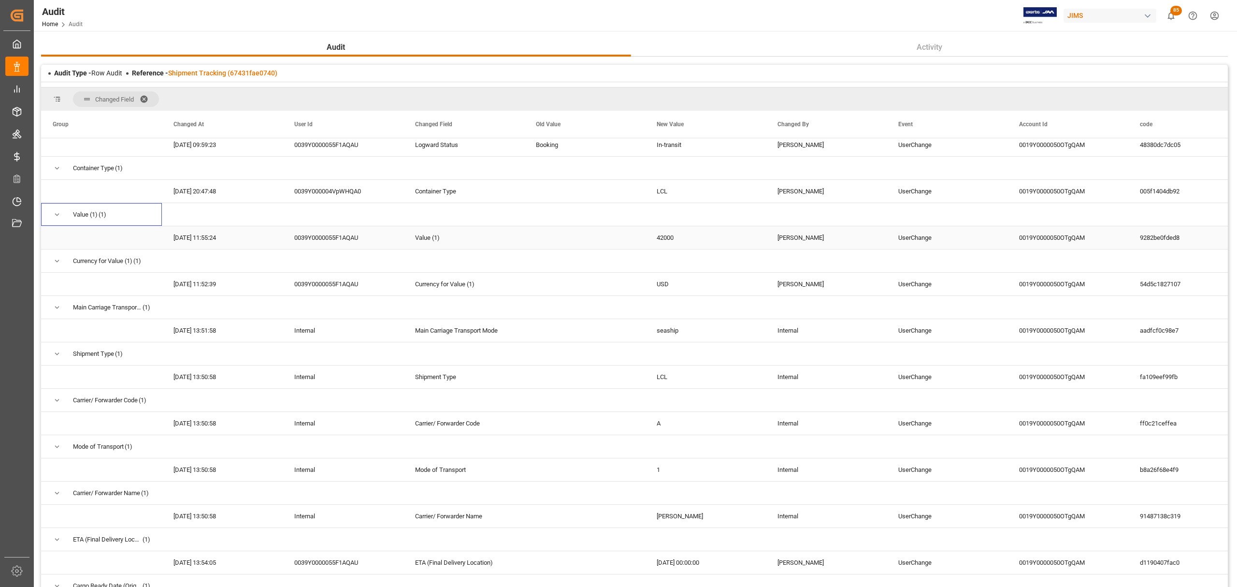
click at [668, 240] on div "42000" at bounding box center [705, 237] width 121 height 23
click at [801, 236] on div "[PERSON_NAME]" at bounding box center [826, 237] width 121 height 23
click at [187, 242] on div "[DATE] 11:55:24" at bounding box center [222, 237] width 121 height 23
click at [673, 240] on div "42000" at bounding box center [705, 237] width 121 height 23
click at [144, 95] on span at bounding box center [147, 99] width 15 height 9
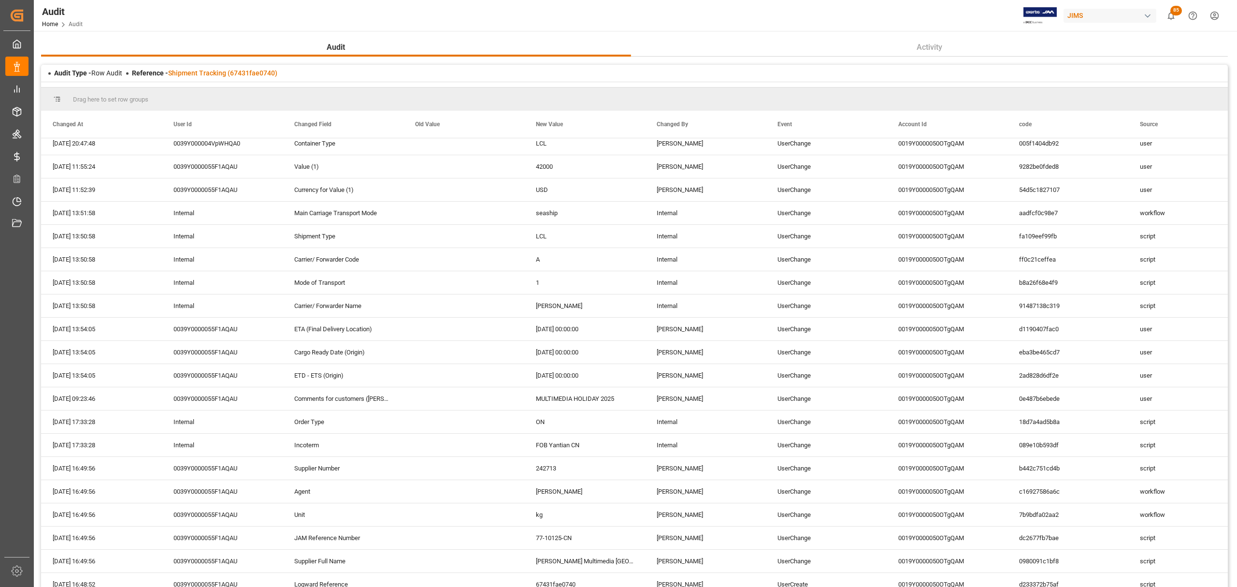
scroll to position [264, 0]
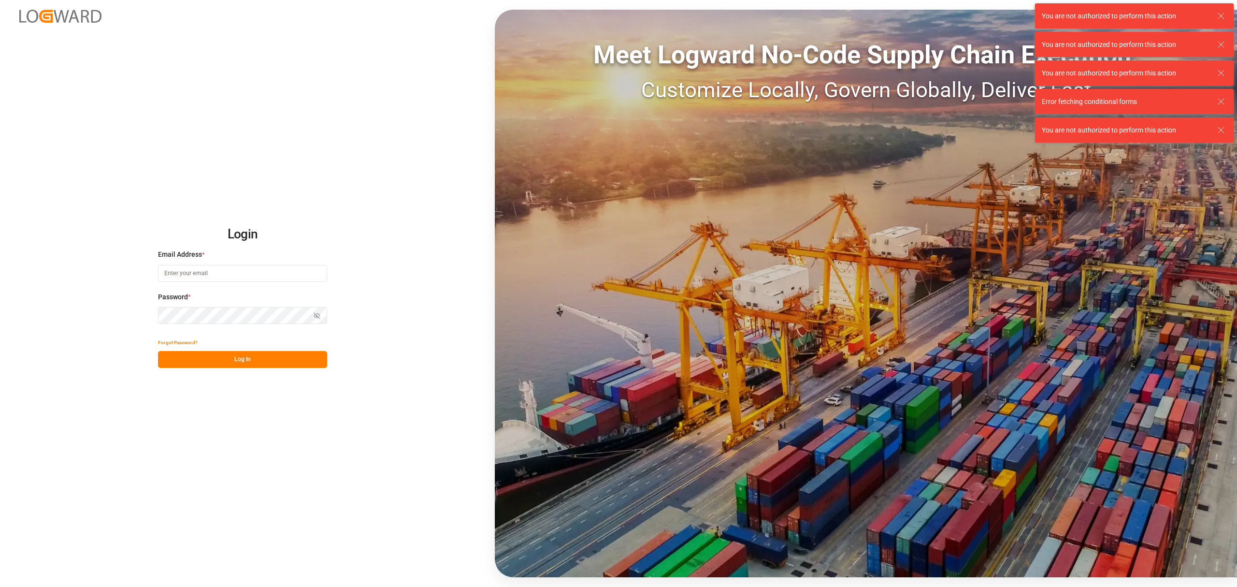
type input "[PERSON_NAME][EMAIL_ADDRESS][PERSON_NAME][DOMAIN_NAME]"
click at [238, 368] on button "Log In" at bounding box center [242, 359] width 169 height 17
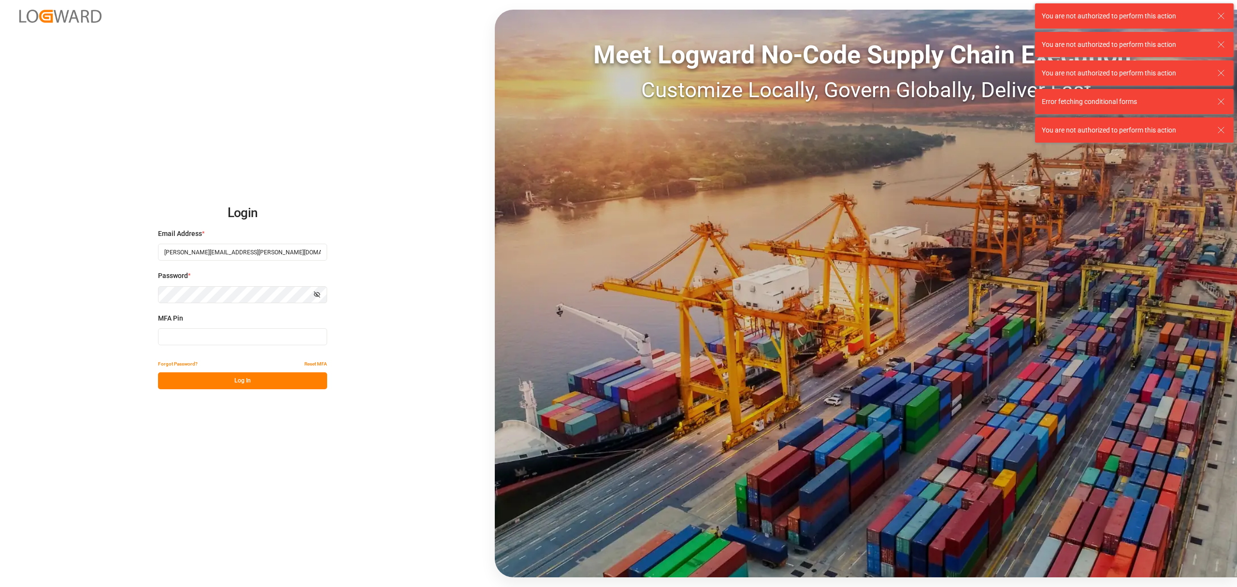
click at [239, 333] on input at bounding box center [242, 336] width 169 height 17
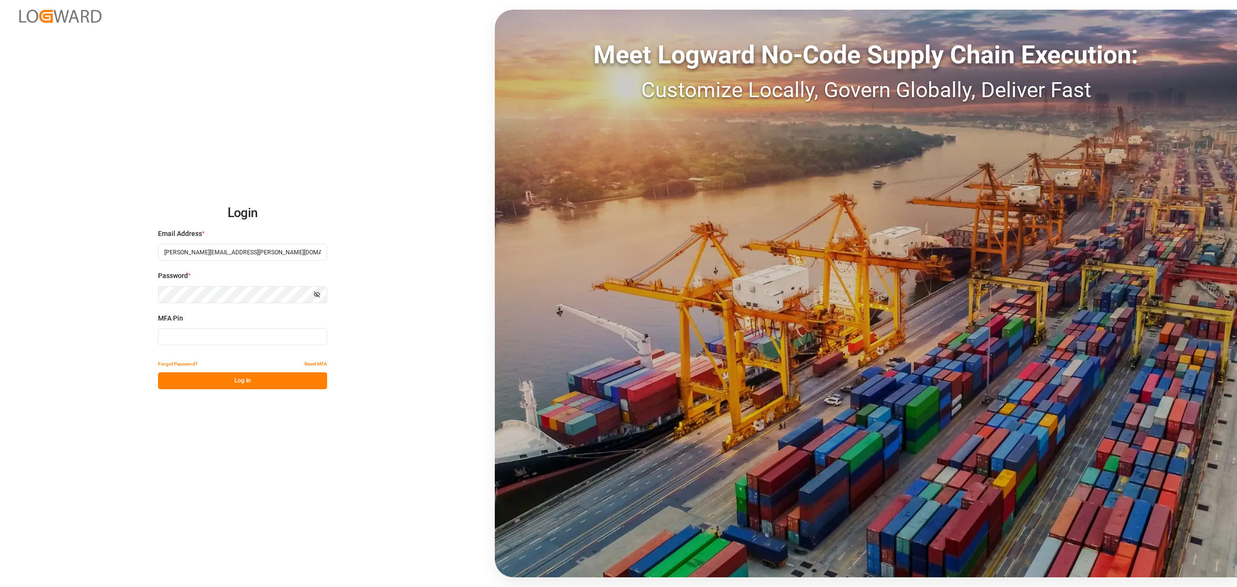
click at [219, 337] on input at bounding box center [242, 336] width 169 height 17
type input "3"
type input "137925"
click at [245, 377] on button "Log In" at bounding box center [242, 380] width 169 height 17
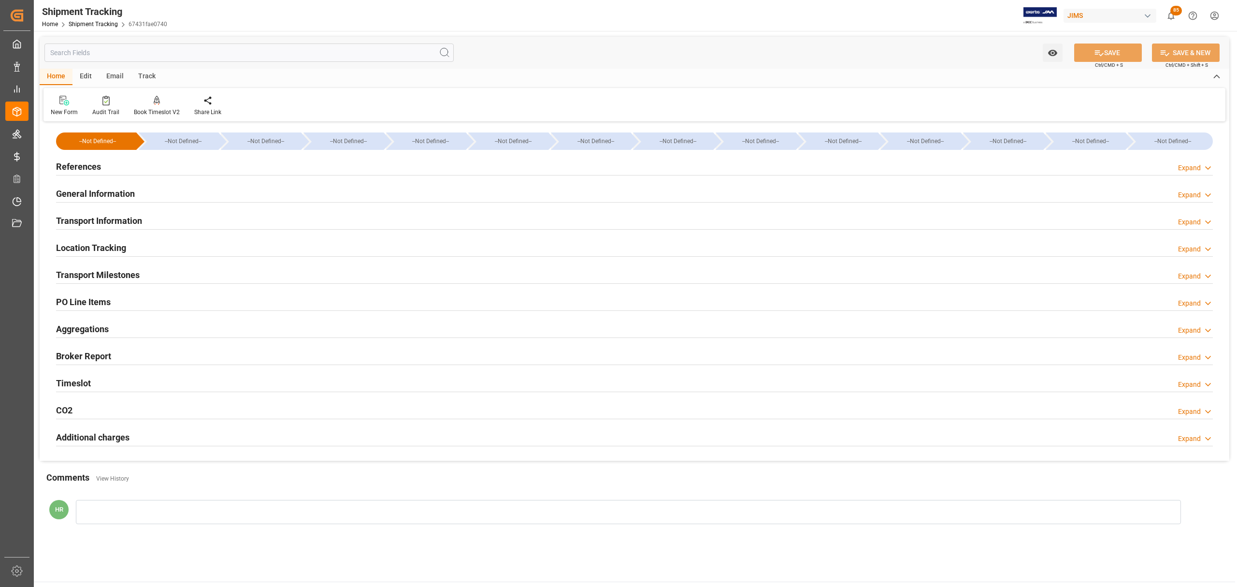
click at [171, 227] on div "Transport Information Expand" at bounding box center [634, 220] width 1157 height 18
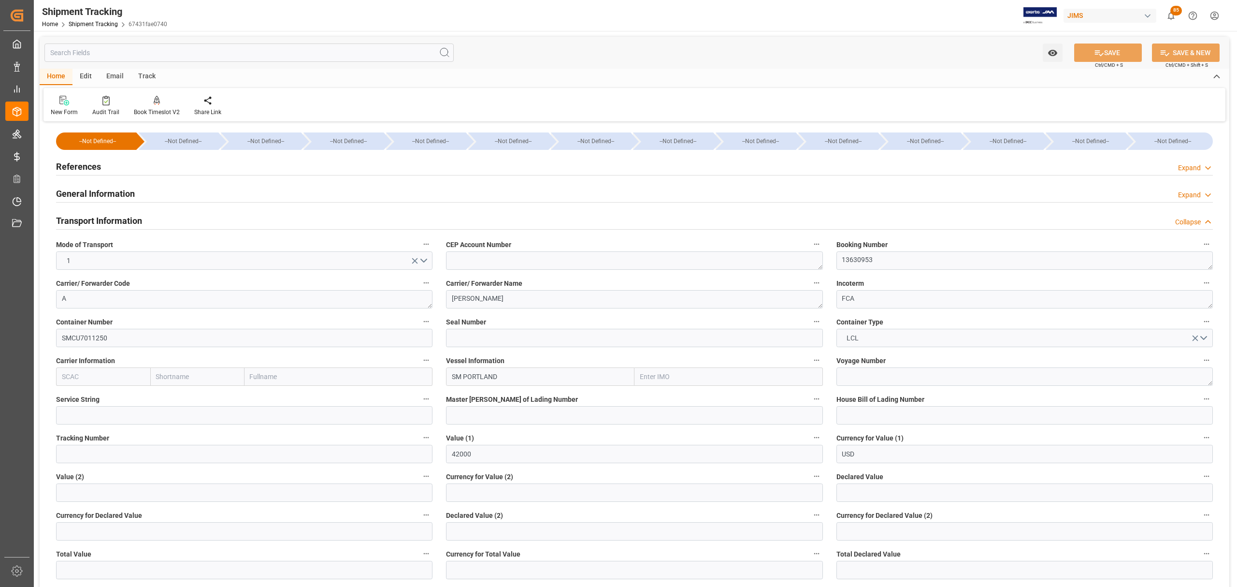
click at [167, 217] on div "Transport Information Collapse" at bounding box center [634, 220] width 1157 height 18
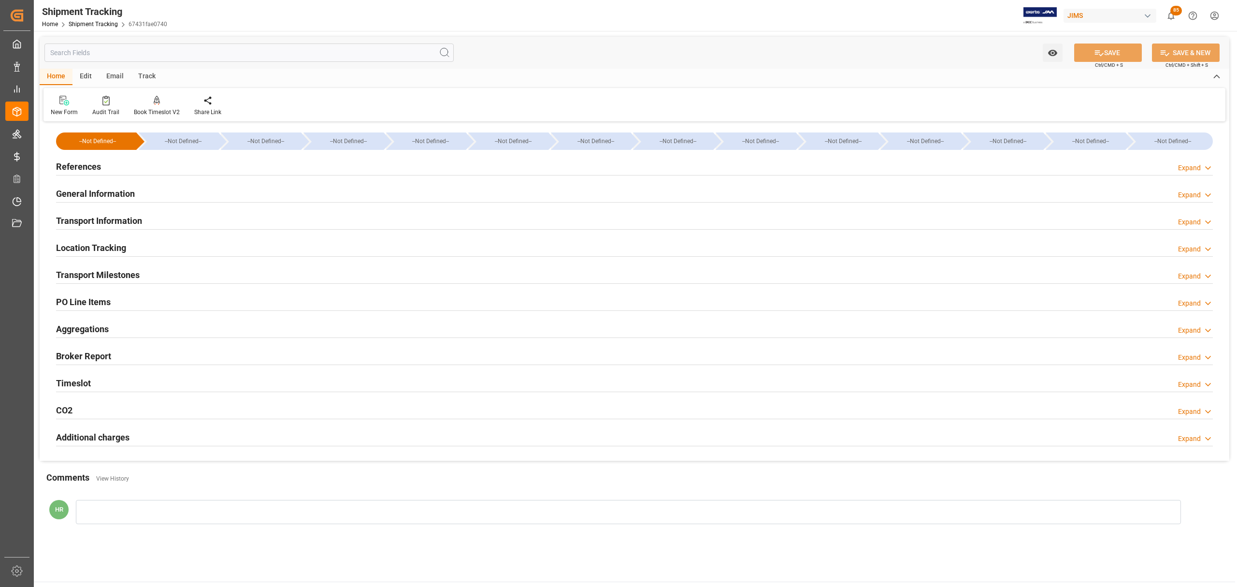
click at [174, 190] on div "General Information Expand" at bounding box center [634, 193] width 1157 height 18
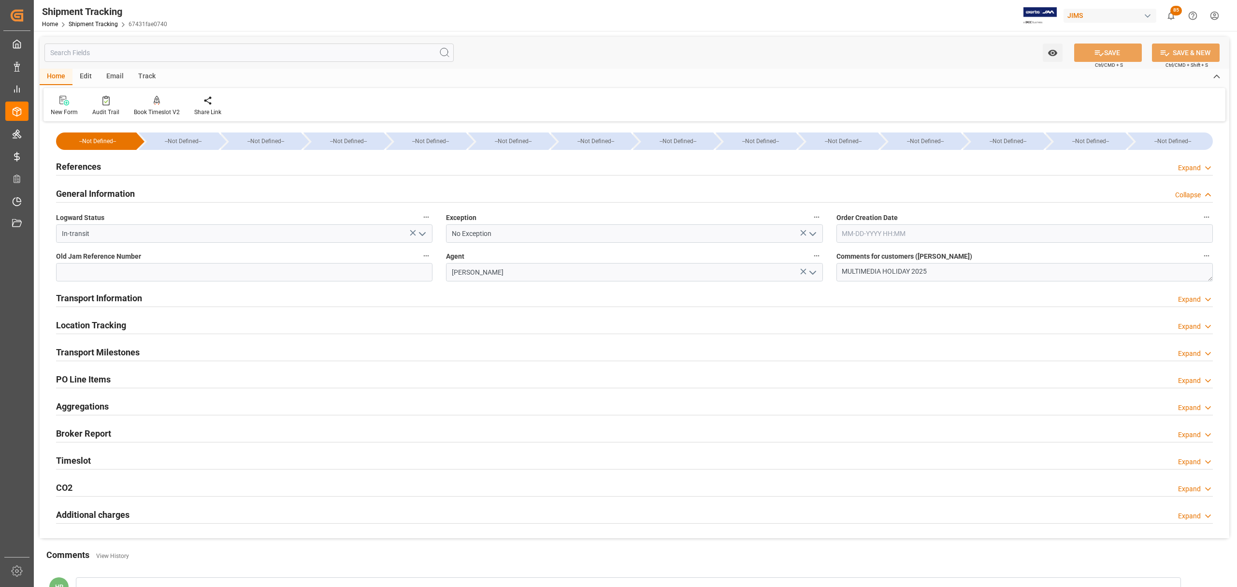
click at [178, 162] on div "References Expand" at bounding box center [634, 166] width 1157 height 18
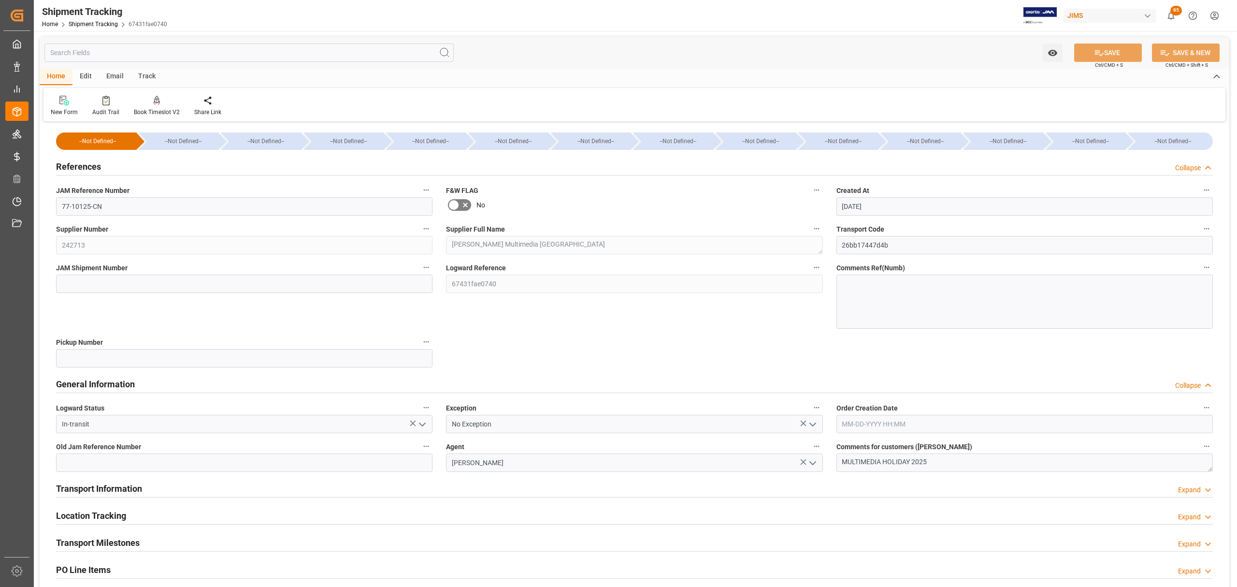
click at [153, 167] on div "References Collapse" at bounding box center [634, 166] width 1157 height 18
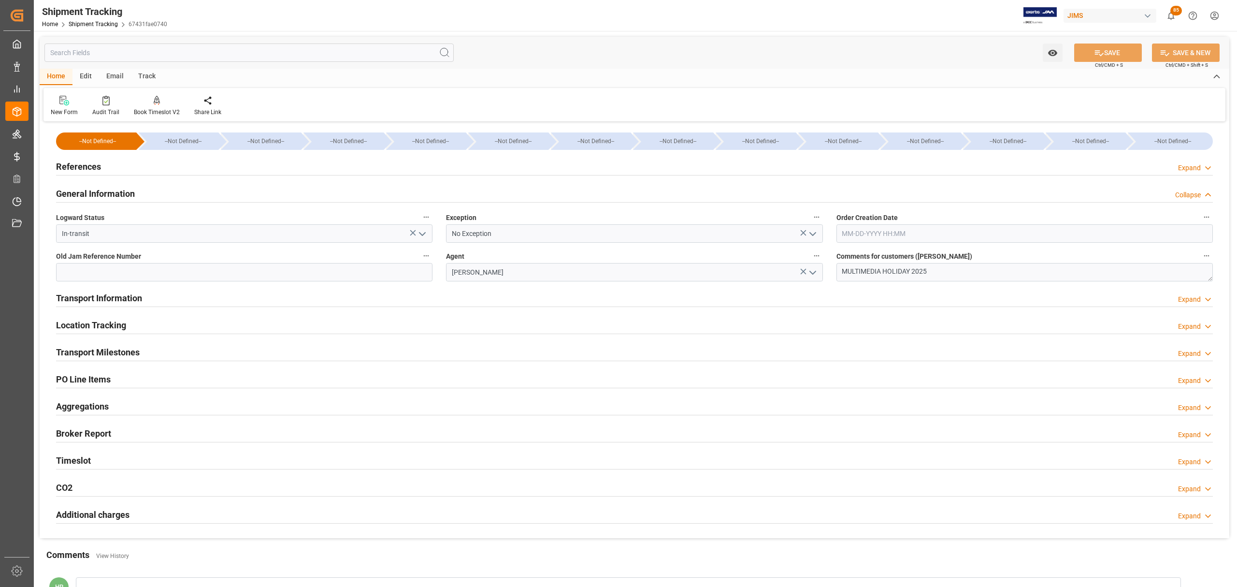
click at [133, 193] on h2 "General Information" at bounding box center [95, 193] width 79 height 13
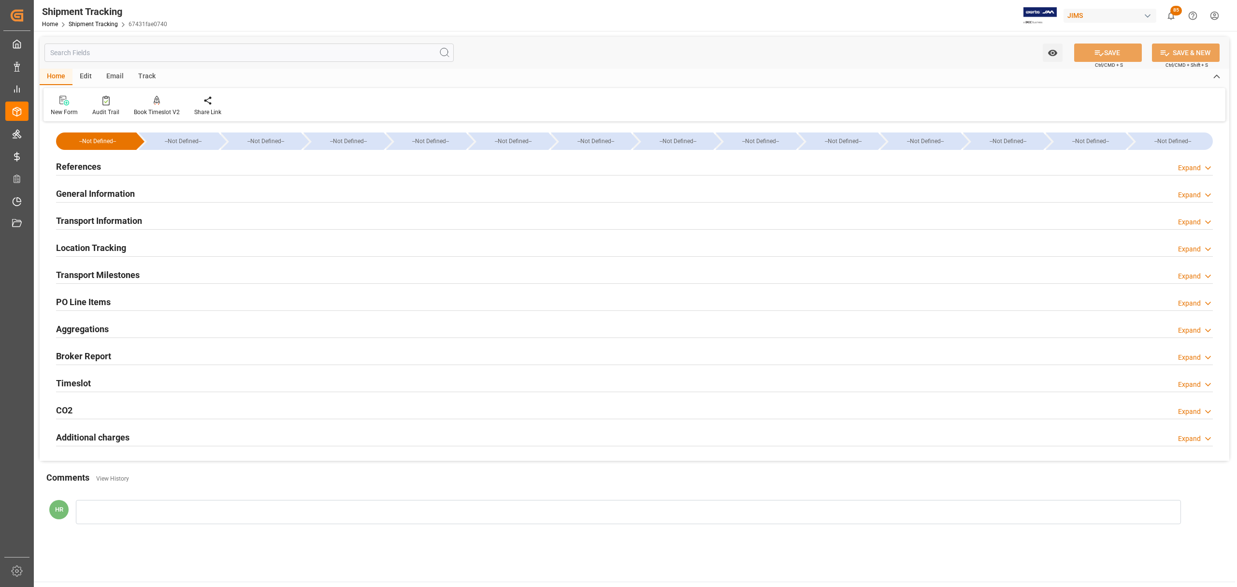
click at [131, 218] on h2 "Transport Information" at bounding box center [99, 220] width 86 height 13
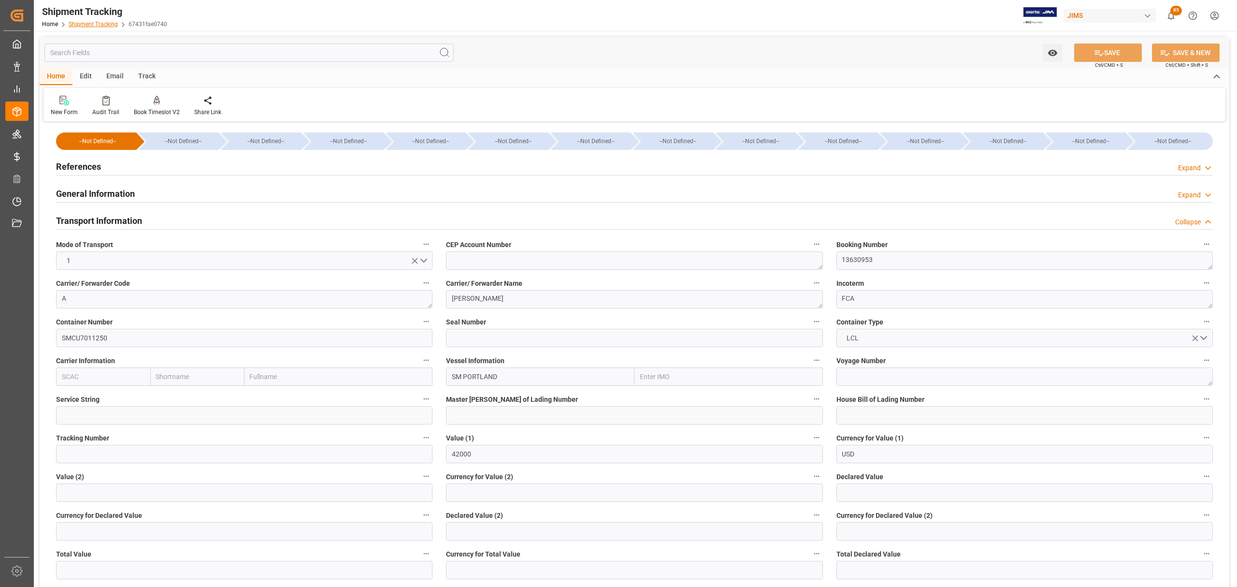
click at [82, 26] on link "Shipment Tracking" at bounding box center [93, 24] width 49 height 7
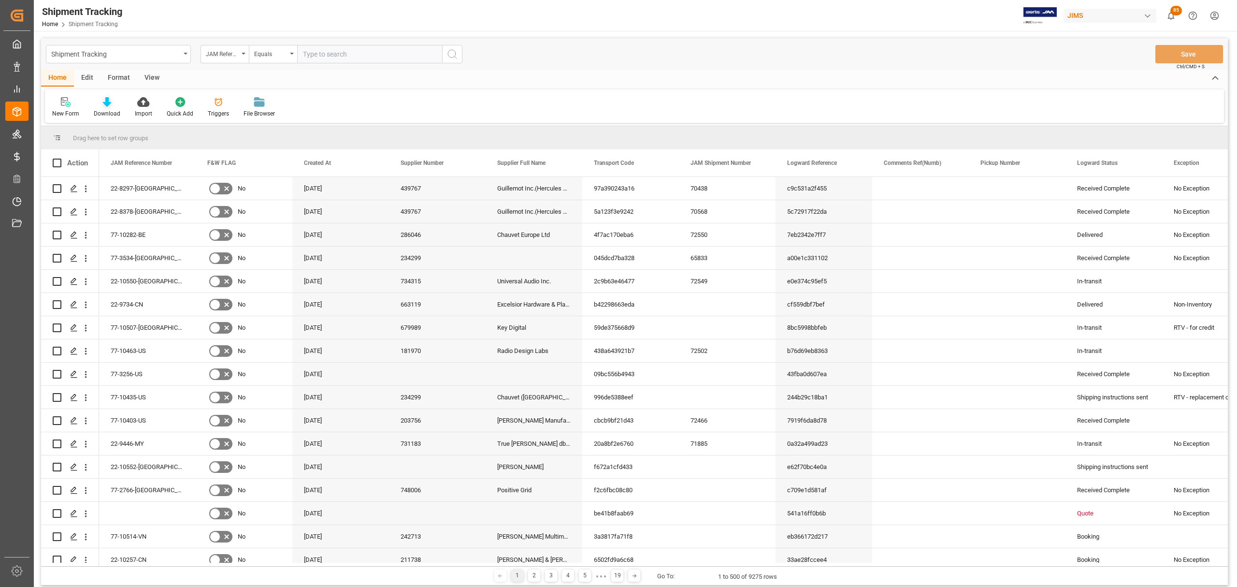
click at [109, 104] on icon at bounding box center [107, 102] width 8 height 10
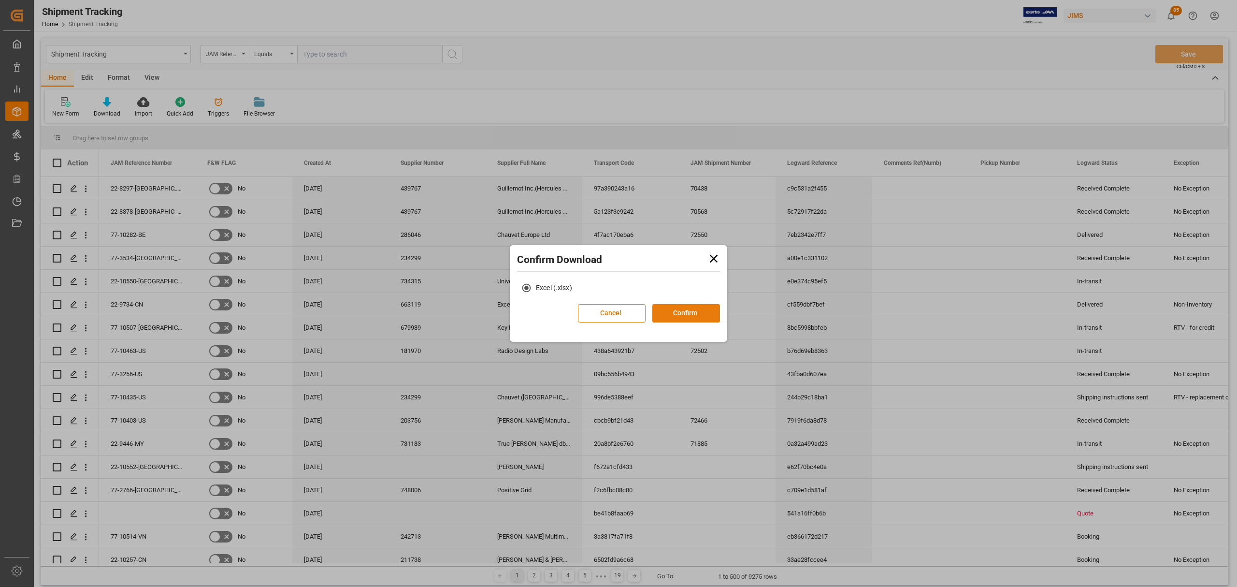
click at [680, 309] on button "Confirm" at bounding box center [686, 313] width 68 height 18
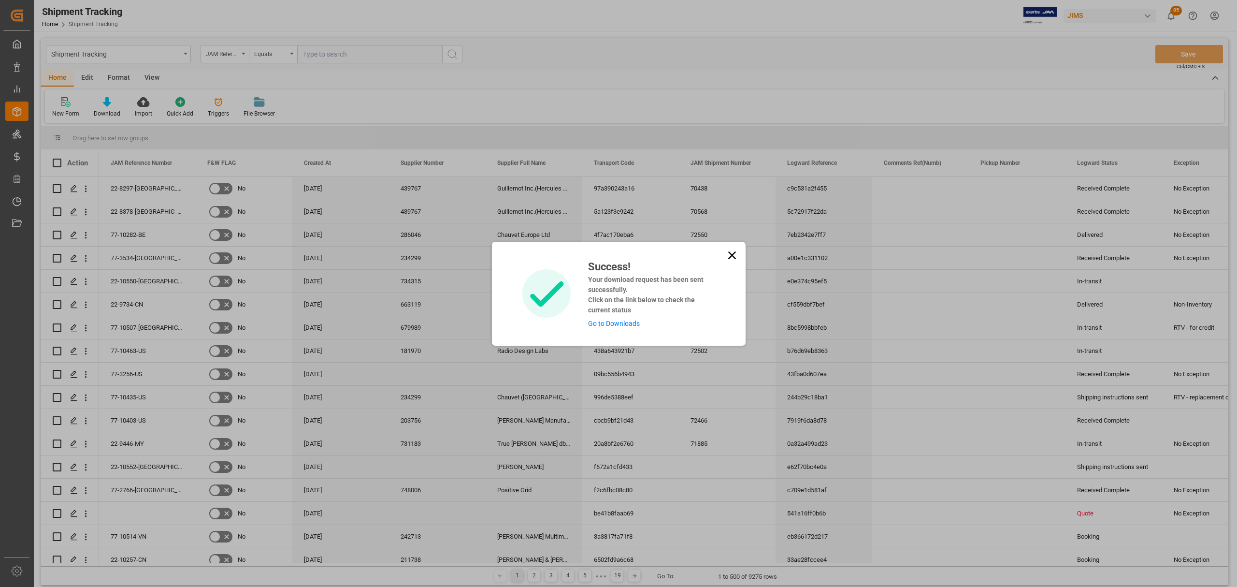
click at [613, 322] on link "Go to Downloads" at bounding box center [614, 323] width 52 height 8
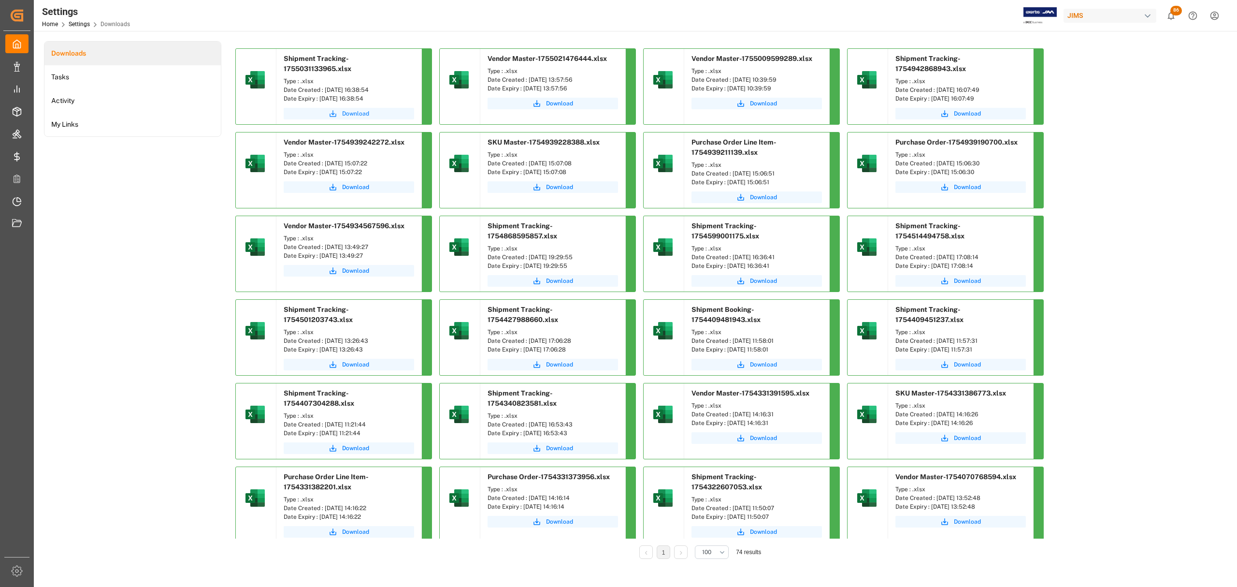
click at [353, 116] on span "Download" at bounding box center [355, 113] width 27 height 9
